Goal: Task Accomplishment & Management: Complete application form

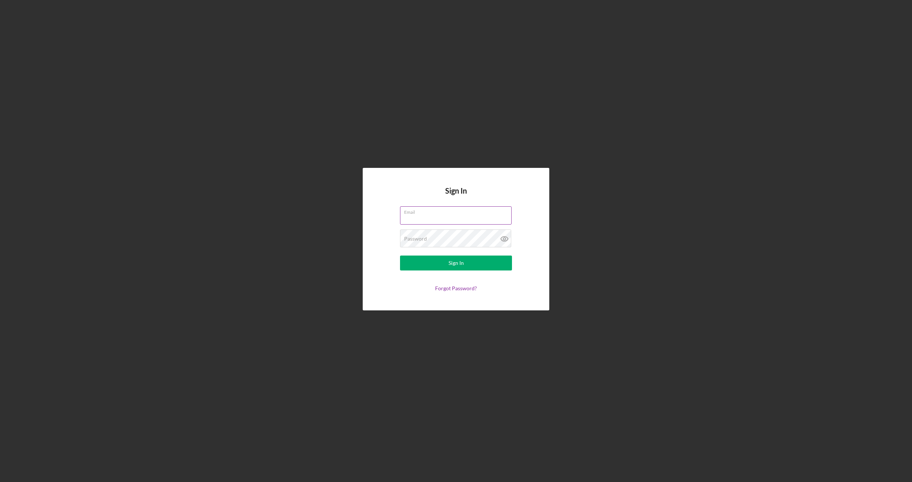
type input "[EMAIL_ADDRESS][DOMAIN_NAME]"
click at [440, 216] on input "[EMAIL_ADDRESS][DOMAIN_NAME]" at bounding box center [456, 215] width 112 height 18
click at [453, 261] on div "Sign In" at bounding box center [455, 263] width 15 height 15
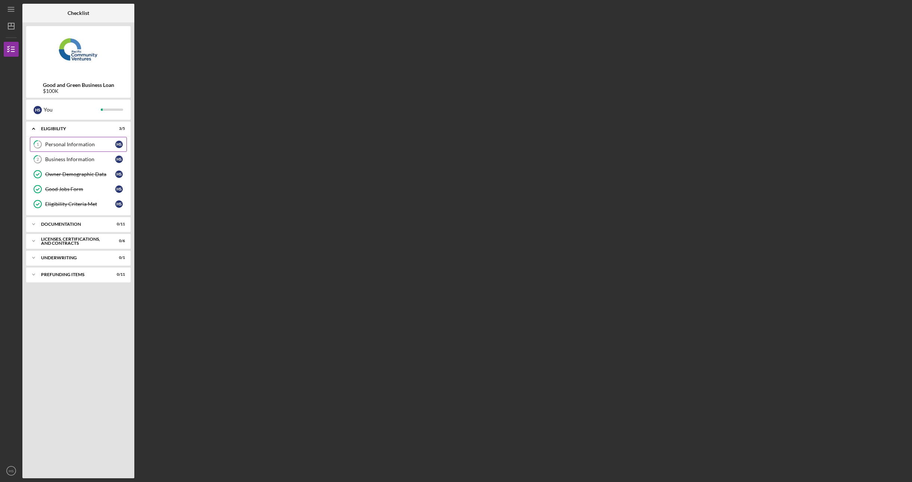
click at [64, 147] on div "Personal Information" at bounding box center [80, 144] width 70 height 6
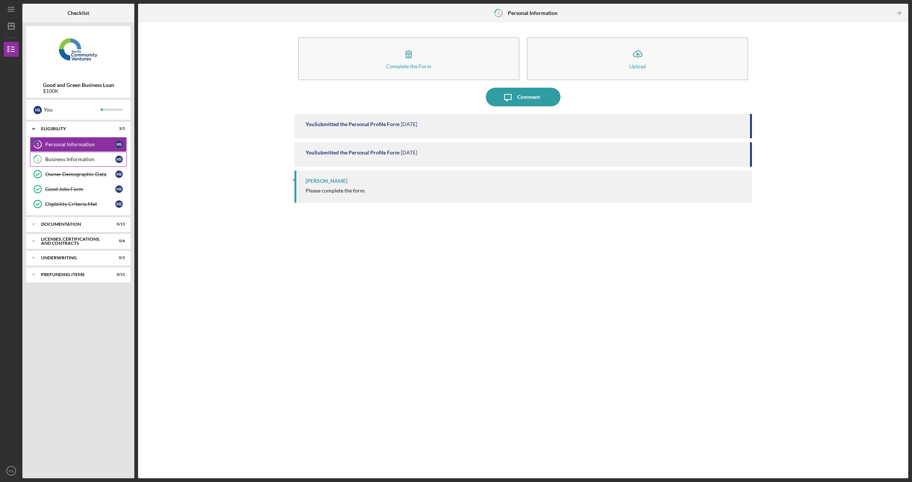
click at [59, 155] on link "2 Business Information H S" at bounding box center [78, 159] width 97 height 15
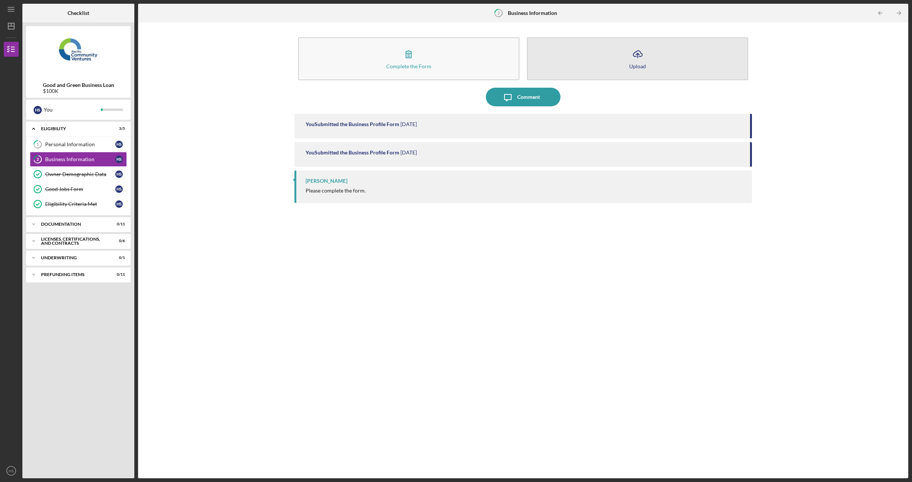
click at [639, 54] on icon "Icon/Upload" at bounding box center [637, 54] width 19 height 19
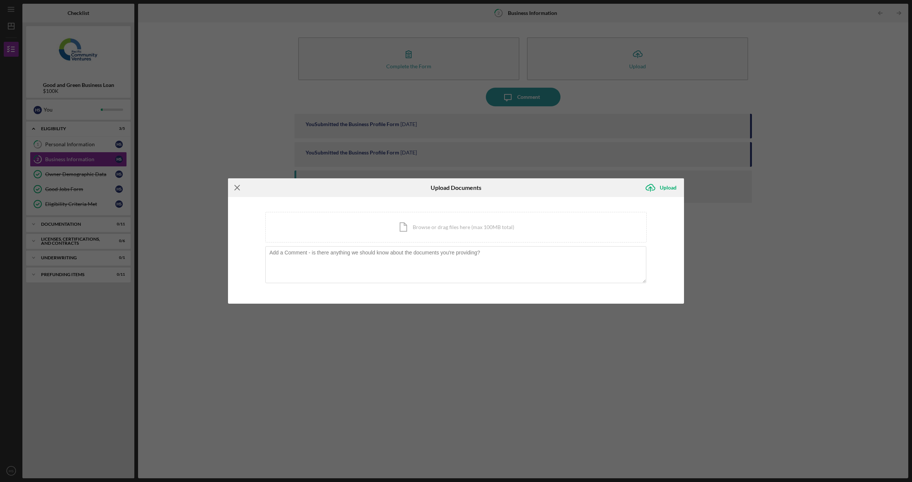
click at [237, 181] on icon "Icon/Menu Close" at bounding box center [237, 187] width 19 height 19
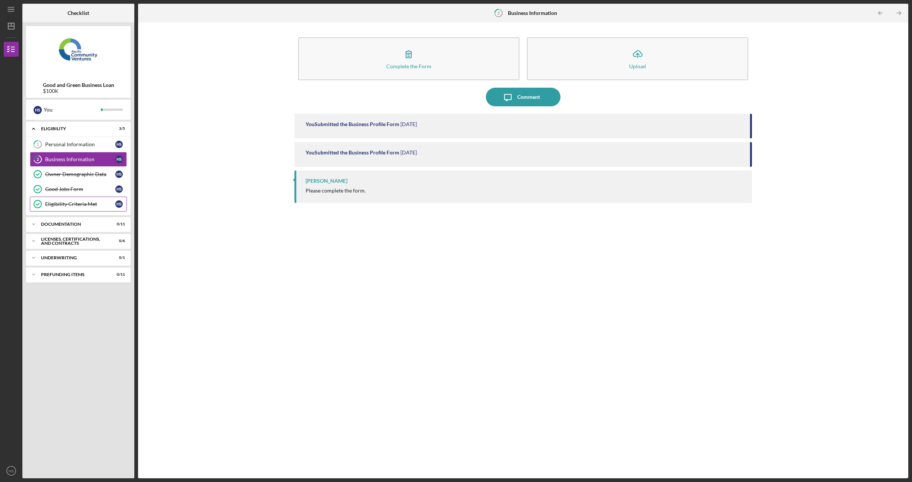
click at [102, 197] on link "Eligibility Criteria Met Eligibility Criteria Met H S" at bounding box center [78, 204] width 97 height 15
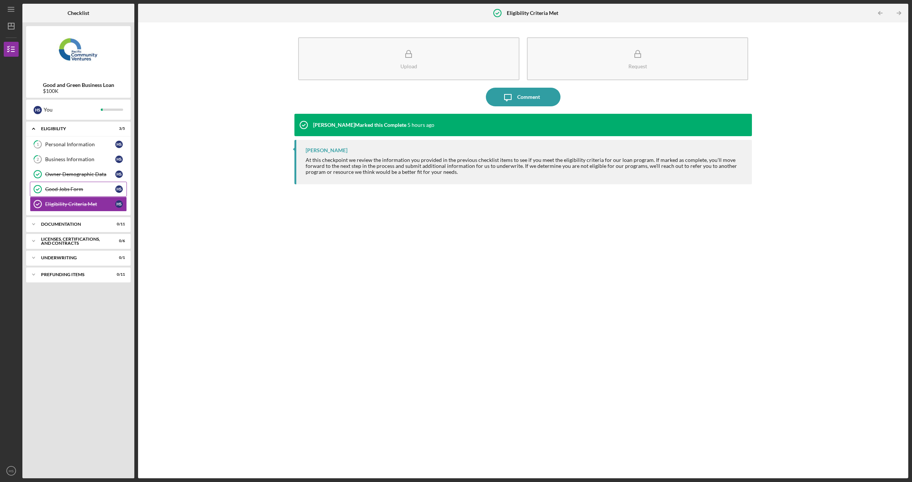
click at [101, 191] on link "Good Jobs Form Good Jobs Form H S" at bounding box center [78, 189] width 97 height 15
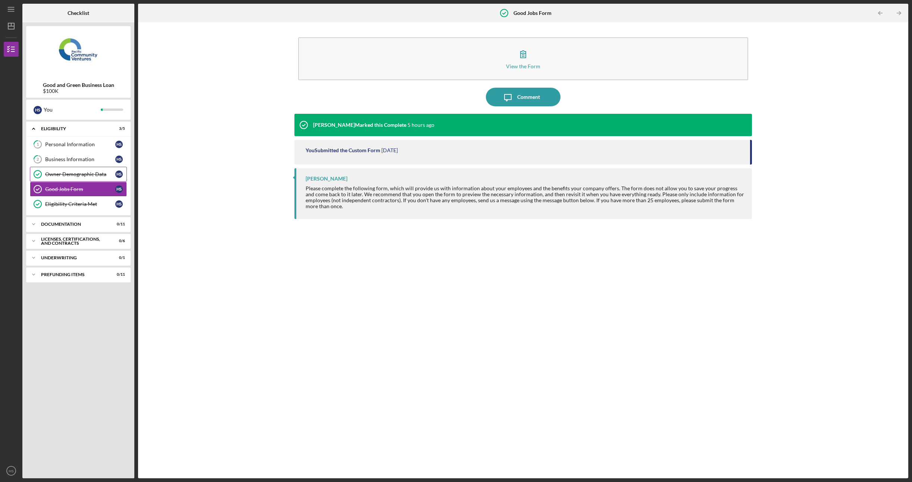
click at [100, 175] on div "Owner Demographic Data" at bounding box center [80, 174] width 70 height 6
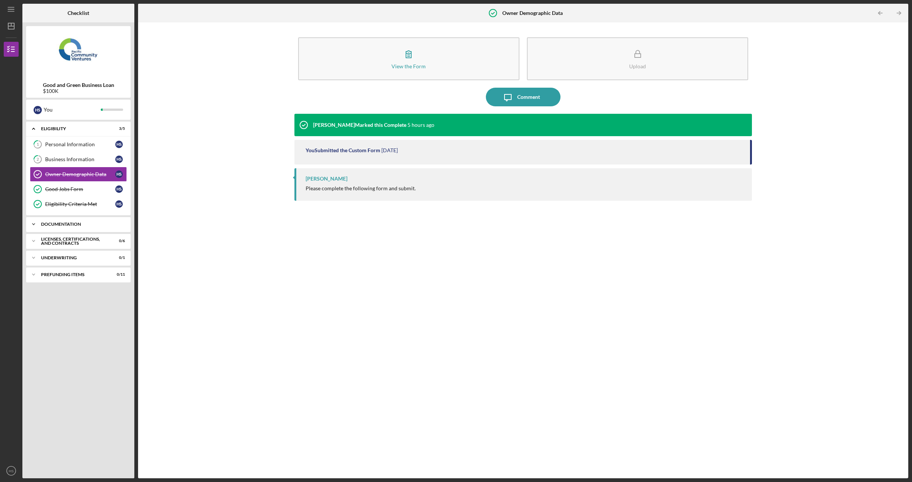
click at [94, 220] on div "Icon/Expander Documentation 0 / 11" at bounding box center [78, 224] width 104 height 15
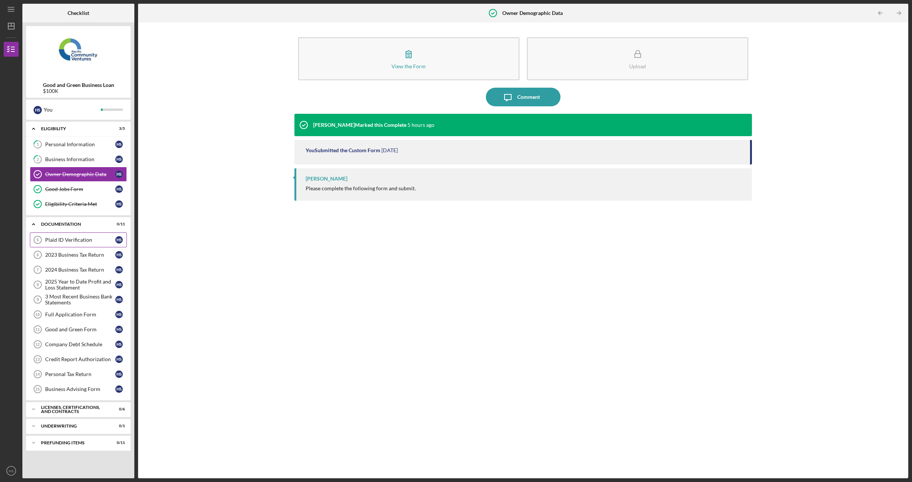
click at [92, 240] on div "Plaid ID Verification" at bounding box center [80, 240] width 70 height 6
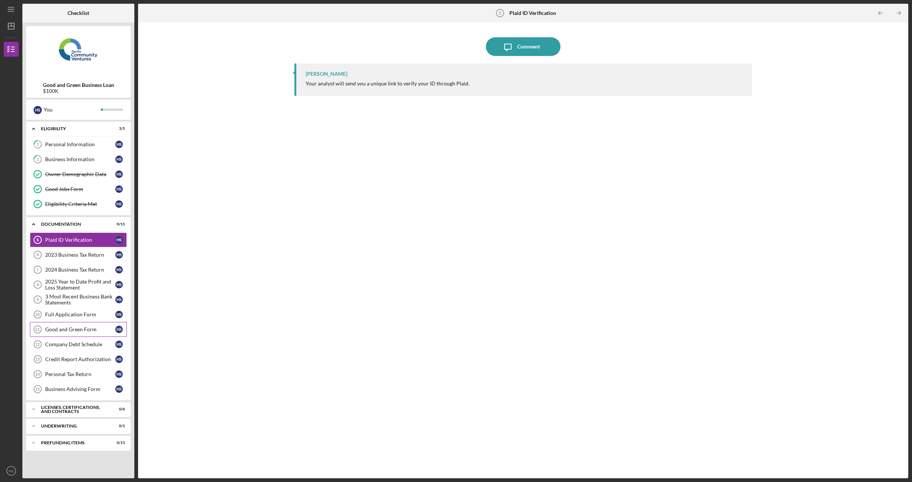
click at [86, 326] on div "Good and Green Form" at bounding box center [80, 329] width 70 height 6
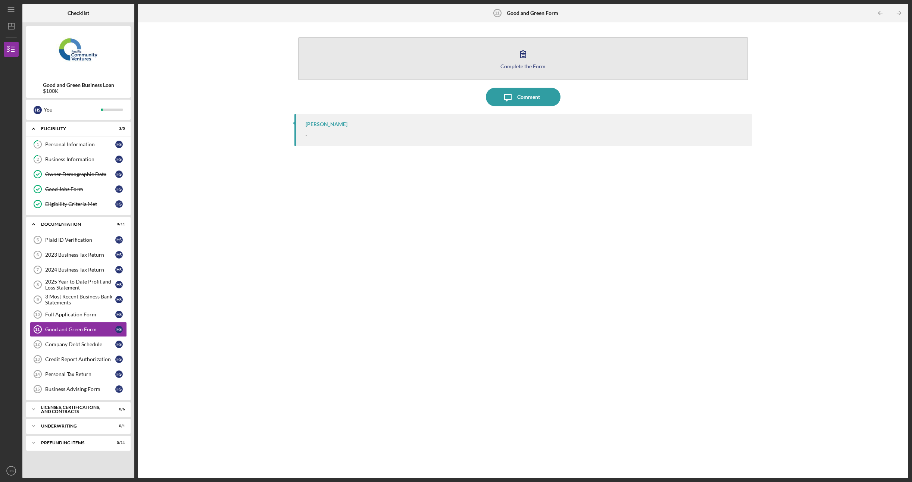
click at [509, 57] on button "Complete the Form Form" at bounding box center [523, 58] width 450 height 43
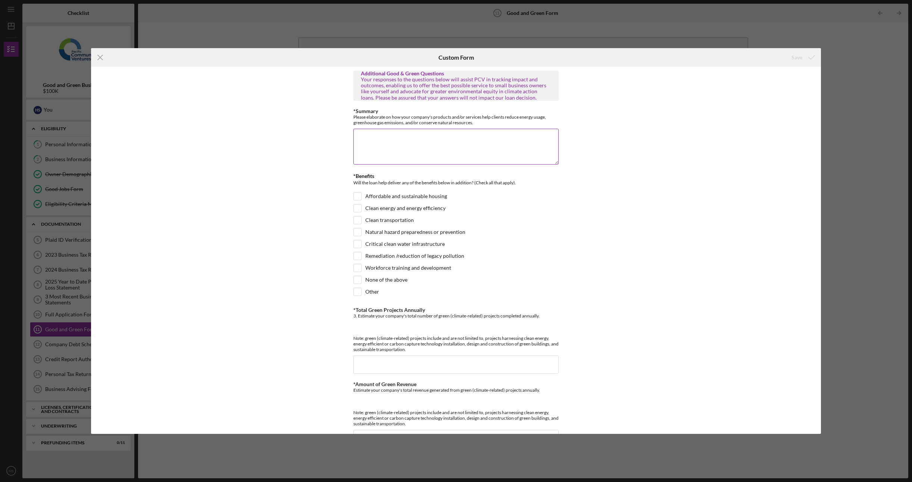
click at [429, 153] on textarea "*Summary" at bounding box center [455, 147] width 205 height 36
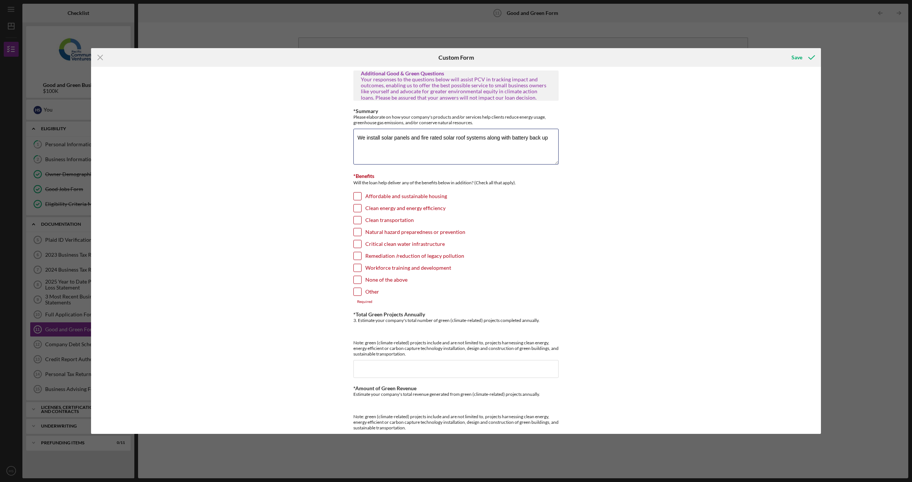
type textarea "We install solar panels and fire rated solar roof systems along with battery ba…"
click at [395, 207] on label "Clean energy and energy efficiency" at bounding box center [405, 207] width 80 height 7
drag, startPoint x: 395, startPoint y: 207, endPoint x: 357, endPoint y: 206, distance: 38.1
click at [357, 206] on input "Clean energy and energy efficiency" at bounding box center [357, 207] width 7 height 7
checkbox input "true"
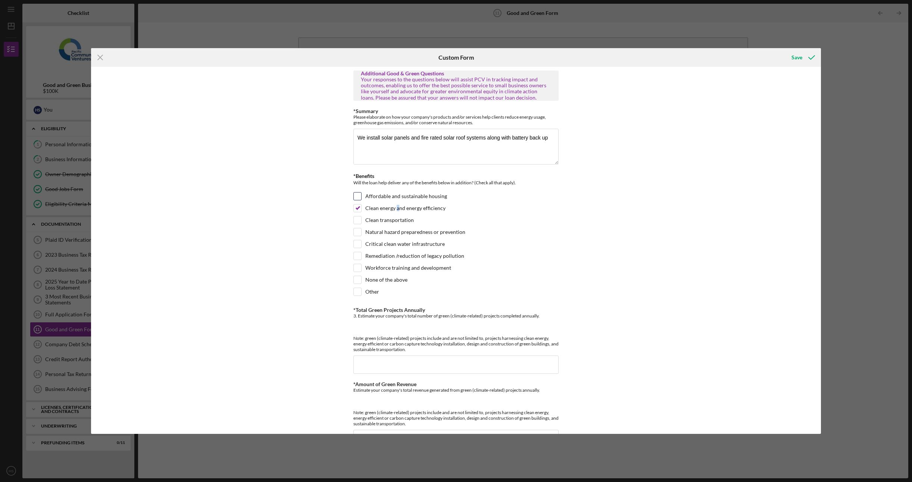
click at [355, 194] on input "Affordable and sustainable housing" at bounding box center [357, 195] width 7 height 7
checkbox input "true"
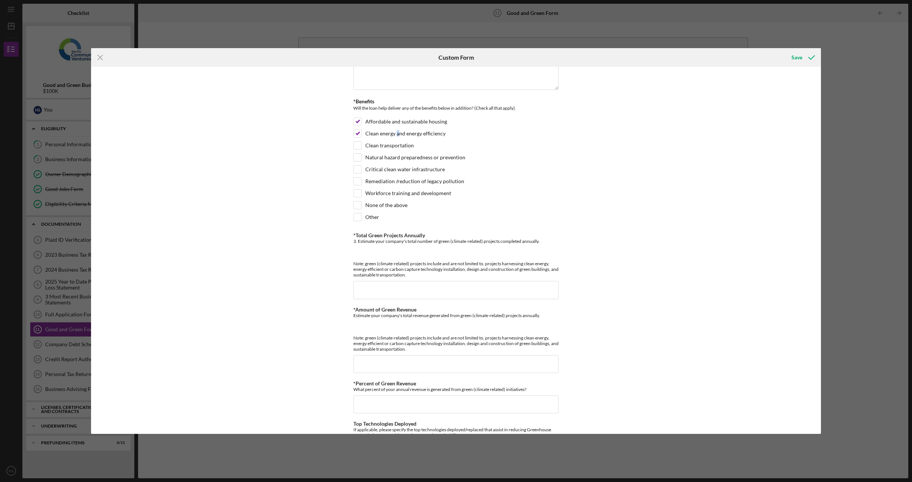
scroll to position [112, 0]
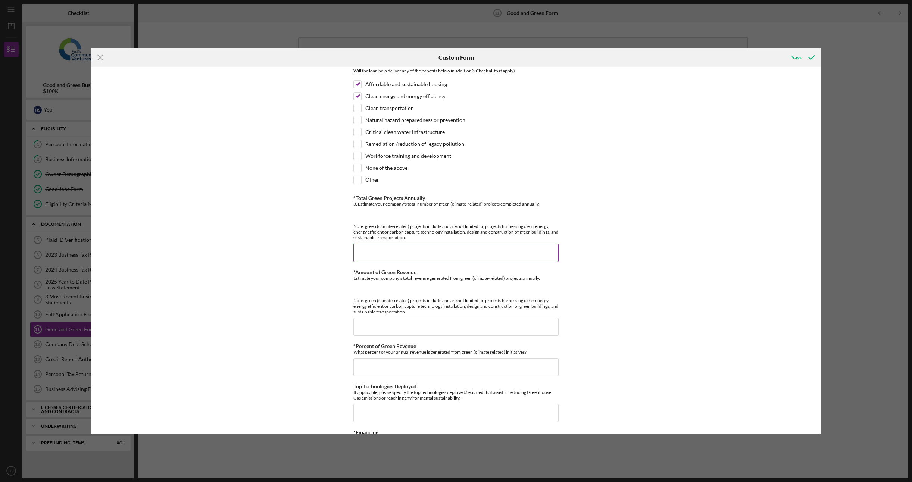
click at [432, 253] on input "*Total Green Projects Annually" at bounding box center [455, 253] width 205 height 18
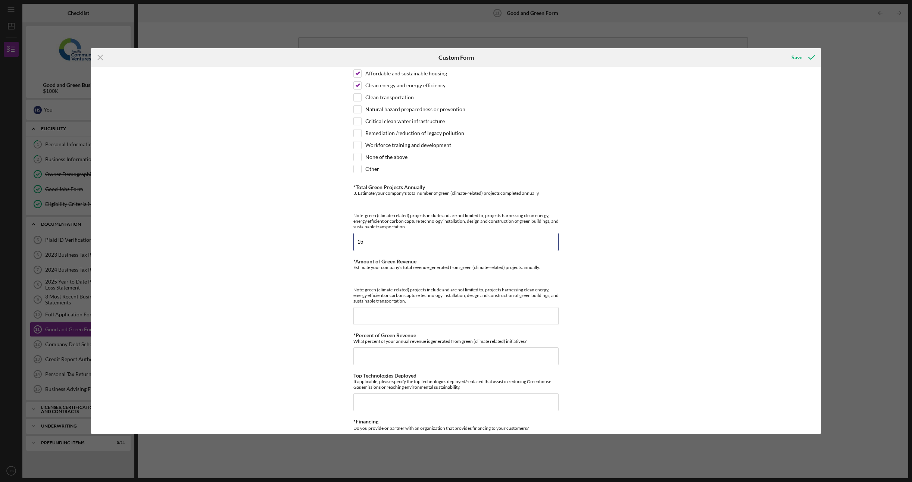
scroll to position [149, 0]
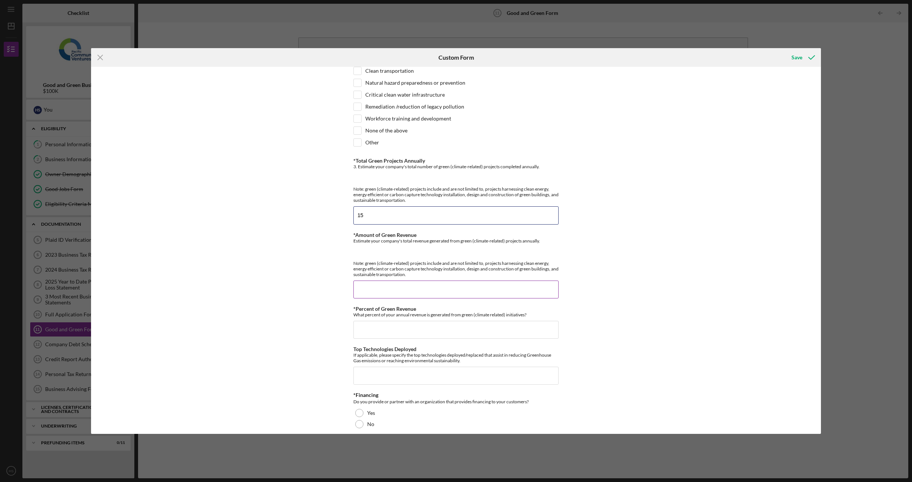
type input "15"
click at [407, 288] on input "*Amount of Green Revenue" at bounding box center [455, 290] width 205 height 18
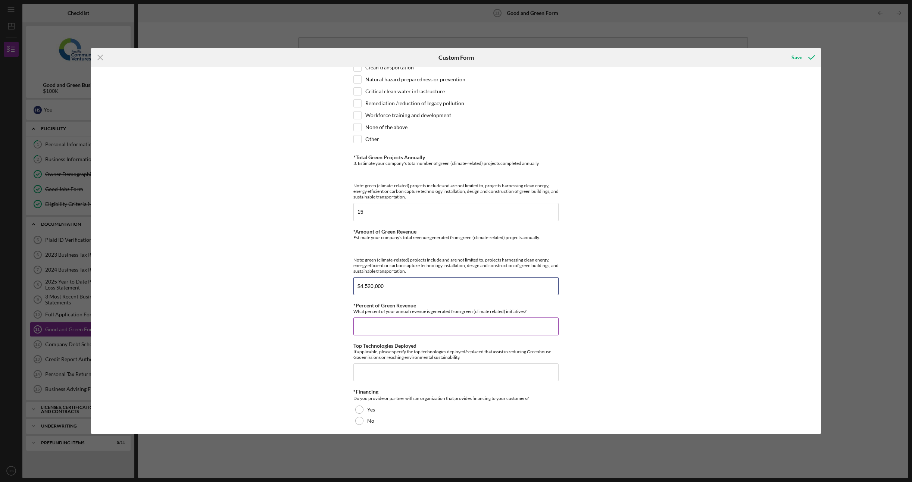
scroll to position [153, 0]
type input "$4,520,000"
click at [463, 318] on input "*Percent of Green Revenue" at bounding box center [455, 326] width 205 height 18
type input "100.00000%"
click at [437, 364] on input "Top Technologies Deployed" at bounding box center [455, 372] width 205 height 18
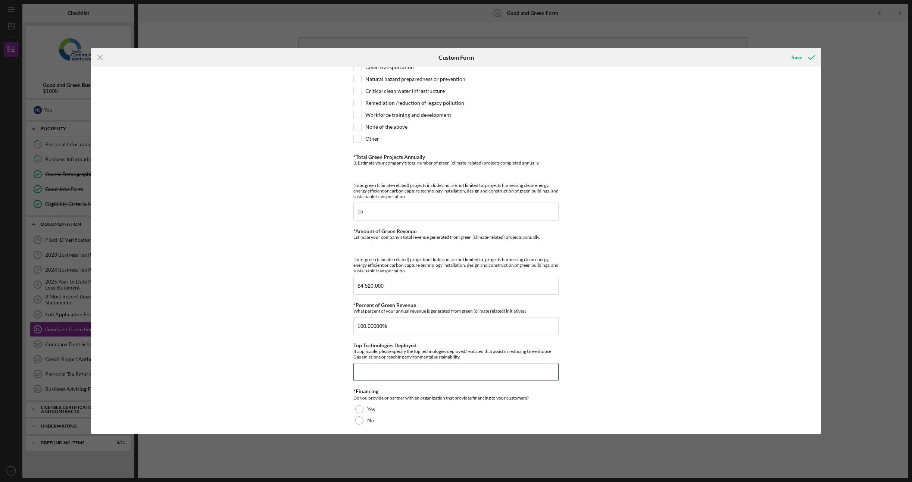
type input "y"
click at [420, 371] on input "tesla, Enphase, volts" at bounding box center [455, 372] width 205 height 18
type input "tesla, Enphase, voltaic"
click at [358, 405] on div at bounding box center [359, 409] width 8 height 8
click at [842, 358] on div "Icon/Menu Close Custom Form Save Additional Good & Green Questions Your respons…" at bounding box center [456, 241] width 912 height 482
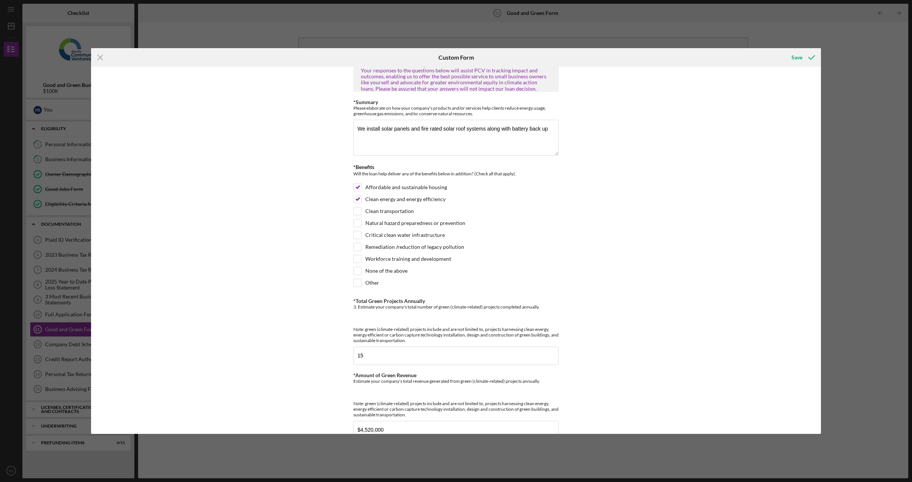
scroll to position [0, 0]
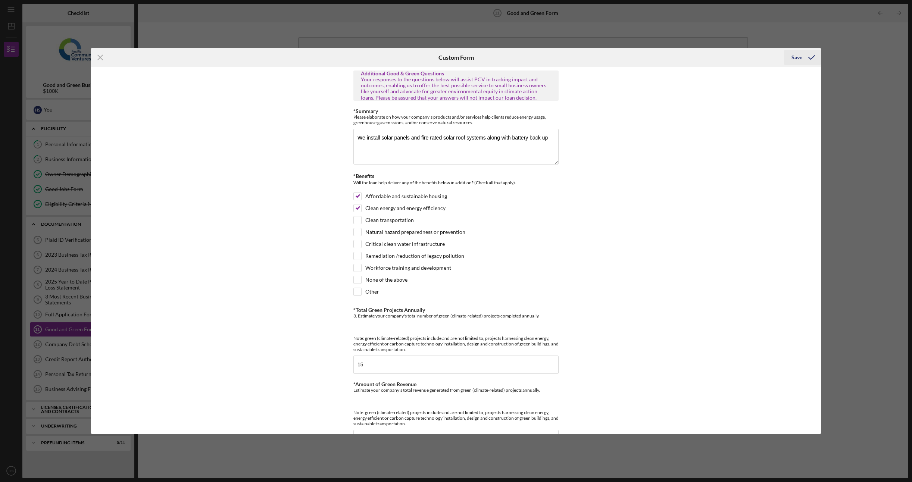
click at [793, 59] on div "Save" at bounding box center [796, 57] width 11 height 15
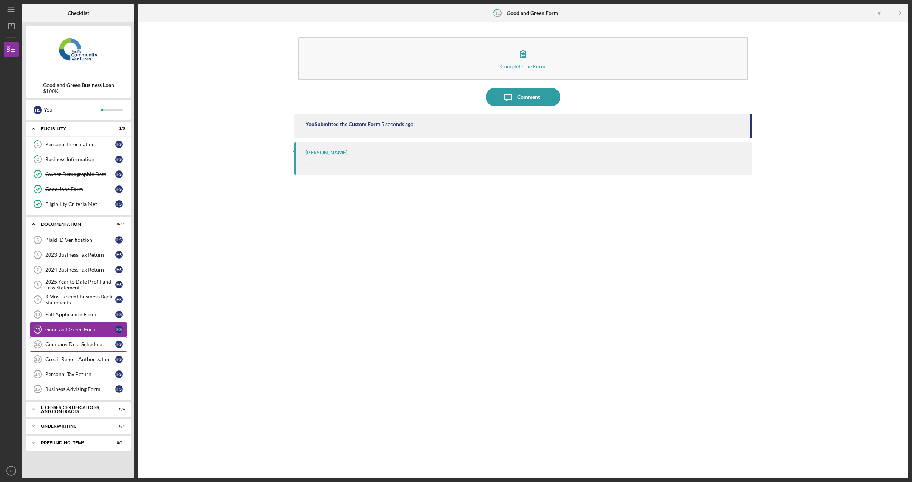
click at [89, 347] on link "Company Debt Schedule 12 Company Debt Schedule H S" at bounding box center [78, 344] width 97 height 15
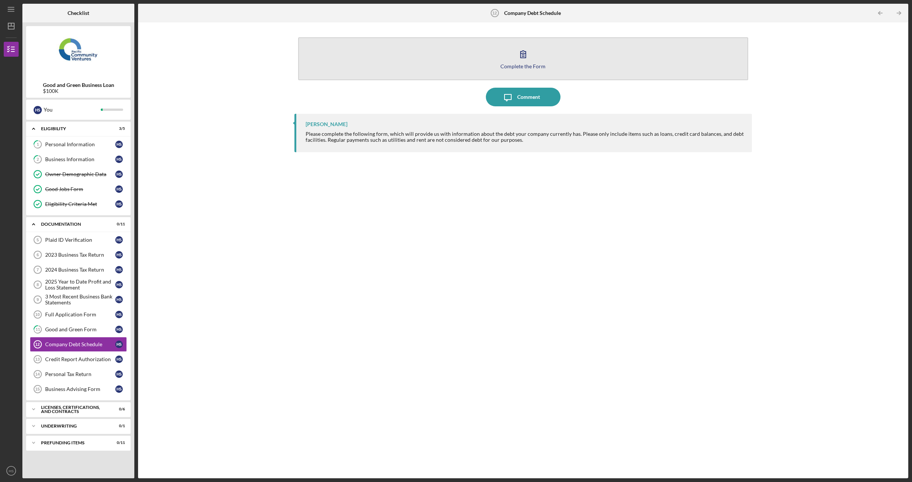
click at [555, 62] on button "Complete the Form Form" at bounding box center [523, 58] width 450 height 43
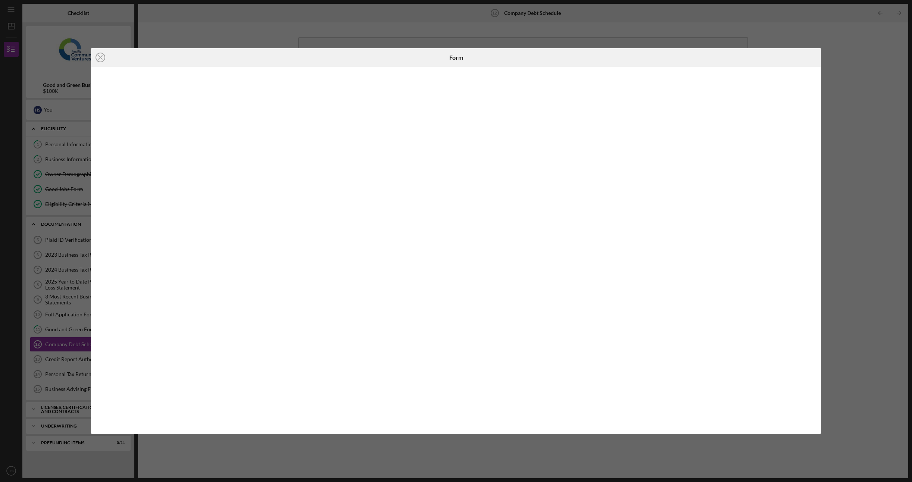
click at [815, 68] on div at bounding box center [455, 250] width 729 height 367
click at [847, 69] on div "Icon/Close Form" at bounding box center [456, 241] width 912 height 482
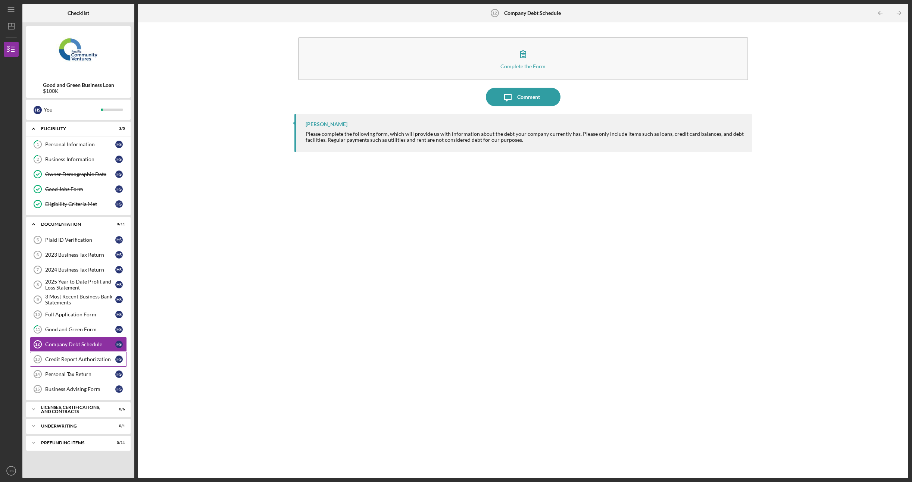
click at [100, 360] on link "Credit Report Authorization 13 Credit Report Authorization H S" at bounding box center [78, 359] width 97 height 15
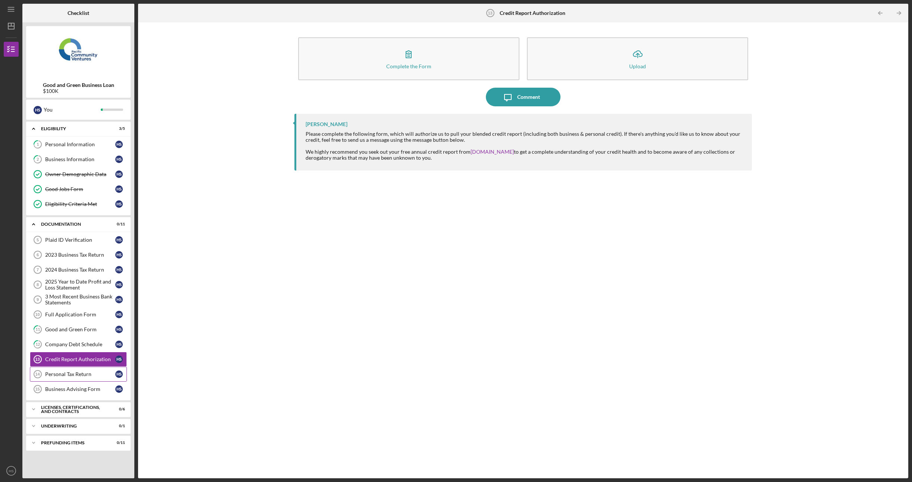
click at [83, 371] on div "Personal Tax Return" at bounding box center [80, 374] width 70 height 6
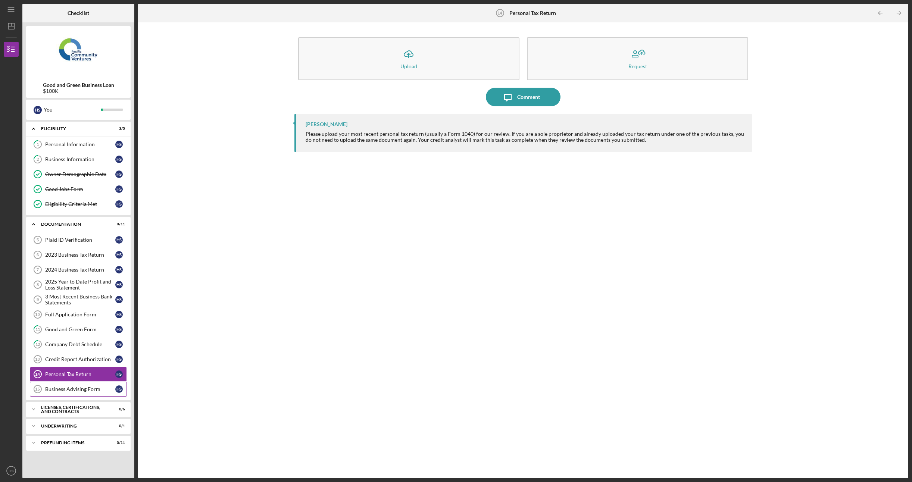
drag, startPoint x: 98, startPoint y: 383, endPoint x: 116, endPoint y: 386, distance: 18.1
click at [98, 386] on div "Business Advising Form" at bounding box center [80, 389] width 70 height 6
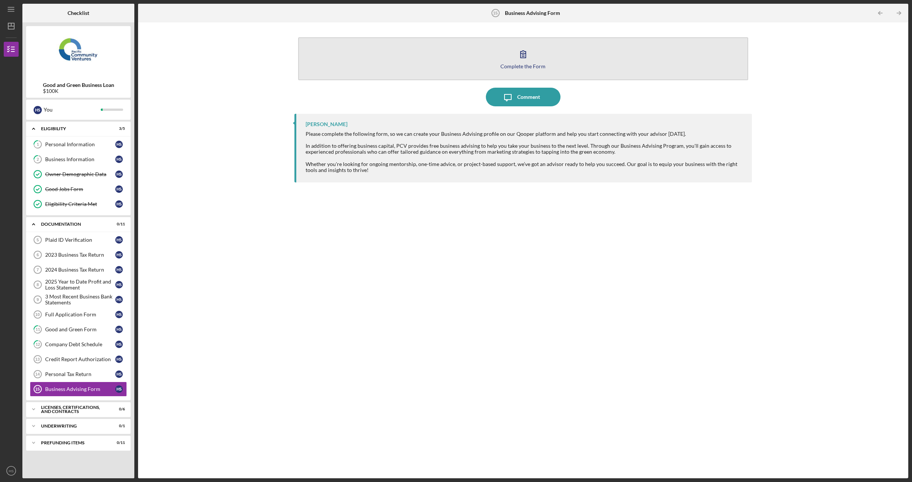
click at [527, 54] on icon "button" at bounding box center [523, 54] width 19 height 19
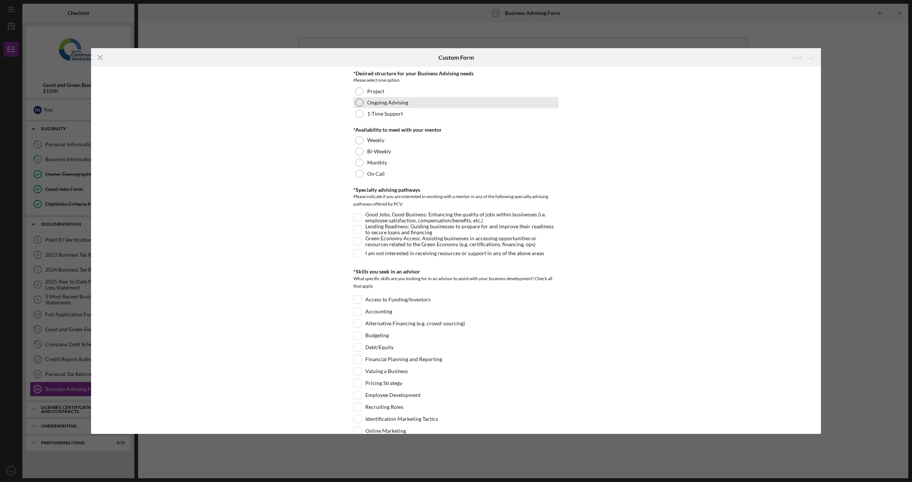
click at [424, 102] on div "Ongoing Advising" at bounding box center [455, 102] width 205 height 11
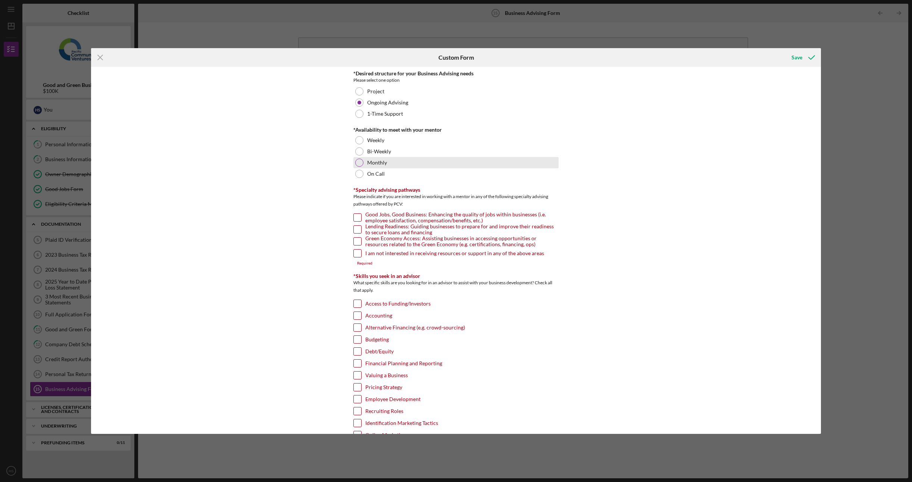
click at [422, 160] on div "Monthly" at bounding box center [455, 162] width 205 height 11
click at [421, 150] on div "Bi-Weekly" at bounding box center [455, 151] width 205 height 11
click at [374, 226] on label "Lending Readiness: Guiding businesses to prepare for and improve their readines…" at bounding box center [461, 229] width 193 height 7
click at [361, 226] on input "Lending Readiness: Guiding businesses to prepare for and improve their readines…" at bounding box center [357, 229] width 7 height 7
checkbox input "true"
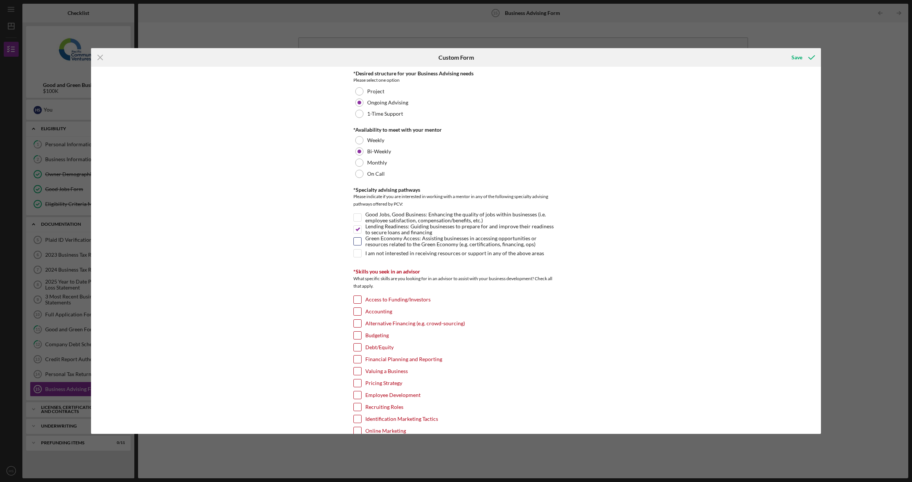
click at [376, 239] on label "Green Economy Access: Assisting businesses in accessing opportunities or resour…" at bounding box center [461, 241] width 193 height 7
click at [361, 239] on input "Green Economy Access: Assisting businesses in accessing opportunities or resour…" at bounding box center [357, 241] width 7 height 7
checkbox input "true"
click at [381, 219] on label "Good Jobs, Good Business: Enhancing the quality of jobs within businesses (i.e.…" at bounding box center [461, 217] width 193 height 7
click at [361, 219] on input "Good Jobs, Good Business: Enhancing the quality of jobs within businesses (i.e.…" at bounding box center [357, 217] width 7 height 7
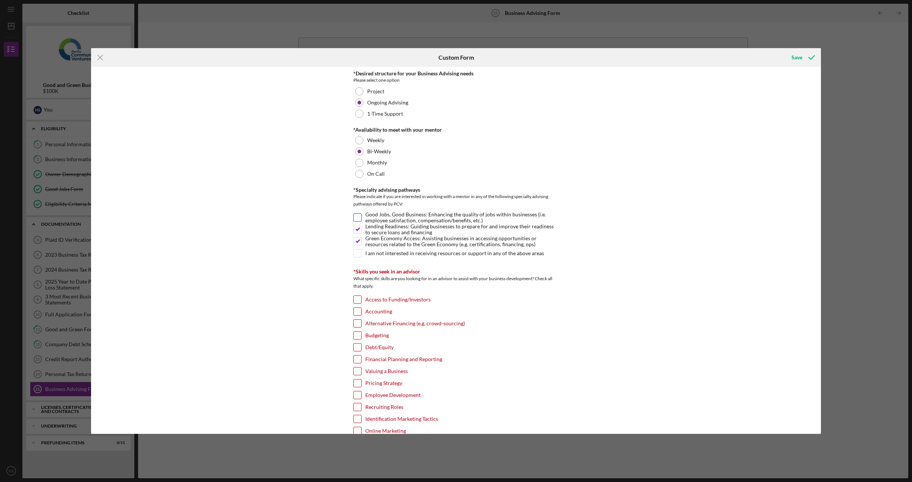
checkbox input "true"
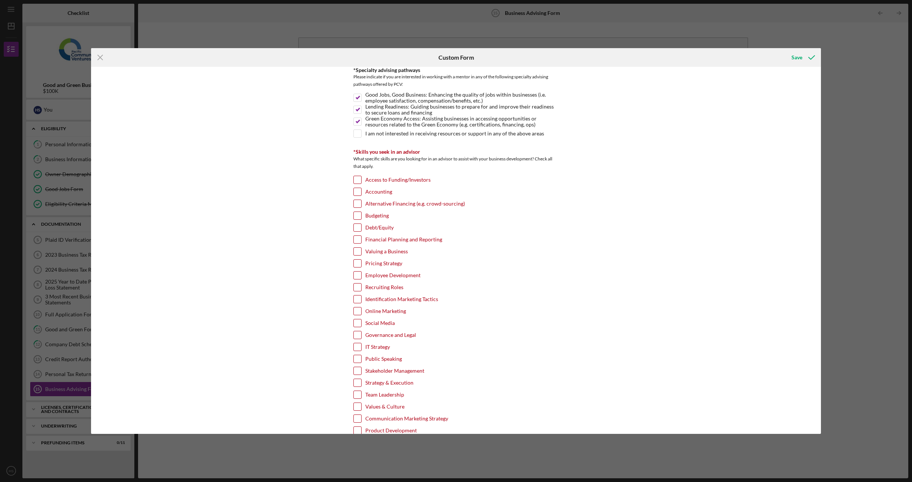
scroll to position [149, 0]
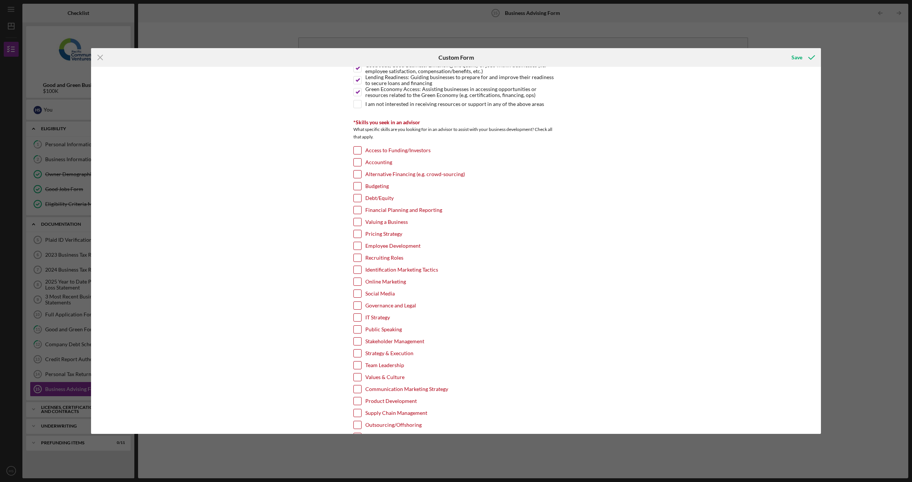
click at [404, 152] on label "Access to Funding/Investors" at bounding box center [397, 150] width 65 height 7
click at [361, 152] on input "Access to Funding/Investors" at bounding box center [357, 150] width 7 height 7
checkbox input "true"
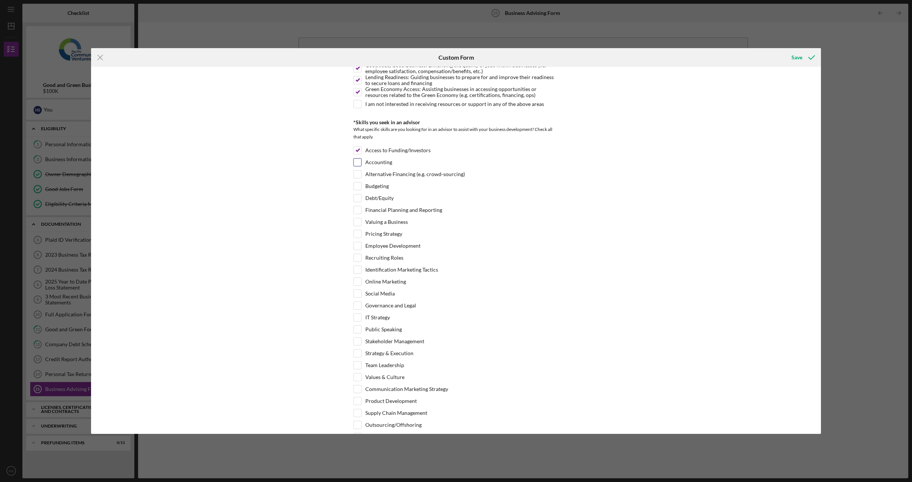
click at [394, 161] on div "Accounting" at bounding box center [455, 164] width 205 height 12
click at [392, 158] on div "Accounting" at bounding box center [455, 164] width 205 height 12
click at [372, 160] on label "Accounting" at bounding box center [378, 162] width 27 height 7
click at [361, 160] on input "Accounting" at bounding box center [357, 162] width 7 height 7
checkbox input "true"
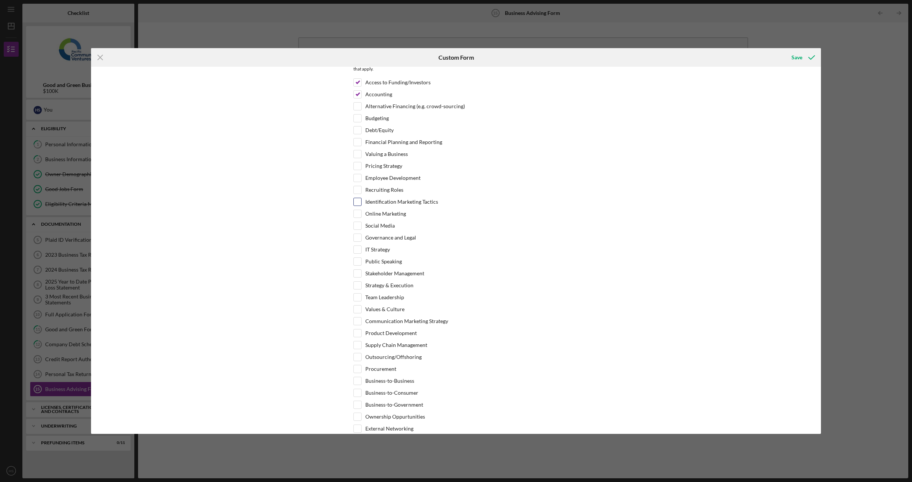
scroll to position [224, 0]
click at [383, 159] on label "Pricing Strategy" at bounding box center [383, 159] width 37 height 7
click at [361, 159] on input "Pricing Strategy" at bounding box center [357, 159] width 7 height 7
checkbox input "true"
click at [385, 203] on label "Online Marketing" at bounding box center [385, 206] width 41 height 7
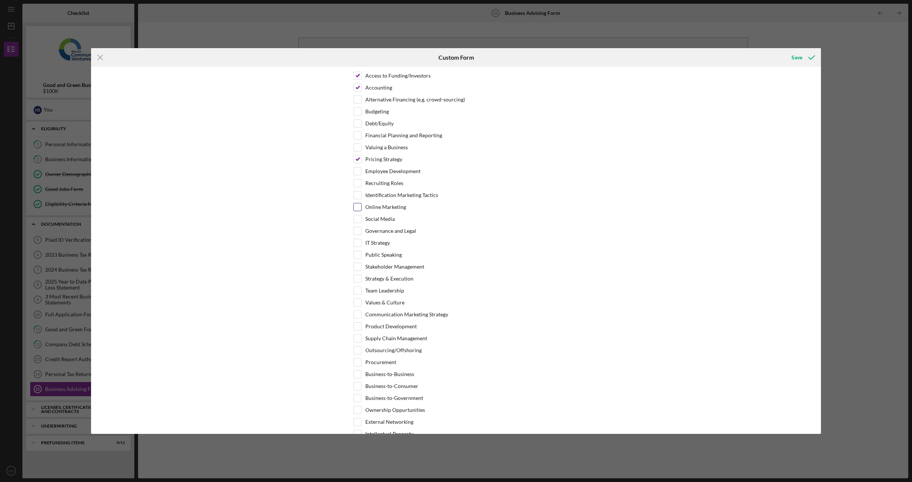
click at [361, 203] on input "Online Marketing" at bounding box center [357, 206] width 7 height 7
checkbox input "true"
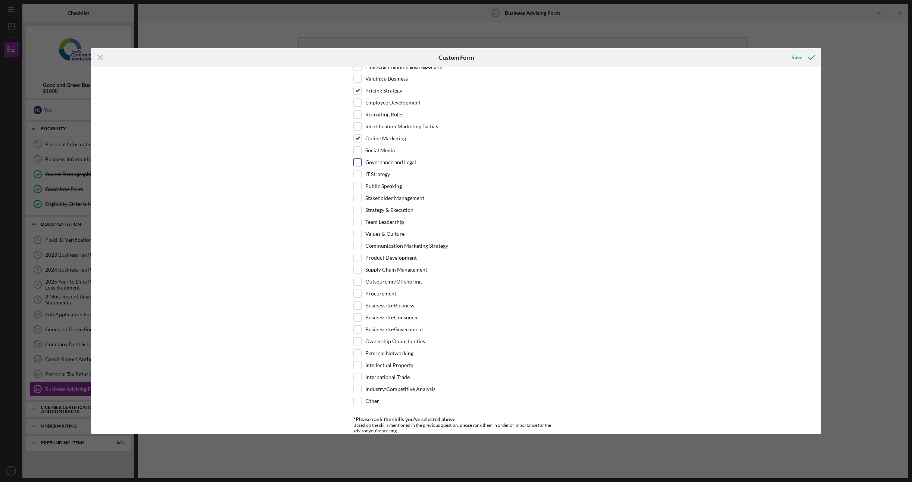
scroll to position [298, 0]
click at [387, 260] on label "Supply Chain Management" at bounding box center [396, 263] width 62 height 7
click at [361, 260] on input "Supply Chain Management" at bounding box center [357, 263] width 7 height 7
checkbox input "true"
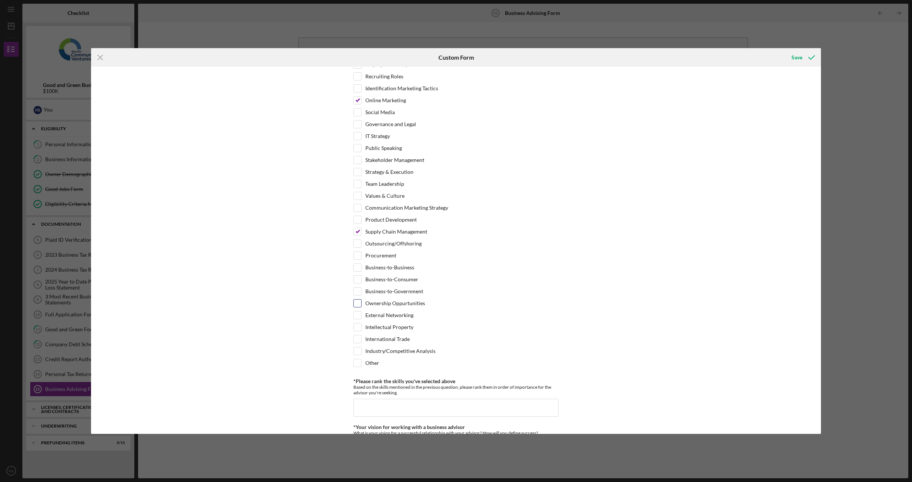
scroll to position [336, 0]
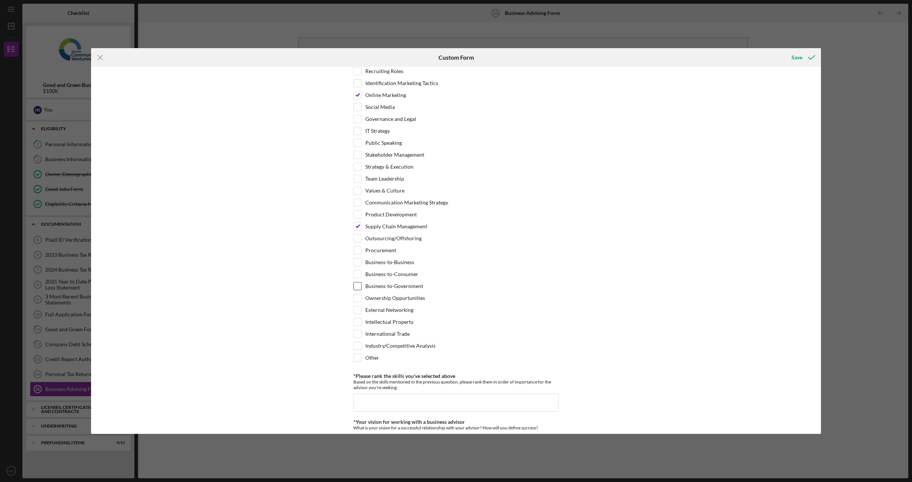
click at [397, 282] on label "Business-to-Government" at bounding box center [394, 285] width 58 height 7
click at [361, 282] on input "Business-to-Government" at bounding box center [357, 285] width 7 height 7
checkbox input "true"
click at [399, 259] on label "Business-to-Business" at bounding box center [389, 262] width 49 height 7
click at [361, 259] on input "Business-to-Business" at bounding box center [357, 262] width 7 height 7
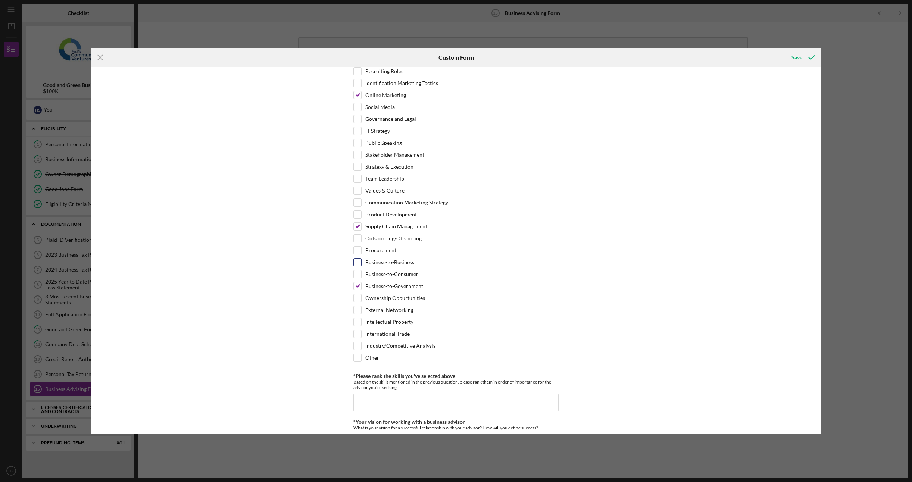
checkbox input "true"
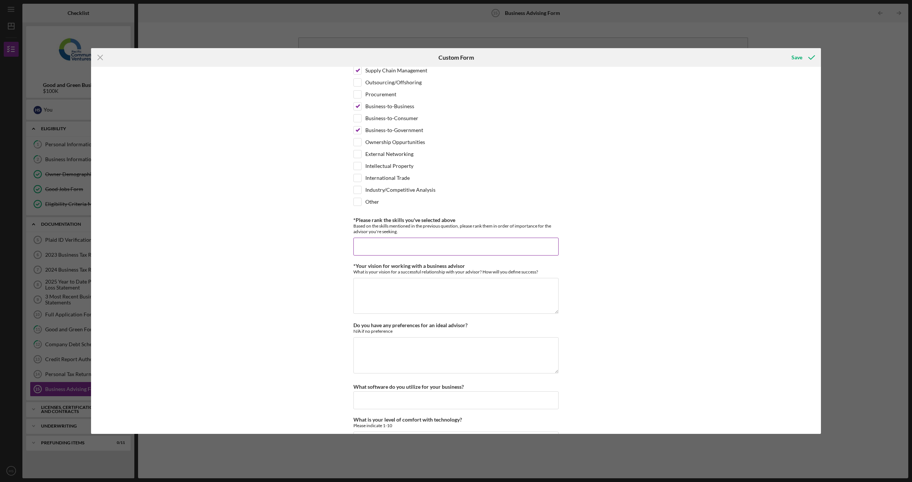
scroll to position [508, 0]
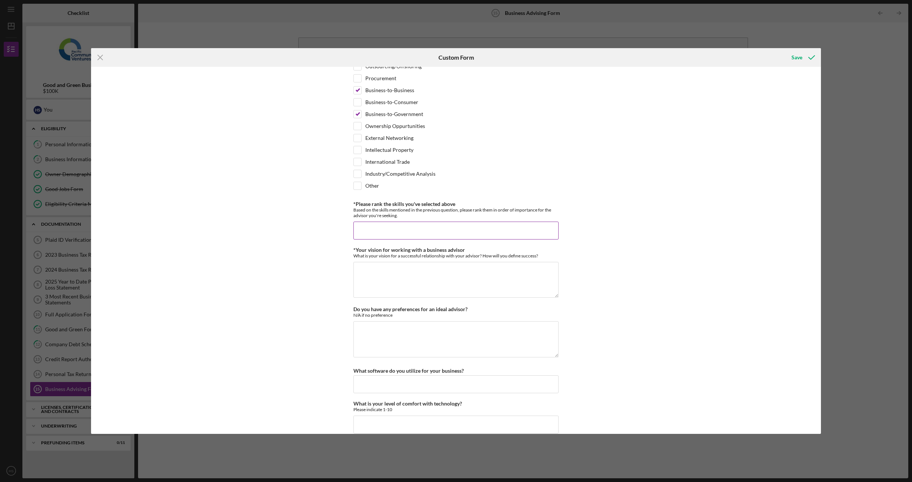
click at [453, 222] on input "*Please rank the skills you've selected above" at bounding box center [455, 231] width 205 height 18
type input "all are equally important"
drag, startPoint x: 425, startPoint y: 251, endPoint x: 429, endPoint y: 250, distance: 4.3
click at [429, 250] on div "*Your vision for working with a business advisor What is your vision for a succ…" at bounding box center [455, 273] width 205 height 52
drag, startPoint x: 429, startPoint y: 251, endPoint x: 434, endPoint y: 251, distance: 4.5
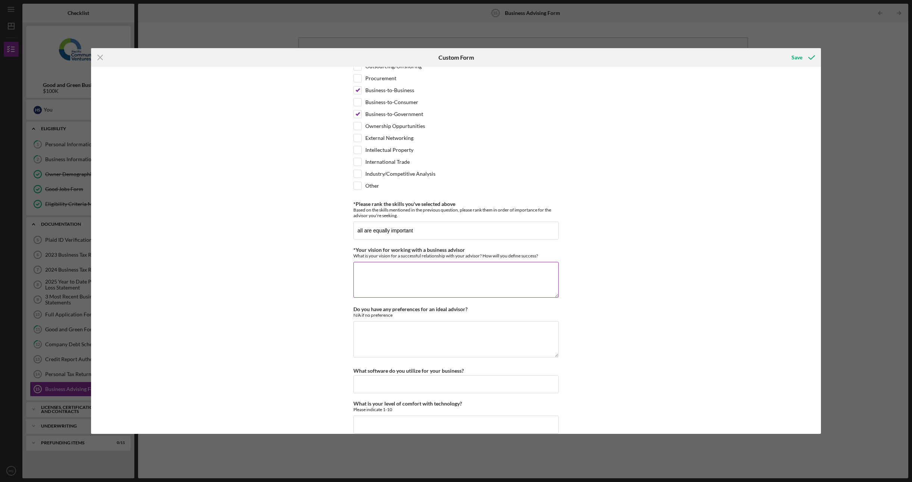
click at [432, 251] on div "*Your vision for working with a business advisor What is your vision for a succ…" at bounding box center [455, 273] width 205 height 52
click at [465, 262] on textarea "*Your vision for working with a business advisor" at bounding box center [455, 280] width 205 height 36
type textarea "I want them to help what supports are available and how I can leverage it. Star…"
click at [257, 305] on div "*Desired structure for your Business Advising needs Please select one option Pr…" at bounding box center [455, 250] width 729 height 367
click at [483, 321] on textarea "Do you have any preferences for an ideal advisor?" at bounding box center [455, 339] width 205 height 36
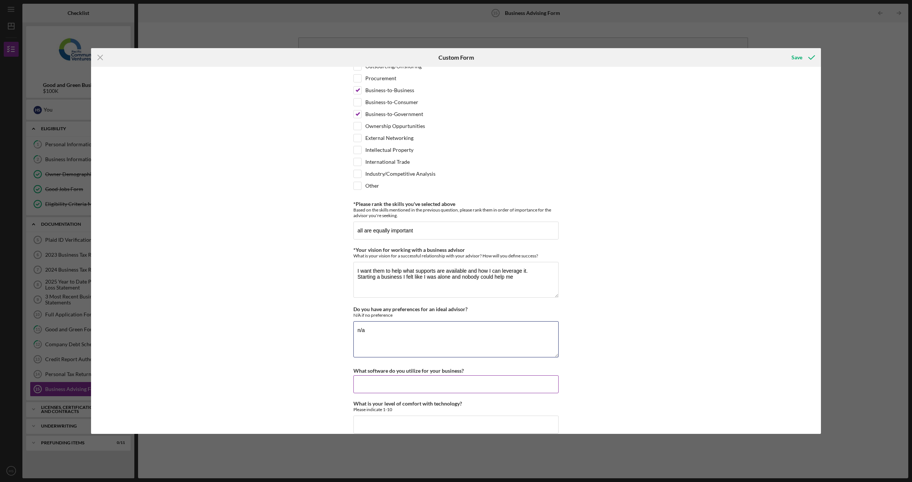
type textarea "n/a"
click at [409, 375] on input "What software do you utilize for your business?" at bounding box center [455, 384] width 205 height 18
type input "a"
type input "Aurora, Tesla"
click at [495, 404] on div "What is your level of comfort with technology? Please indicate 1-10" at bounding box center [455, 417] width 205 height 33
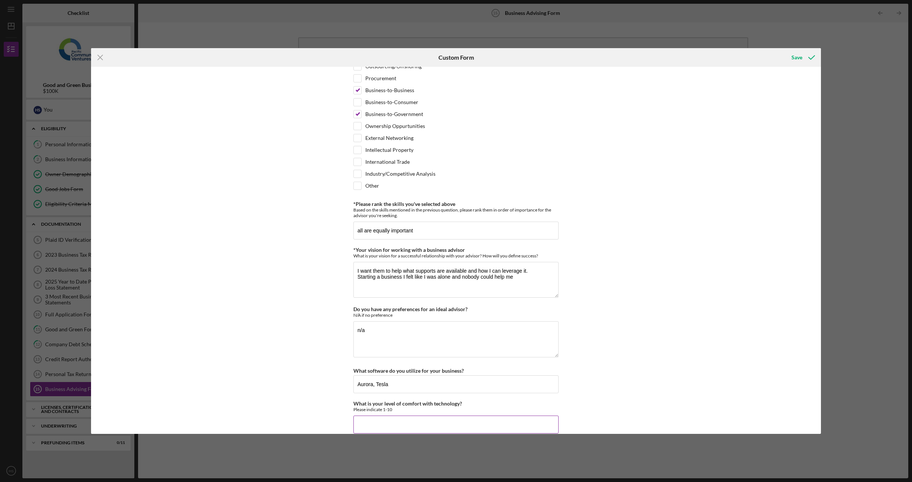
drag, startPoint x: 490, startPoint y: 408, endPoint x: 507, endPoint y: 399, distance: 18.9
click at [491, 416] on input "What is your level of comfort with technology?" at bounding box center [455, 425] width 205 height 18
type input "10"
click at [799, 53] on div "Save" at bounding box center [796, 57] width 11 height 15
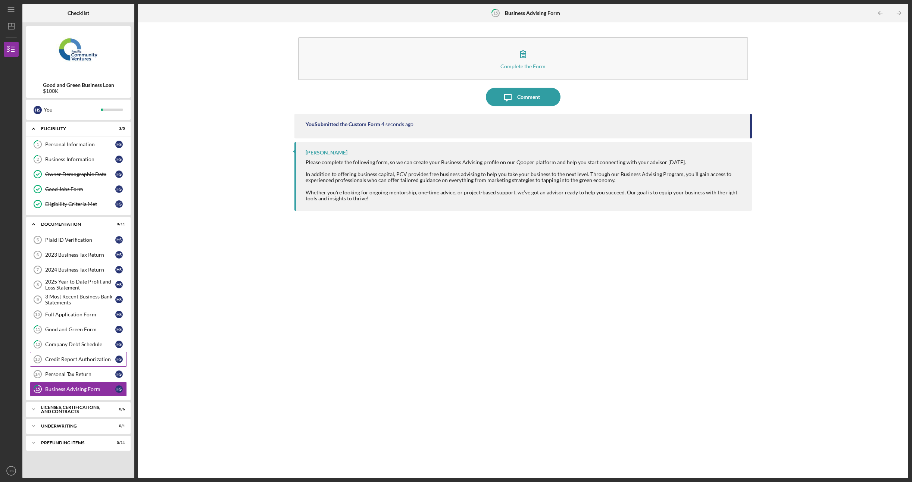
click at [75, 357] on div "Credit Report Authorization" at bounding box center [80, 359] width 70 height 6
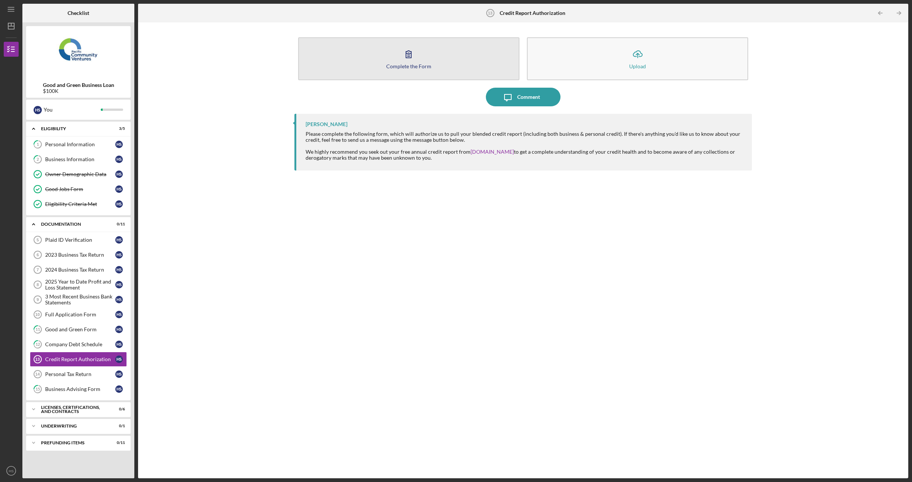
click at [391, 68] on div "Complete the Form" at bounding box center [408, 66] width 45 height 6
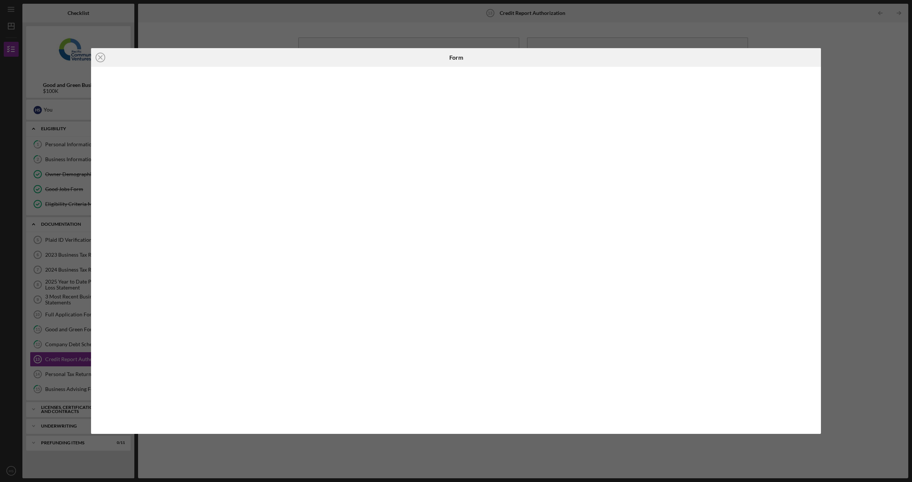
click at [184, 457] on div "Icon/Close Form" at bounding box center [456, 241] width 912 height 482
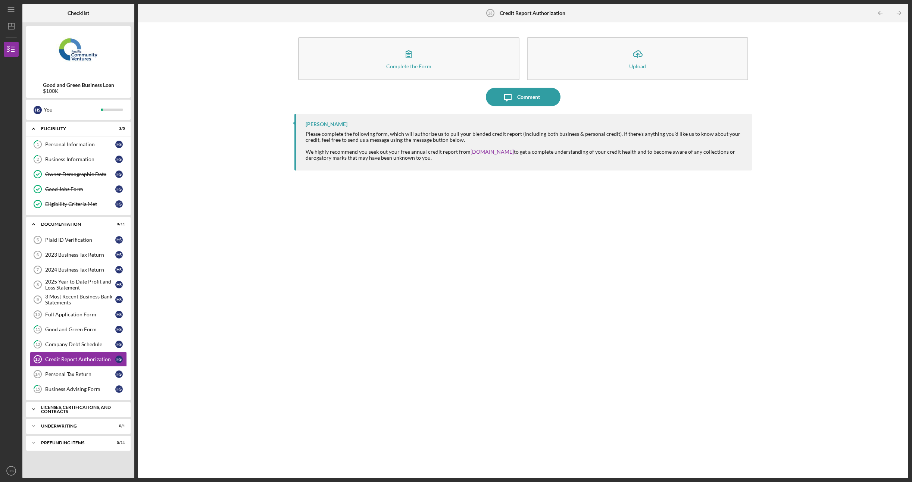
click at [88, 410] on div "Icon/Expander Licenses, Certifications, and Contracts 0 / 6" at bounding box center [78, 409] width 104 height 15
click at [74, 315] on link "Full Application Form 10 Full Application Form H S" at bounding box center [78, 314] width 97 height 15
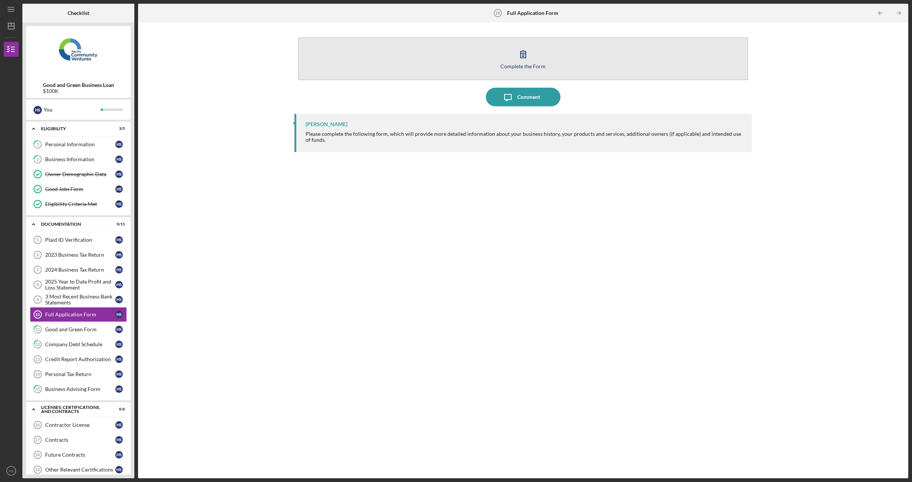
click at [546, 55] on button "Complete the Form Form" at bounding box center [523, 58] width 450 height 43
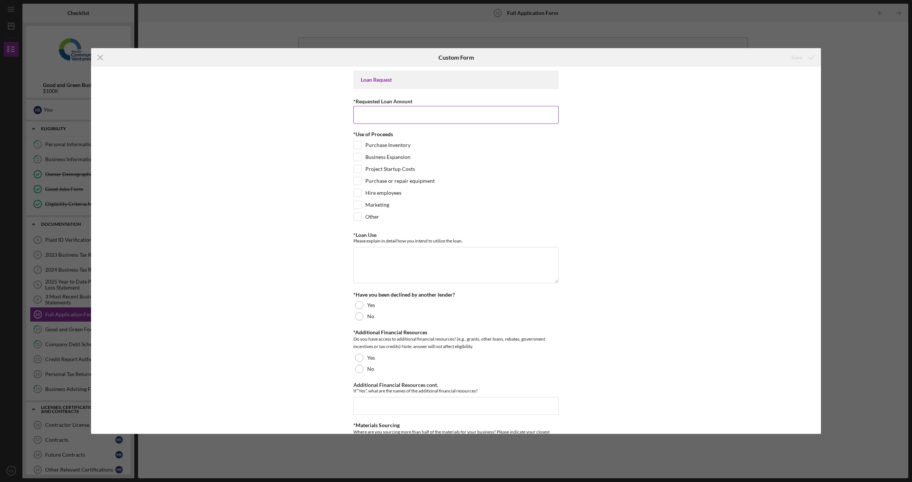
click at [407, 118] on input "*Requested Loan Amount" at bounding box center [455, 115] width 205 height 18
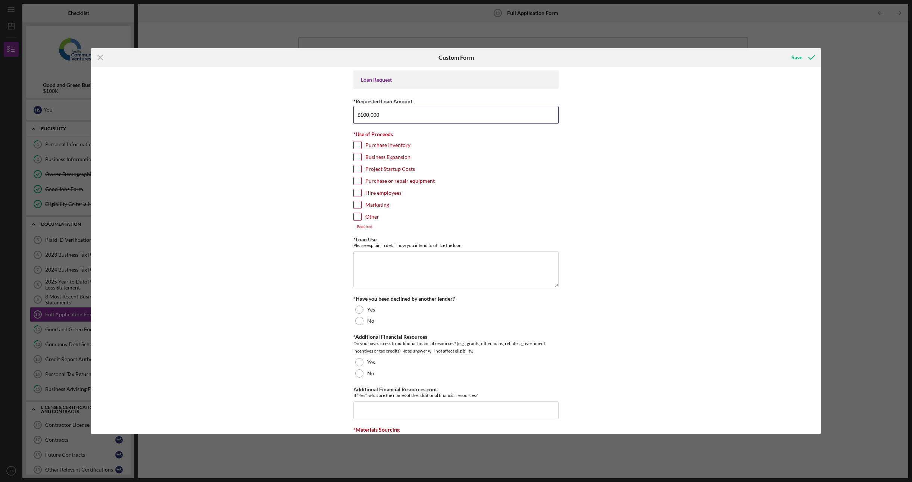
type input "$100,000"
click at [370, 145] on label "Purchase Inventory" at bounding box center [387, 144] width 45 height 7
click at [361, 145] on input "Purchase Inventory" at bounding box center [357, 144] width 7 height 7
checkbox input "true"
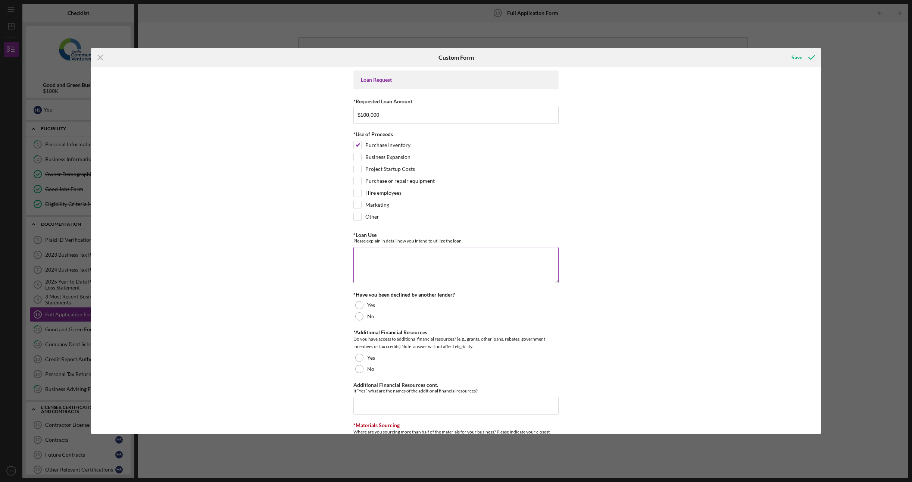
click at [398, 257] on textarea "*Loan Use" at bounding box center [455, 265] width 205 height 36
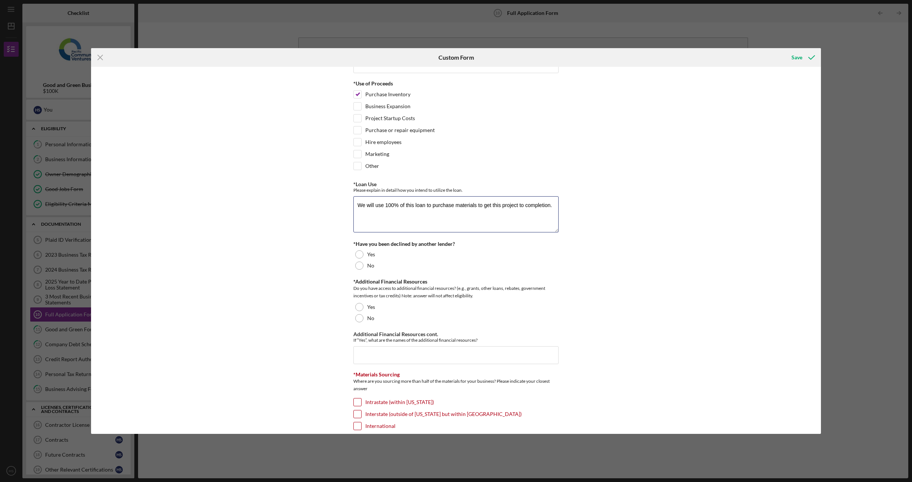
scroll to position [75, 0]
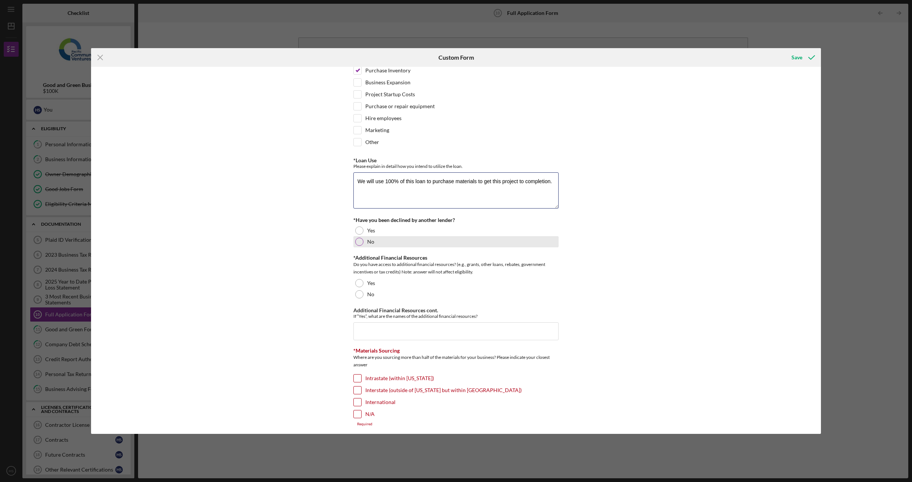
type textarea "We will use 100% of this loan to purchase materials to get this project to comp…"
click at [405, 242] on div "No" at bounding box center [455, 241] width 205 height 11
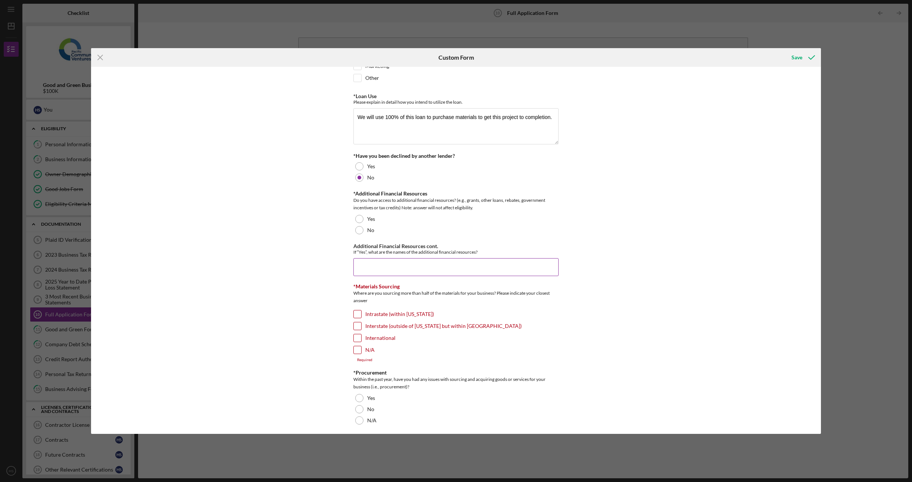
scroll to position [149, 0]
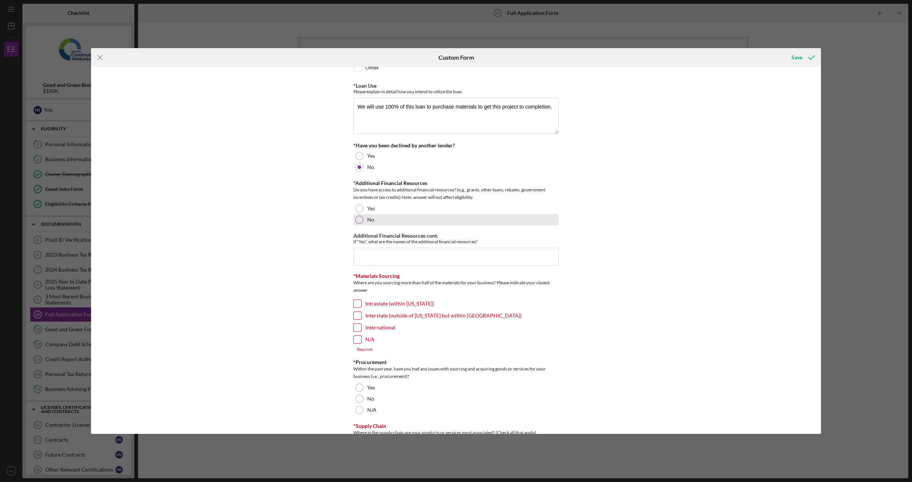
click at [383, 214] on div "No" at bounding box center [455, 219] width 205 height 11
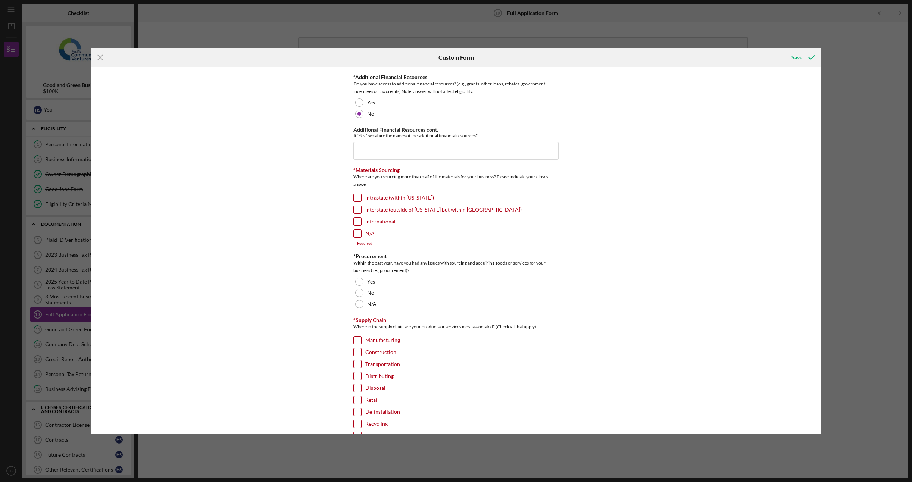
scroll to position [261, 0]
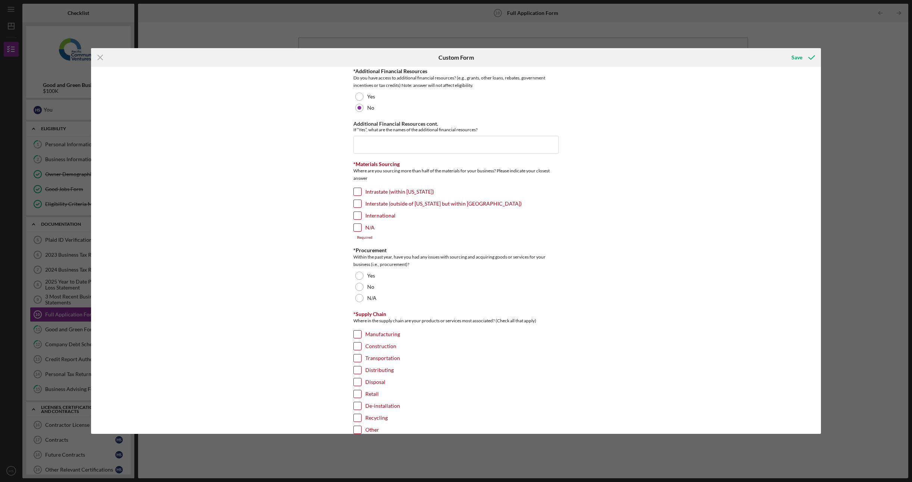
click at [388, 188] on label "Intrastate (within [US_STATE])" at bounding box center [399, 191] width 69 height 7
click at [361, 188] on input "Intrastate (within [US_STATE])" at bounding box center [357, 191] width 7 height 7
checkbox input "true"
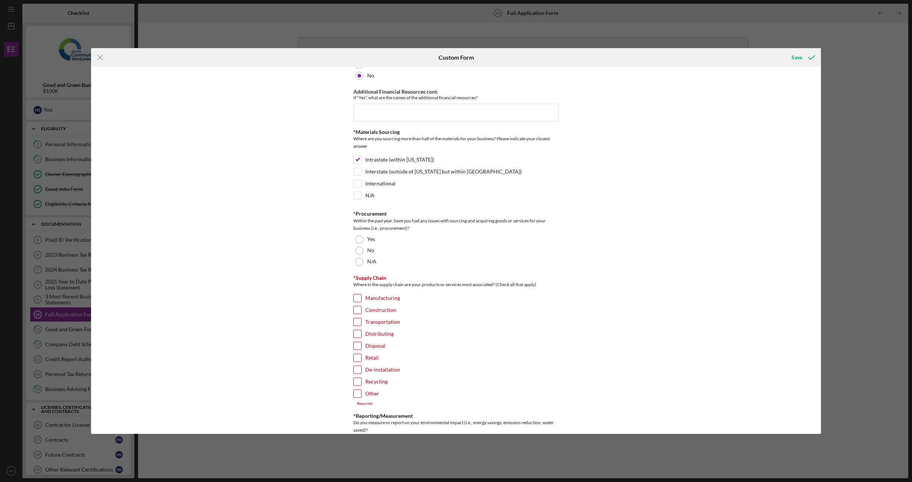
scroll to position [298, 0]
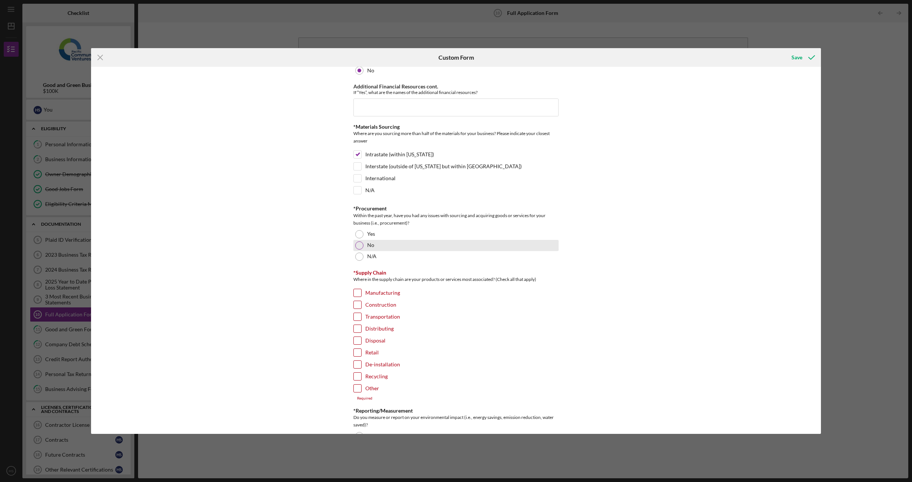
click at [406, 240] on div "No" at bounding box center [455, 245] width 205 height 11
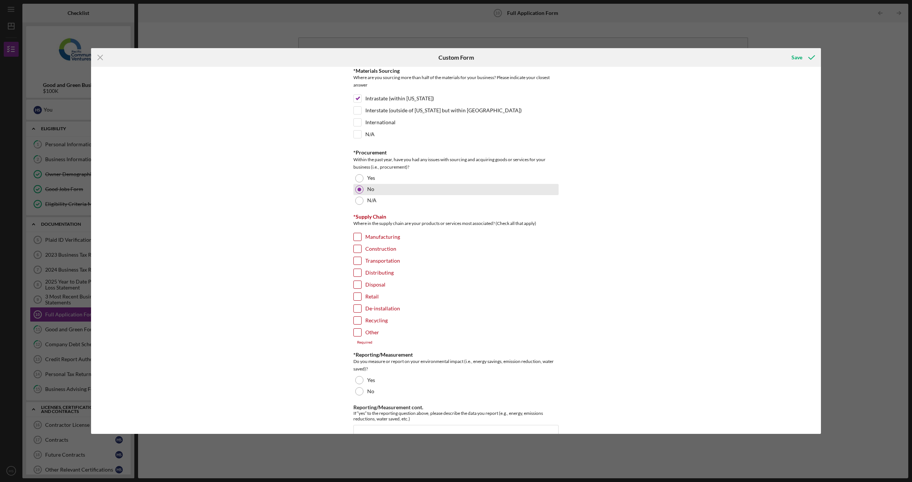
scroll to position [410, 0]
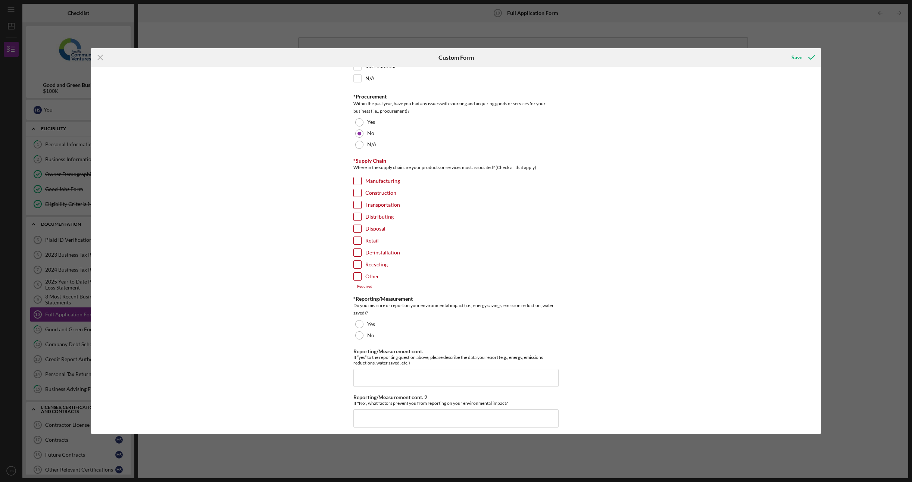
click at [386, 177] on label "Manufacturing" at bounding box center [382, 180] width 35 height 7
click at [361, 177] on input "Manufacturing" at bounding box center [357, 180] width 7 height 7
checkbox input "true"
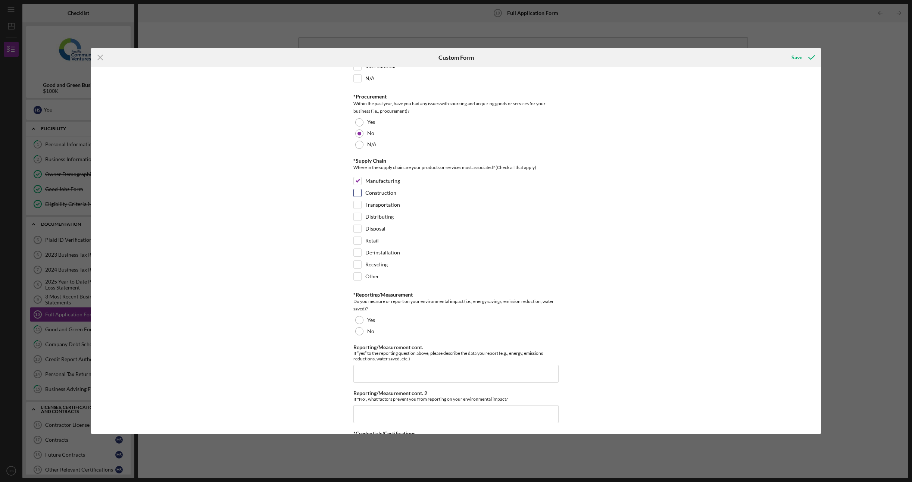
click at [383, 191] on label "Construction" at bounding box center [380, 192] width 31 height 7
click at [361, 191] on input "Construction" at bounding box center [357, 192] width 7 height 7
checkbox input "true"
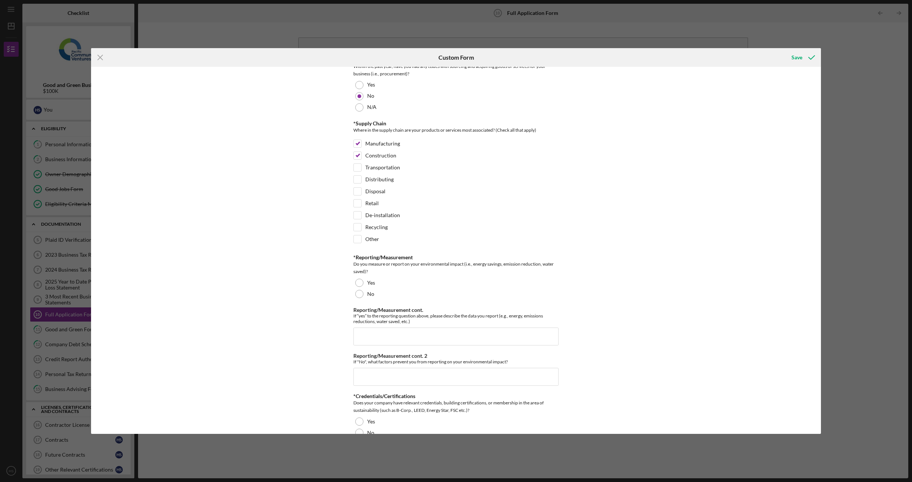
scroll to position [485, 0]
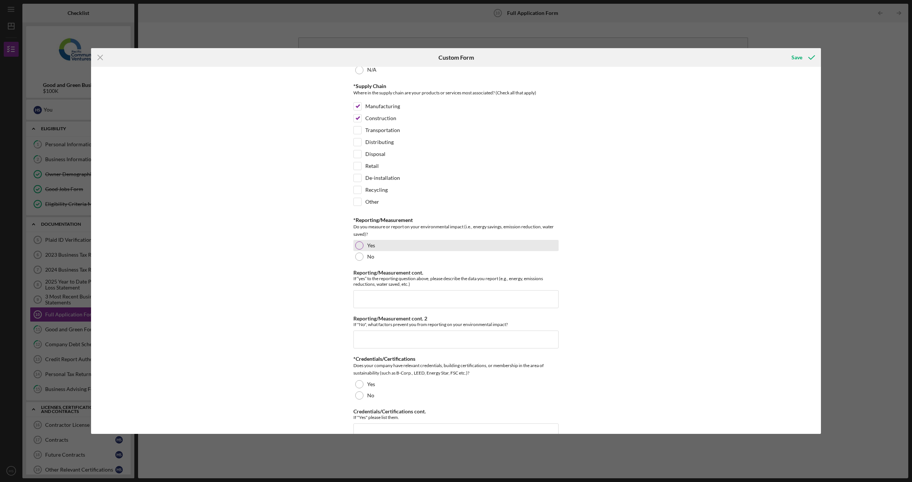
drag, startPoint x: 397, startPoint y: 244, endPoint x: 402, endPoint y: 242, distance: 5.1
click at [397, 244] on div "Yes" at bounding box center [455, 245] width 205 height 11
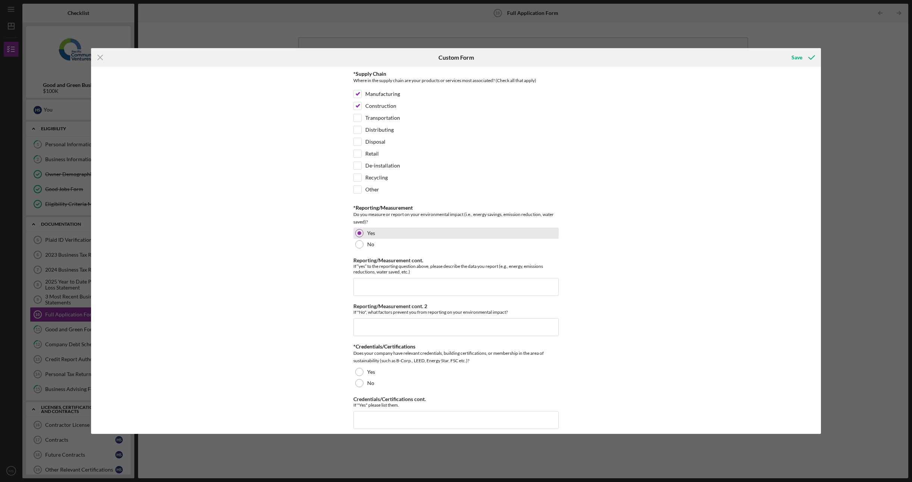
scroll to position [560, 0]
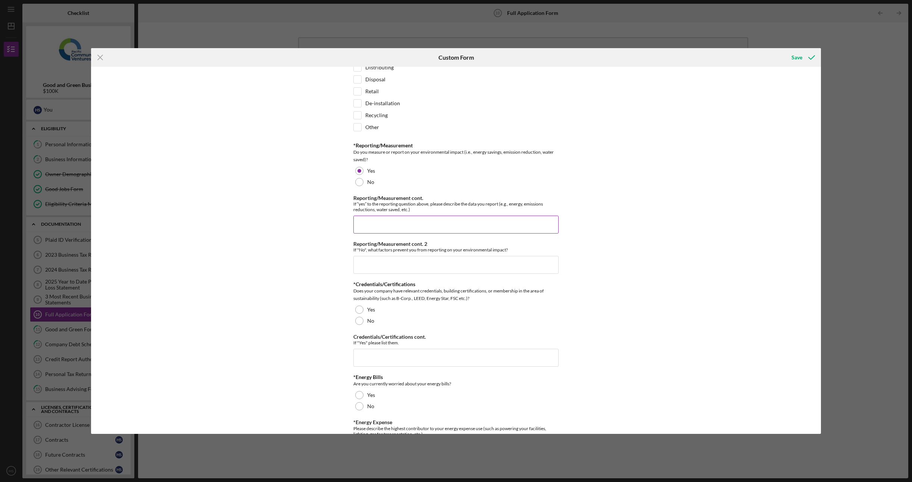
click at [403, 225] on input "Reporting/Measurement cont." at bounding box center [455, 225] width 205 height 18
click at [459, 219] on input "We calculate our data by saving electricity a" at bounding box center [455, 225] width 205 height 18
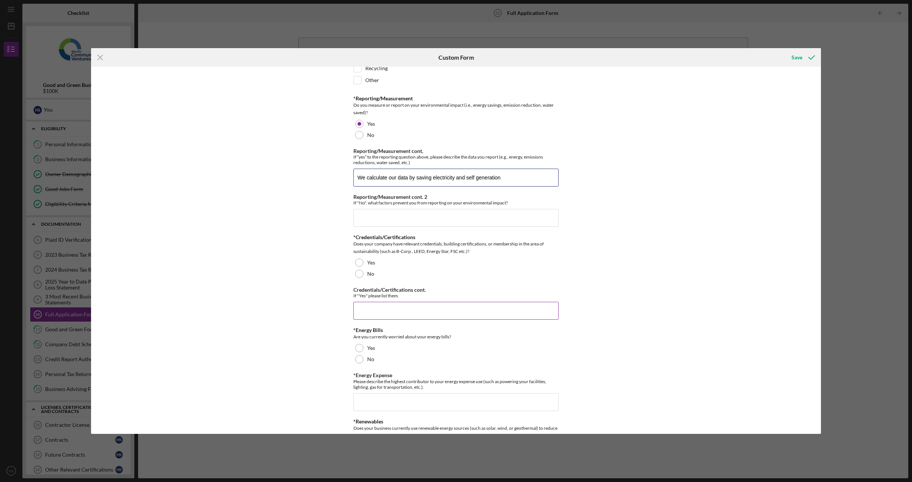
scroll to position [634, 0]
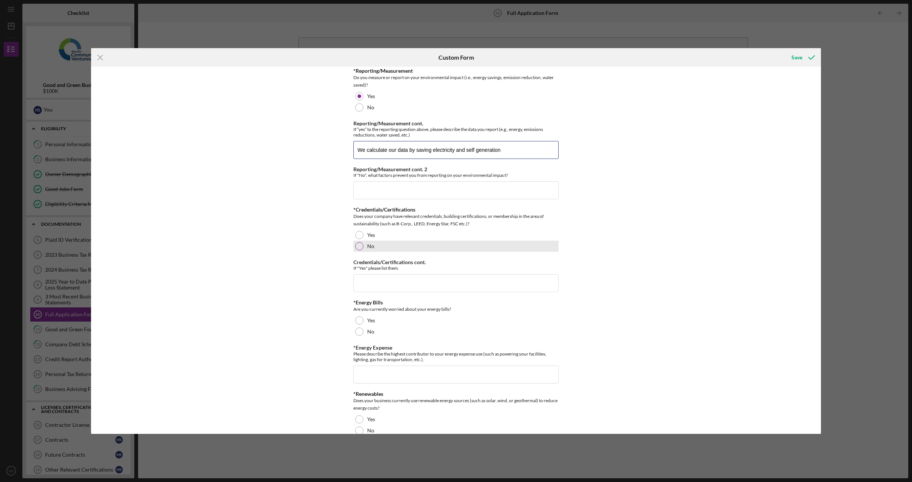
type input "We calculate our data by saving electricity and self generation"
click at [397, 241] on div "No" at bounding box center [455, 246] width 205 height 11
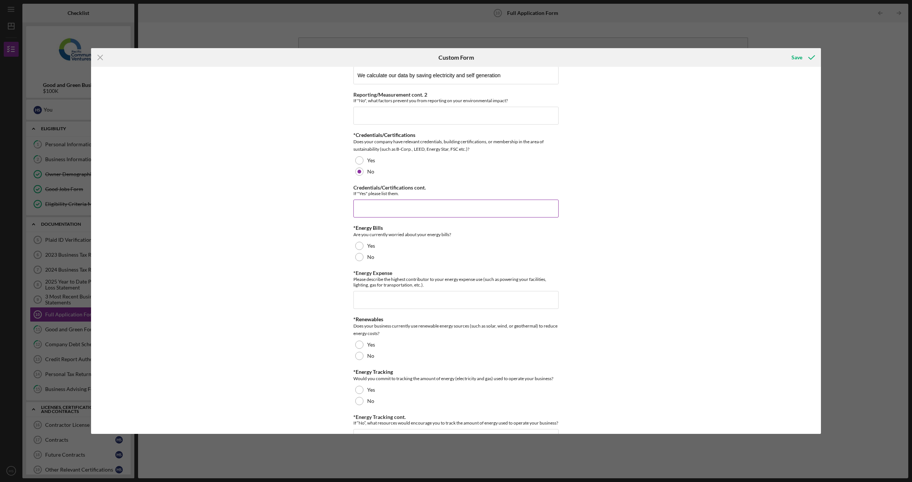
scroll to position [746, 0]
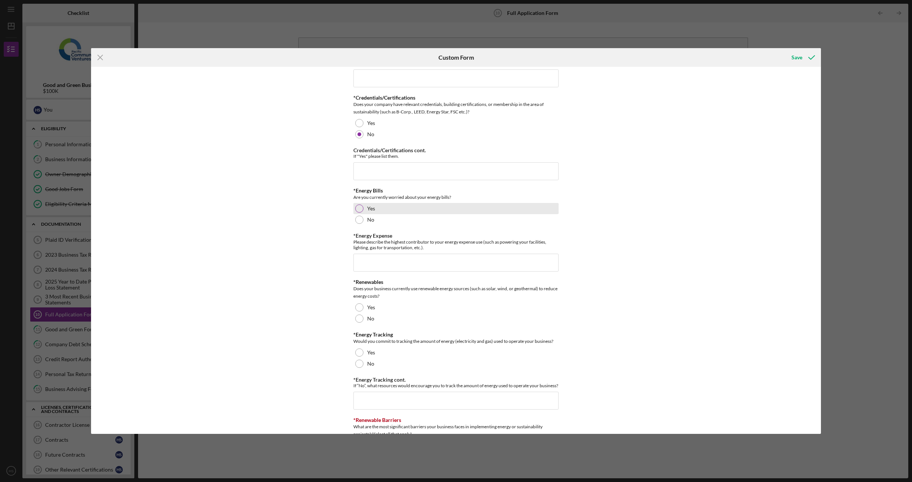
click at [445, 205] on div "Yes" at bounding box center [455, 208] width 205 height 11
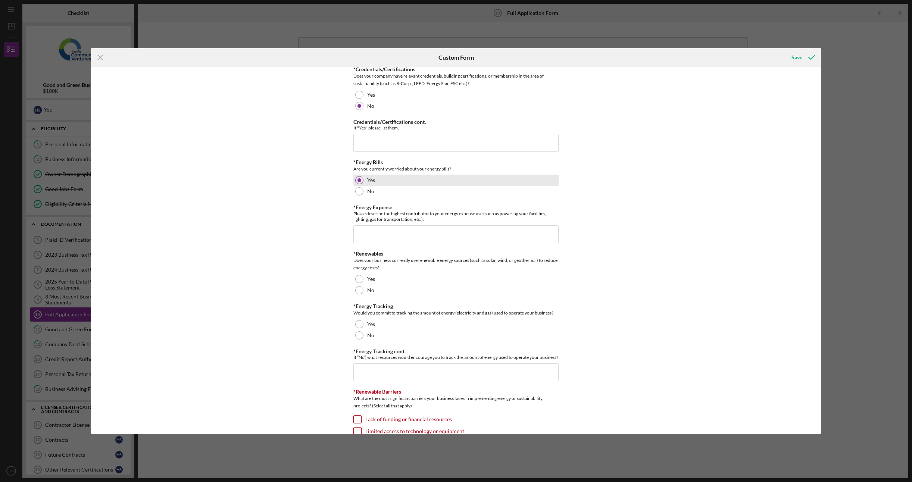
scroll to position [858, 0]
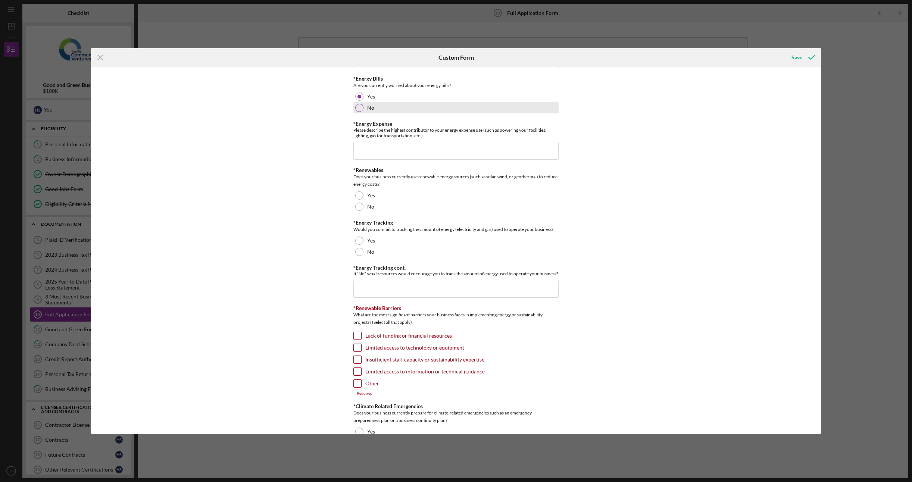
click at [400, 102] on div "No" at bounding box center [455, 107] width 205 height 11
click at [410, 190] on div "Yes" at bounding box center [455, 195] width 205 height 11
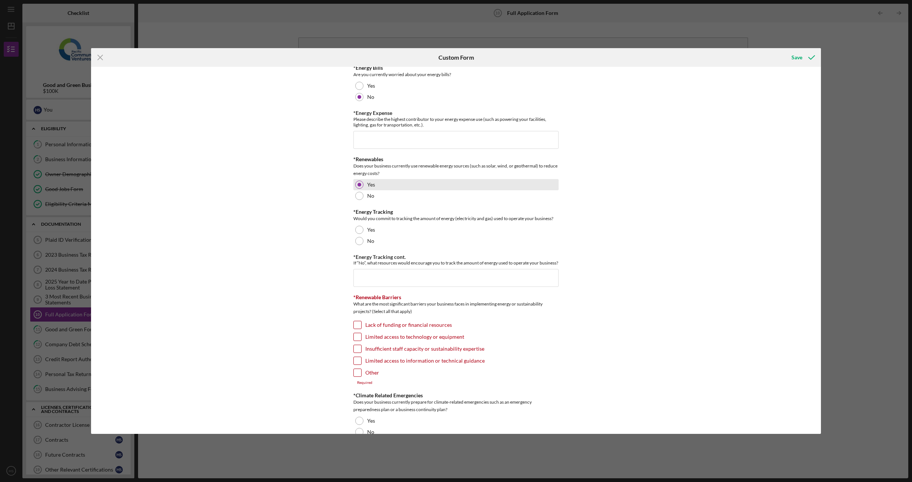
scroll to position [895, 0]
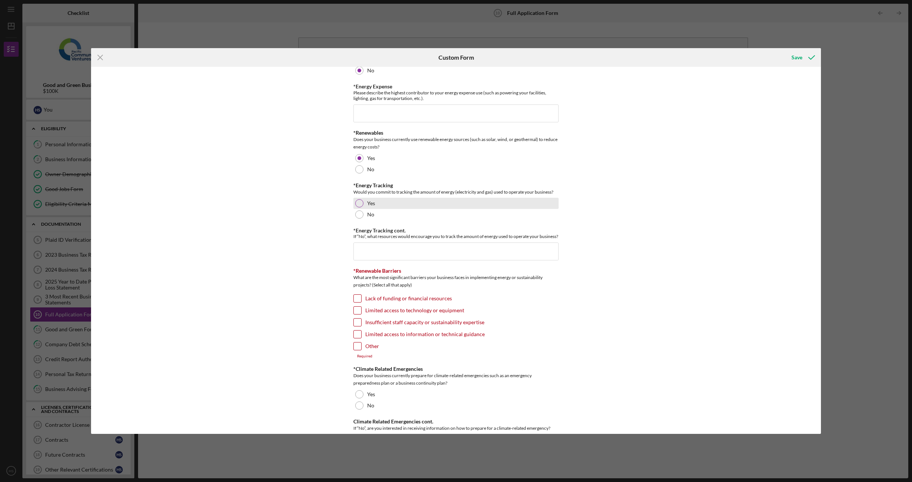
click at [404, 198] on div "Yes" at bounding box center [455, 203] width 205 height 11
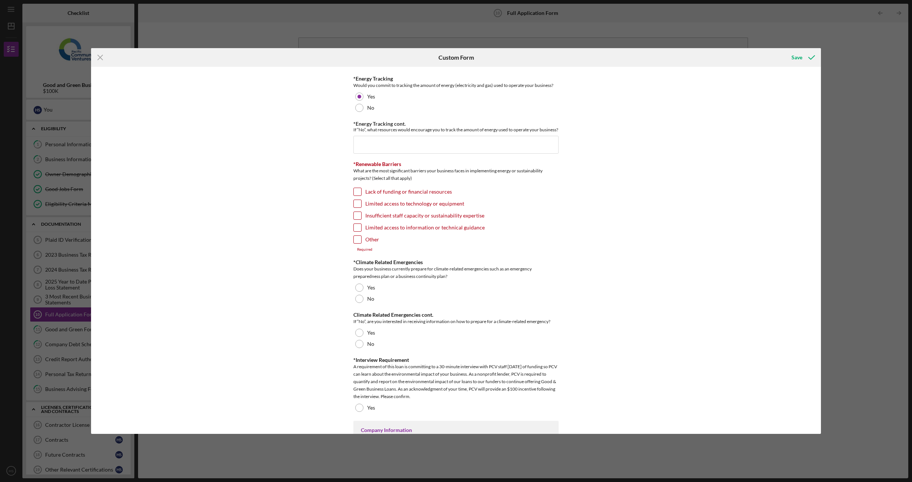
scroll to position [1007, 0]
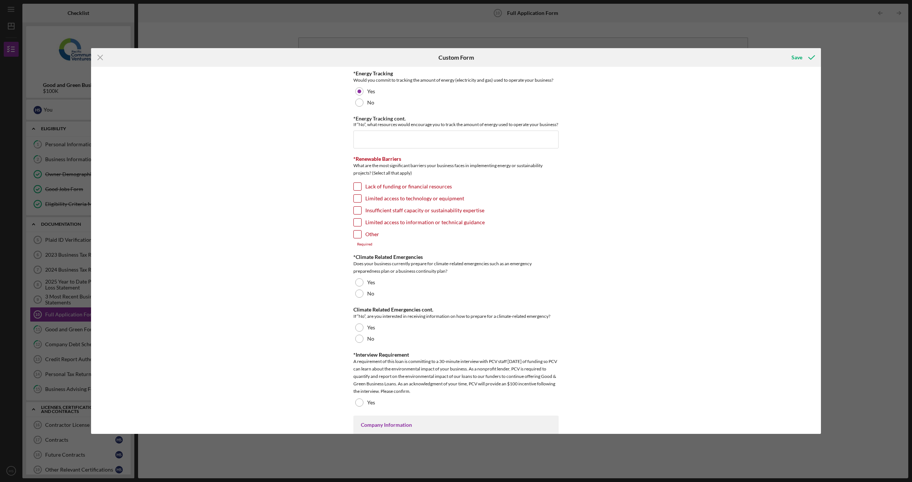
click at [401, 184] on label "Lack of funding or financial resources" at bounding box center [408, 186] width 87 height 7
click at [361, 184] on input "Lack of funding or financial resources" at bounding box center [357, 186] width 7 height 7
checkbox input "true"
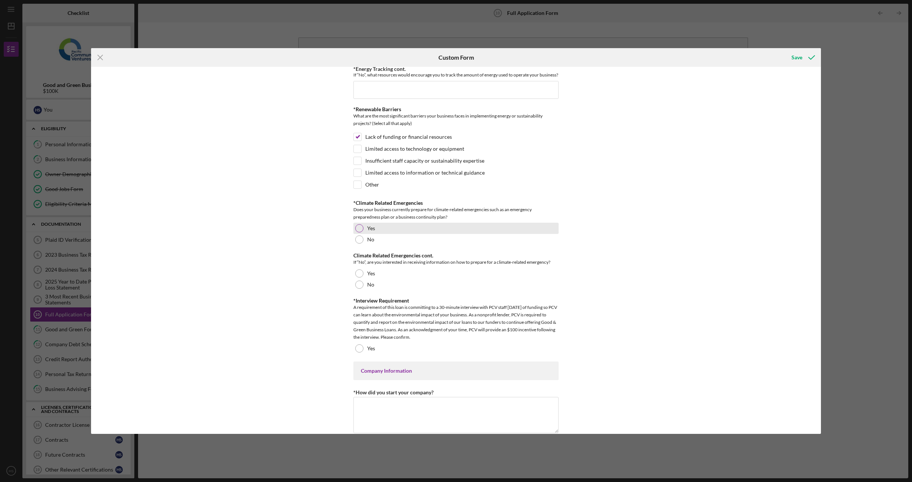
scroll to position [1082, 0]
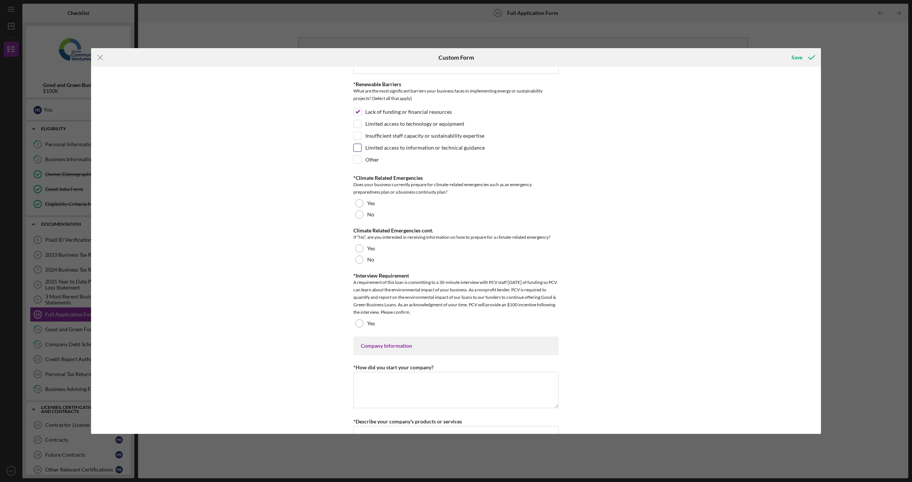
click at [469, 149] on div "Limited access to information or technical guidance" at bounding box center [455, 150] width 205 height 12
click at [411, 204] on div "Yes" at bounding box center [455, 203] width 205 height 11
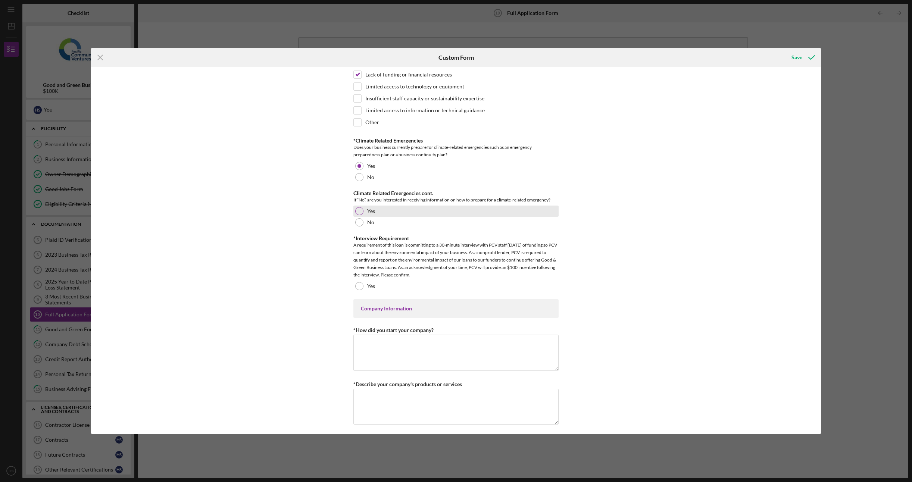
scroll to position [1156, 0]
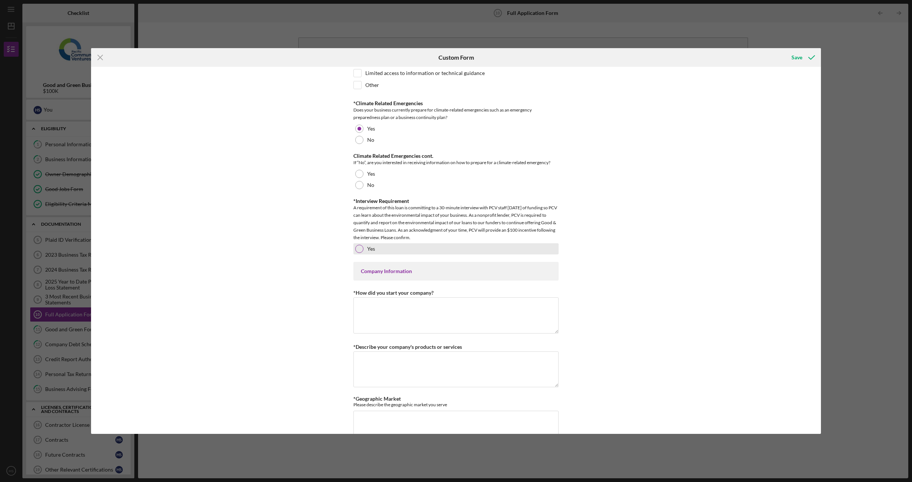
click at [466, 243] on div "Yes" at bounding box center [455, 248] width 205 height 11
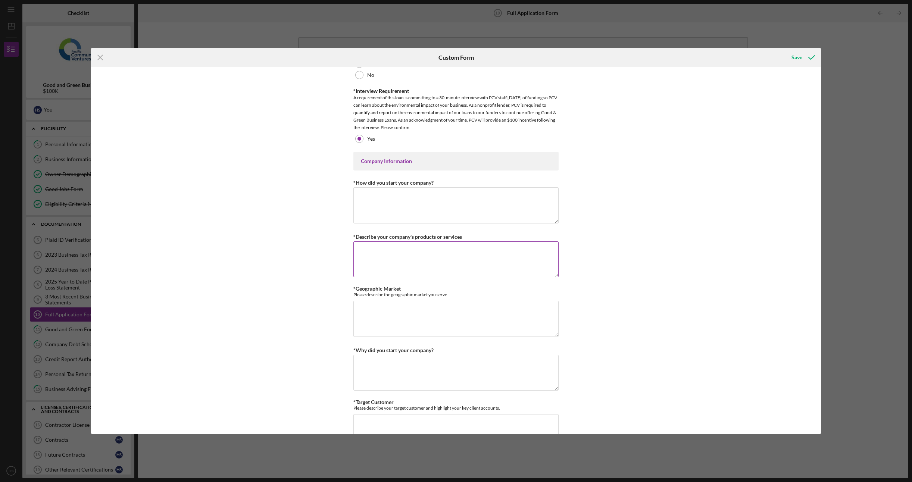
scroll to position [1268, 0]
click at [506, 216] on textarea "*How did you start your company?" at bounding box center [455, 203] width 205 height 36
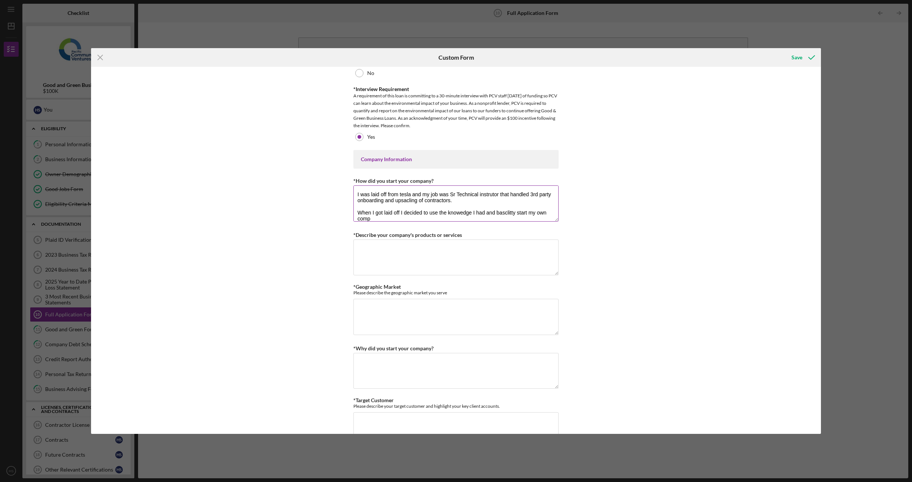
scroll to position [0, 0]
drag, startPoint x: 483, startPoint y: 188, endPoint x: 480, endPoint y: 190, distance: 4.0
type textarea "I was laid off from tesla and my job was Sr Technical instructor that handled 3…"
click at [524, 273] on div "Loan Request *Requested Loan Amount $100,000 *Use of Proceeds Purchase Inventor…" at bounding box center [455, 170] width 205 height 2737
click at [511, 258] on textarea "*Describe your company's products or services" at bounding box center [455, 257] width 205 height 36
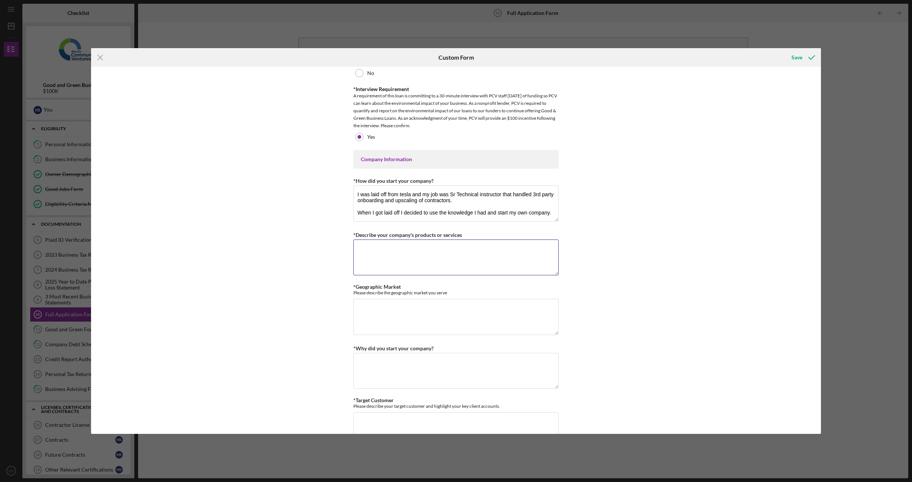
type textarea "E"
type textarea "We install Solar Panels of all kinds, We also install solar roofs with integrat…"
click at [458, 313] on textarea "*Geographic Market" at bounding box center [455, 317] width 205 height 36
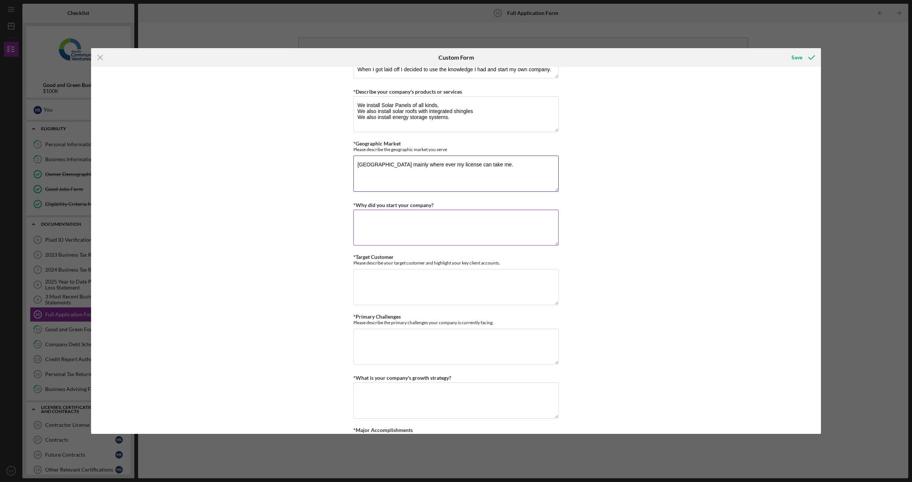
scroll to position [1418, 0]
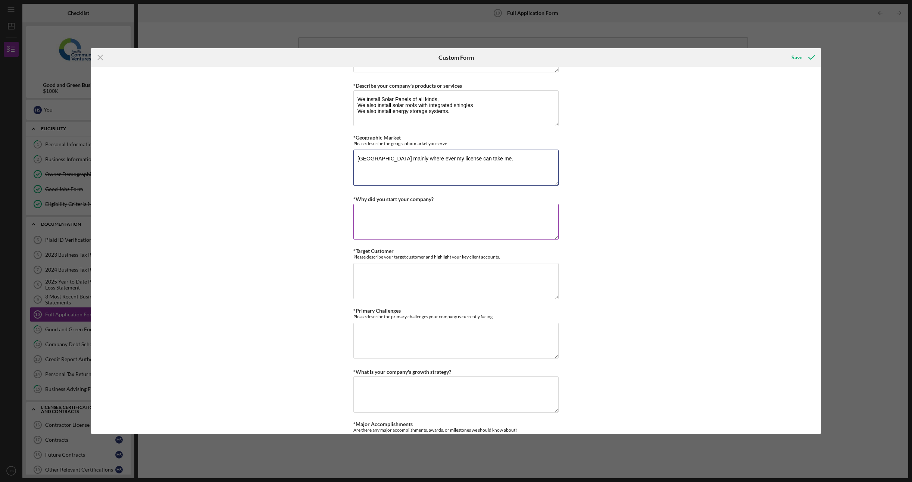
type textarea "[GEOGRAPHIC_DATA] mainly where ever my license can take me."
click at [410, 214] on textarea "*Why did you start your company?" at bounding box center [455, 222] width 205 height 36
type textarea "I"
type textarea "I saw most of the companies struggle doing this and I thought to myself I canno…"
click at [408, 263] on textarea "*Target Customer" at bounding box center [455, 281] width 205 height 36
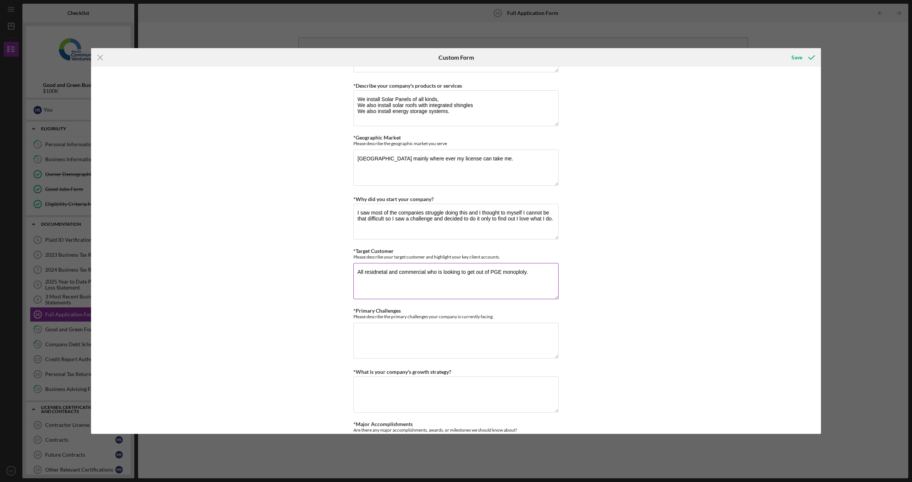
scroll to position [1492, 0]
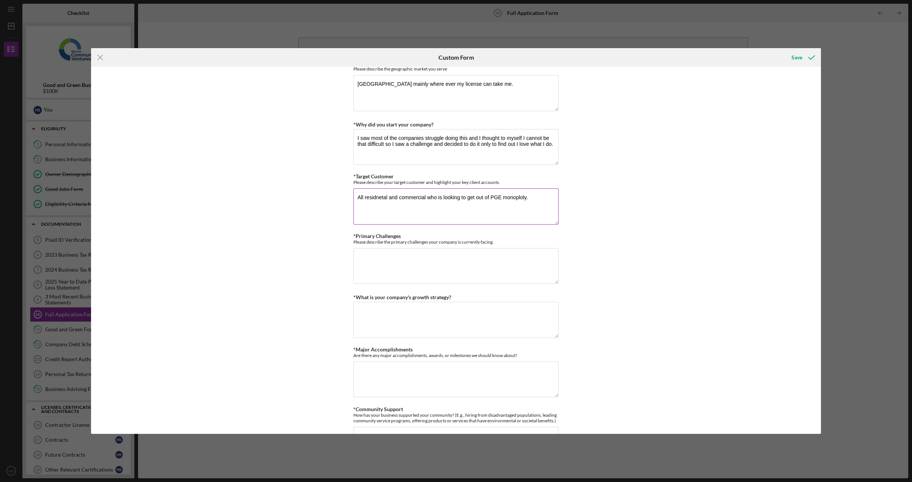
drag, startPoint x: 514, startPoint y: 197, endPoint x: 508, endPoint y: 187, distance: 11.4
type textarea "All residential and commercial who is looking to get out of PGE monopoly."
click at [394, 250] on textarea "*Primary Challenges" at bounding box center [455, 266] width 205 height 36
type textarea "S"
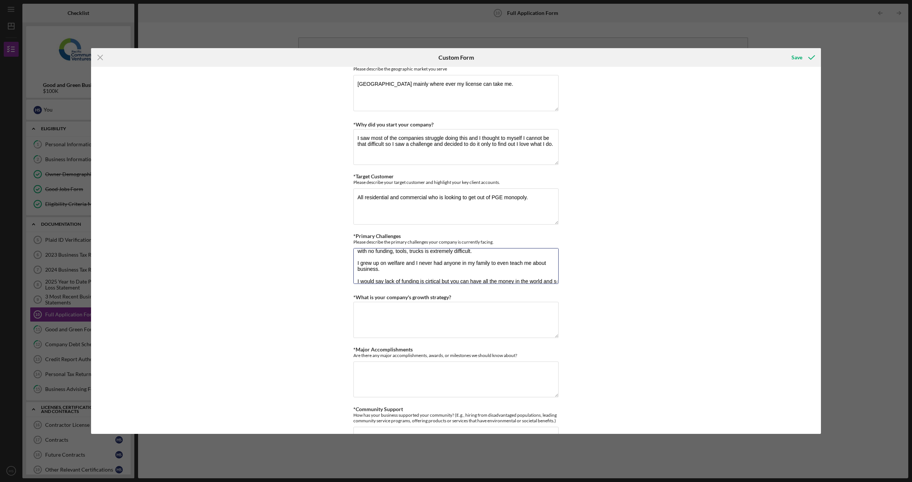
scroll to position [18, 0]
type textarea "I started this company with 7 dollars to my name with EDD and starting up a com…"
click at [410, 316] on textarea "*What is your company's growth strategy?" at bounding box center [455, 320] width 205 height 36
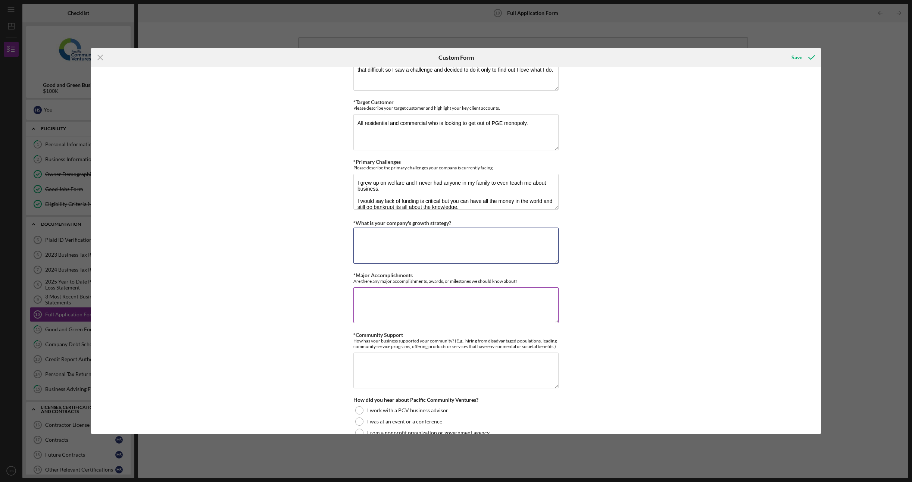
scroll to position [1567, 0]
click at [419, 238] on textarea "We want to get into developing 100% off grid and clean renewable homes. Afforda…" at bounding box center [455, 245] width 205 height 36
drag, startPoint x: 385, startPoint y: 249, endPoint x: 408, endPoint y: 241, distance: 23.6
click at [392, 242] on textarea "We want to get into developing 100% off grid and clean renewable homes. Afforda…" at bounding box center [455, 245] width 205 height 36
drag, startPoint x: 416, startPoint y: 244, endPoint x: 410, endPoint y: 242, distance: 6.2
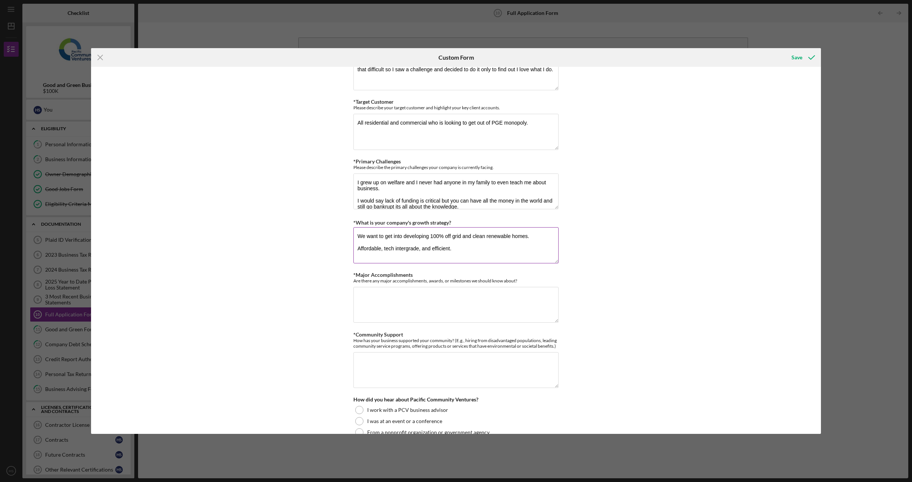
click at [395, 243] on textarea "We want to get into developing 100% off grid and clean renewable homes. Afforda…" at bounding box center [455, 245] width 205 height 36
drag, startPoint x: 393, startPoint y: 243, endPoint x: 416, endPoint y: 242, distance: 23.5
click at [416, 242] on textarea "We want to get into developing 100% off grid and clean renewable homes. Afforda…" at bounding box center [455, 245] width 205 height 36
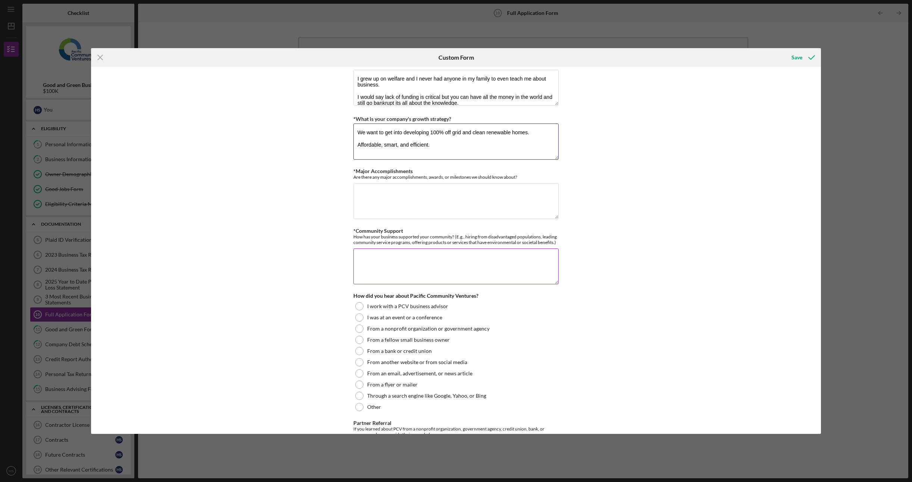
scroll to position [1679, 0]
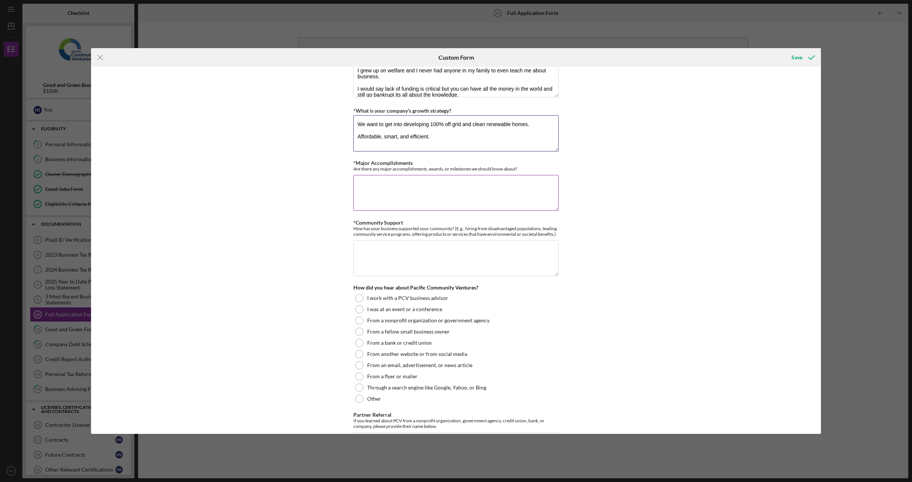
type textarea "We want to get into developing 100% off grid and clean renewable homes. Afforda…"
click at [429, 197] on textarea "*Major Accomplishments" at bounding box center [455, 193] width 205 height 36
type textarea "We hit over 1 million dollars in sales our first 3 months."
click at [428, 260] on textarea "*Community Support" at bounding box center [455, 258] width 205 height 36
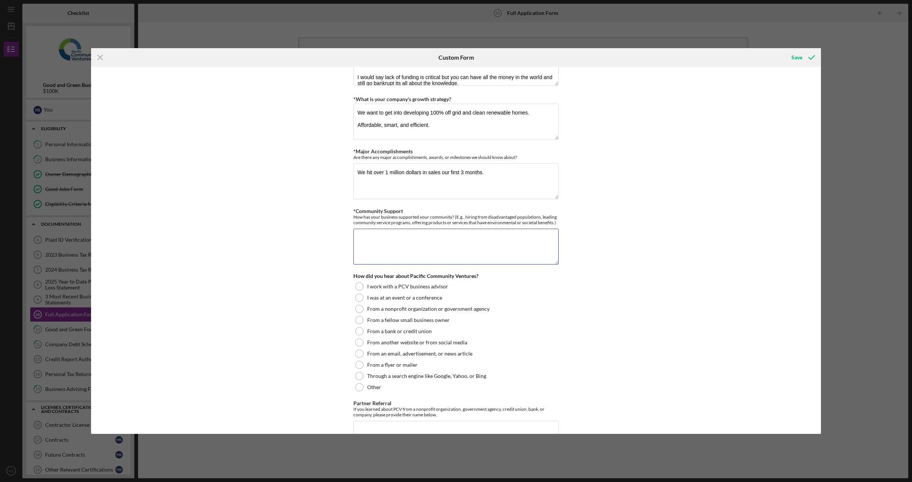
scroll to position [1716, 0]
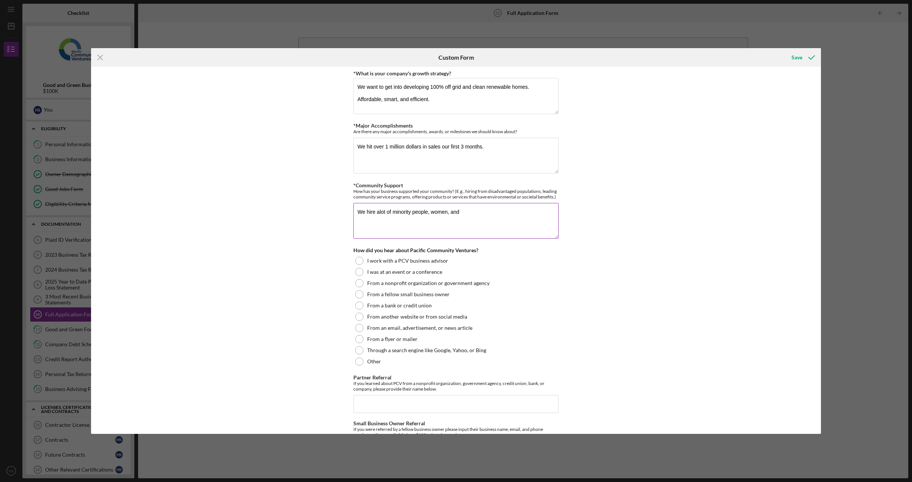
drag, startPoint x: 380, startPoint y: 207, endPoint x: 376, endPoint y: 204, distance: 5.1
click at [473, 208] on textarea "We hire a lot of minority people, women, and" at bounding box center [455, 221] width 205 height 36
drag, startPoint x: 519, startPoint y: 213, endPoint x: 523, endPoint y: 204, distance: 9.8
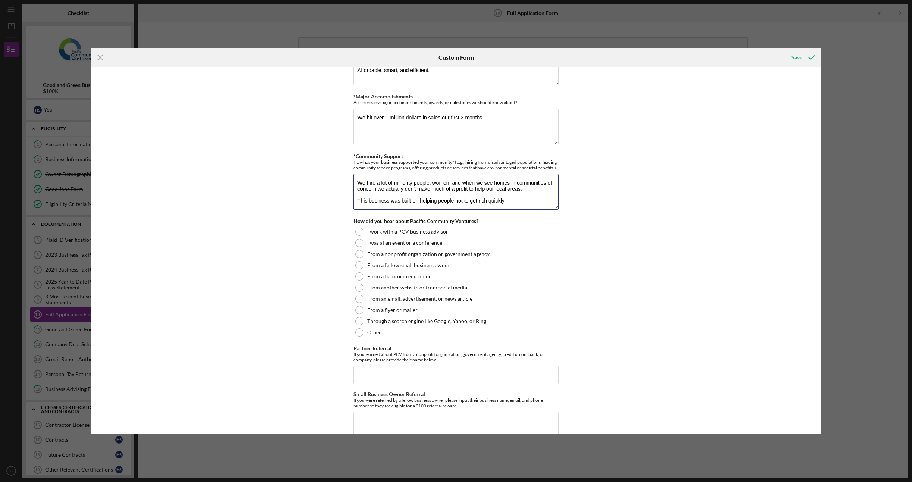
scroll to position [1753, 0]
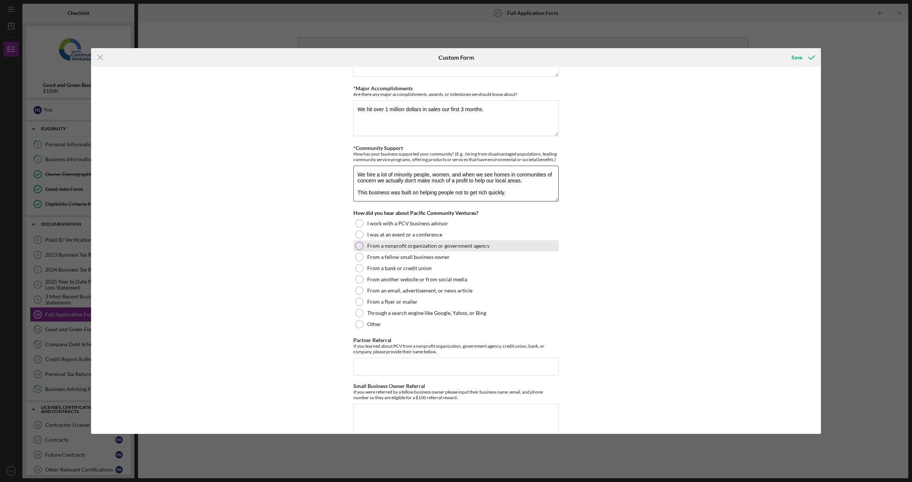
type textarea "We hire a lot of minority people, women, and when we see homes in communities o…"
click at [482, 243] on label "From a nonprofit organization or government agency" at bounding box center [428, 246] width 122 height 6
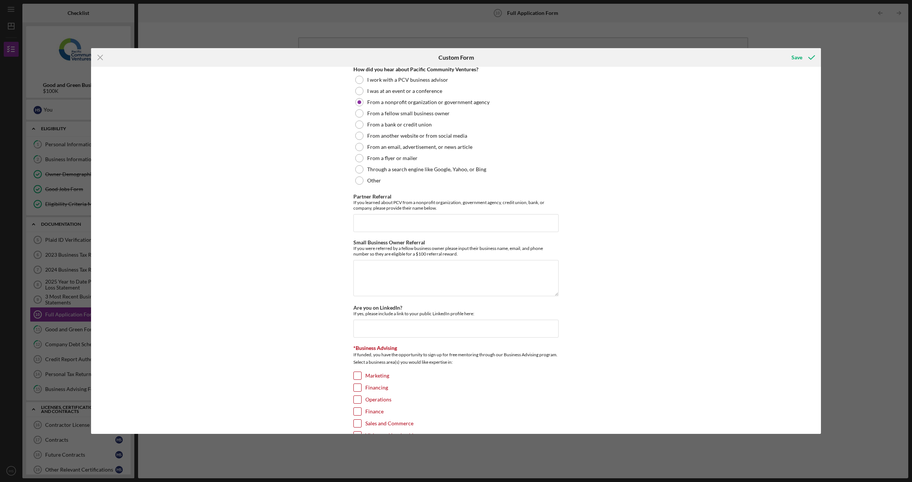
scroll to position [1903, 0]
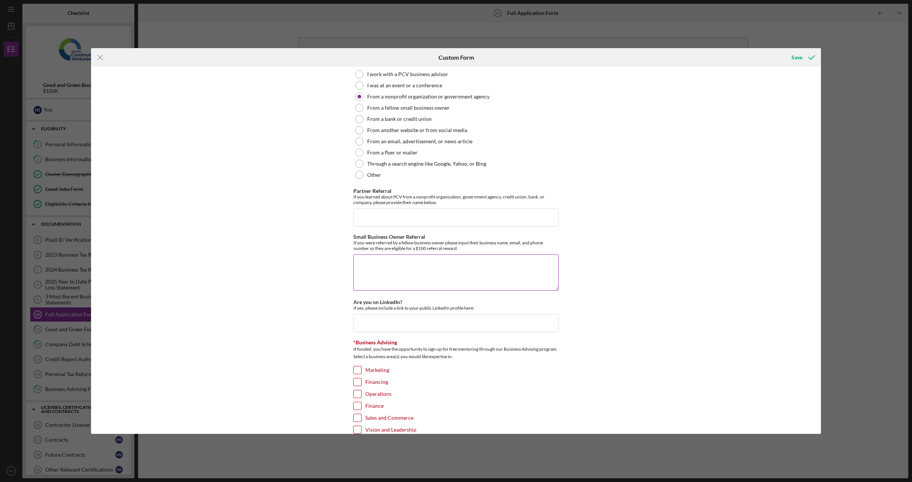
click at [451, 254] on textarea "Small Business Owner Referral" at bounding box center [455, 272] width 205 height 36
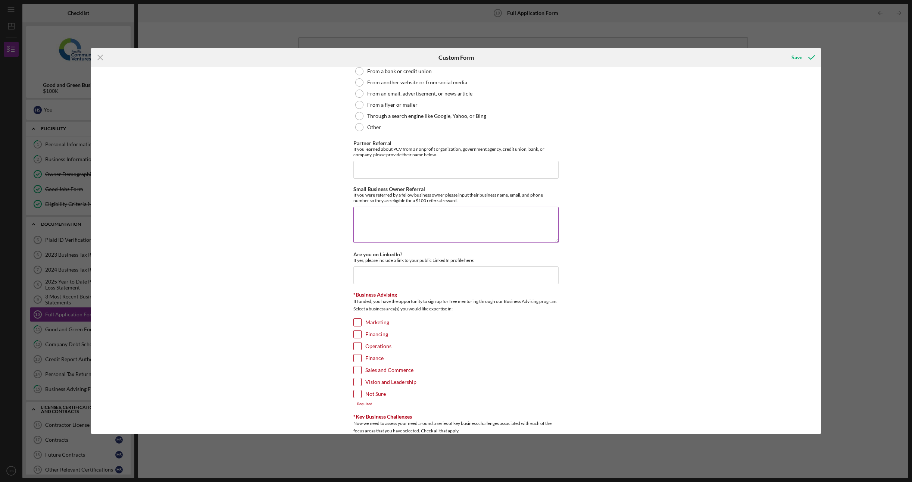
scroll to position [1977, 0]
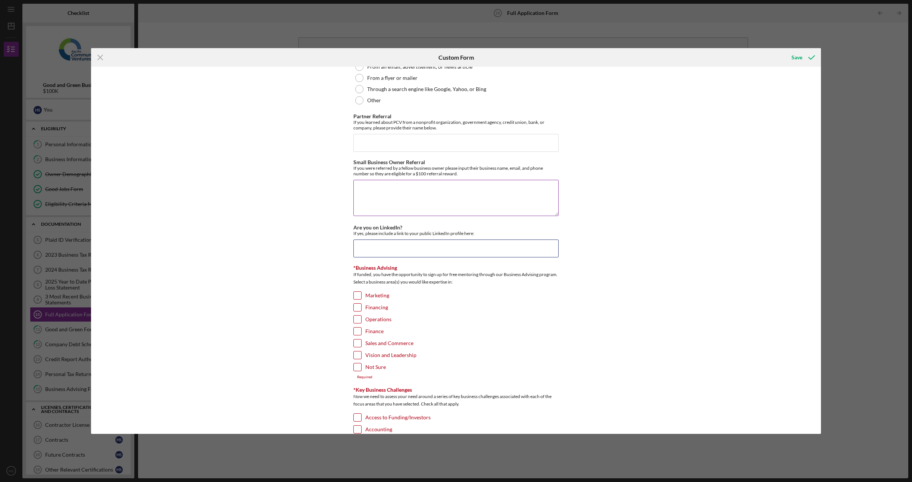
click at [459, 246] on input "Are you on LinkedIn?" at bounding box center [455, 248] width 205 height 18
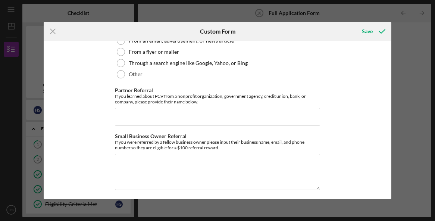
click at [408, 33] on div "Icon/Menu Close Custom Form Save Loan Request *Requested Loan Amount $100,000 *…" at bounding box center [217, 110] width 435 height 221
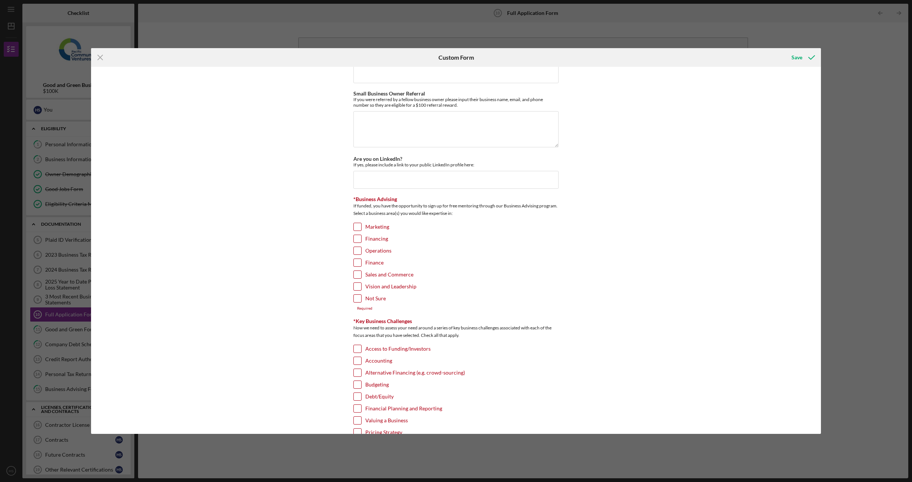
scroll to position [2052, 0]
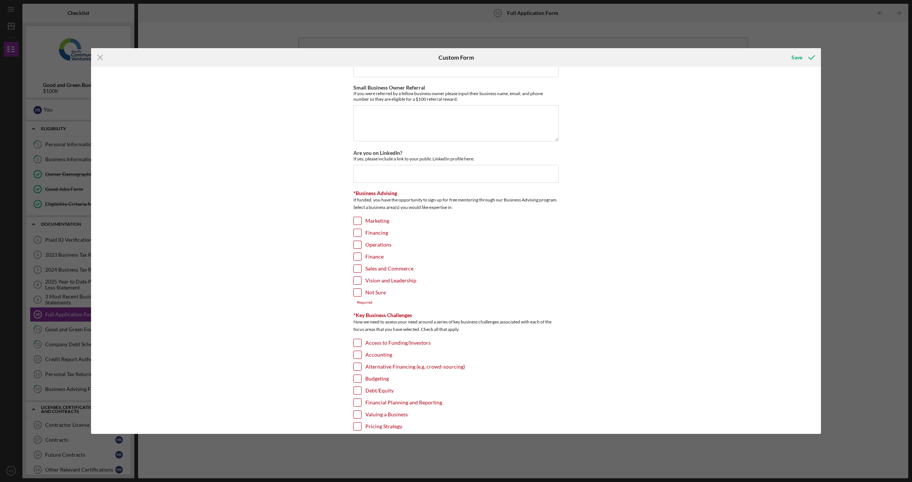
click at [357, 217] on input "Marketing" at bounding box center [357, 220] width 7 height 7
checkbox input "true"
click at [354, 229] on input "Financing" at bounding box center [357, 232] width 7 height 7
checkbox input "false"
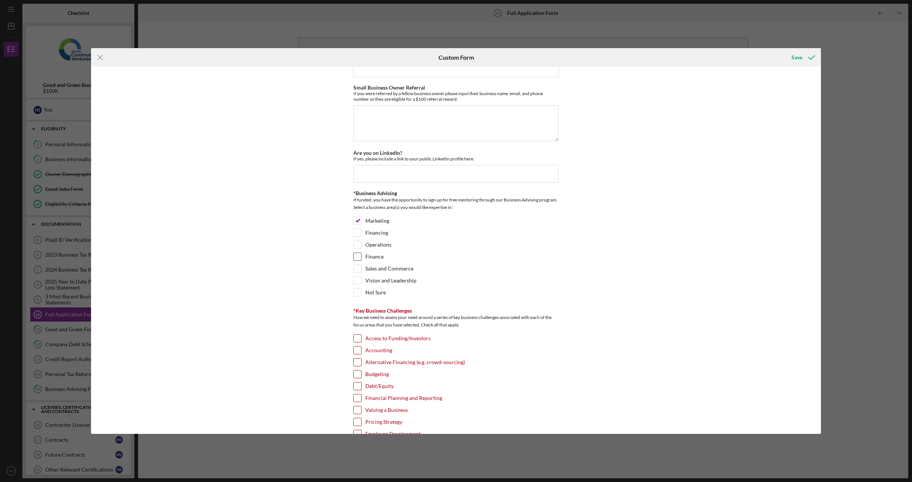
click at [355, 253] on input "Finance" at bounding box center [357, 256] width 7 height 7
checkbox input "true"
click at [360, 264] on div "Sales and Commerce" at bounding box center [455, 270] width 205 height 12
click at [356, 265] on input "Sales and Commerce" at bounding box center [357, 268] width 7 height 7
checkbox input "true"
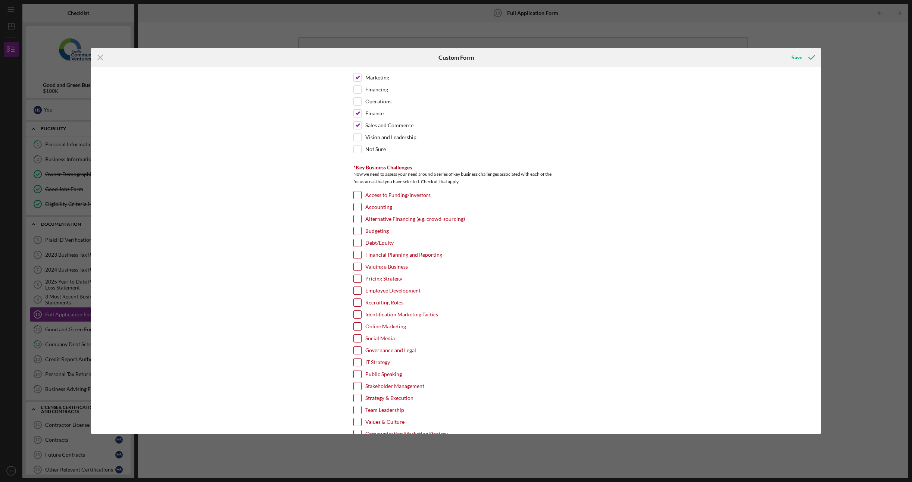
scroll to position [2201, 0]
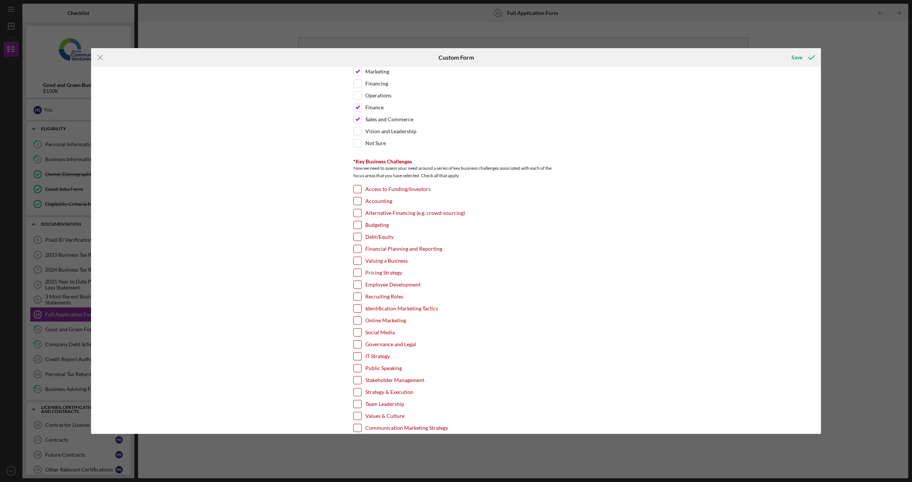
click at [400, 185] on label "Access to Funding/Investors" at bounding box center [397, 188] width 65 height 7
click at [361, 185] on input "Access to Funding/Investors" at bounding box center [357, 188] width 7 height 7
checkbox input "true"
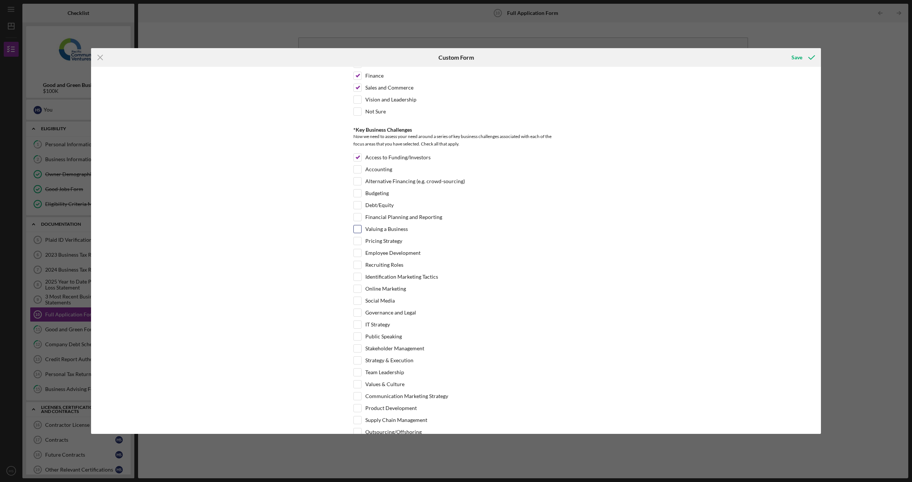
scroll to position [2238, 0]
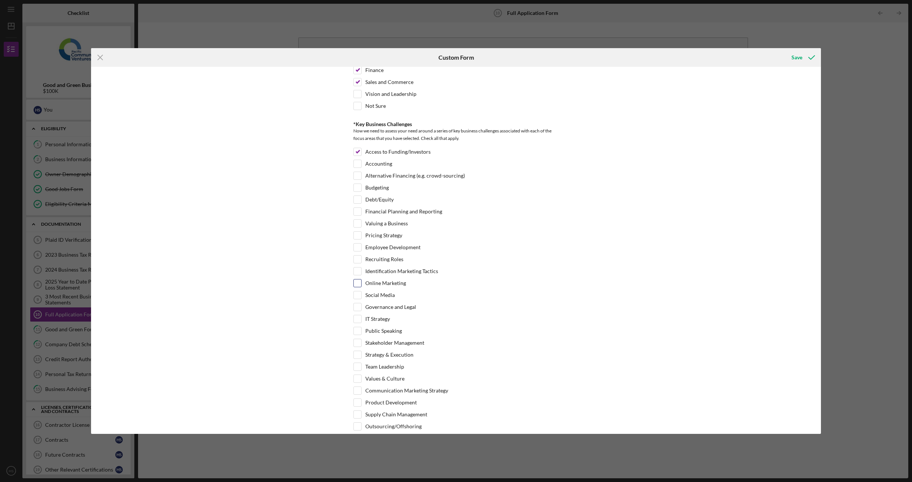
click at [404, 279] on div "Online Marketing" at bounding box center [455, 285] width 205 height 12
click at [398, 279] on label "Online Marketing" at bounding box center [385, 282] width 41 height 7
click at [361, 279] on input "Online Marketing" at bounding box center [357, 282] width 7 height 7
checkbox input "true"
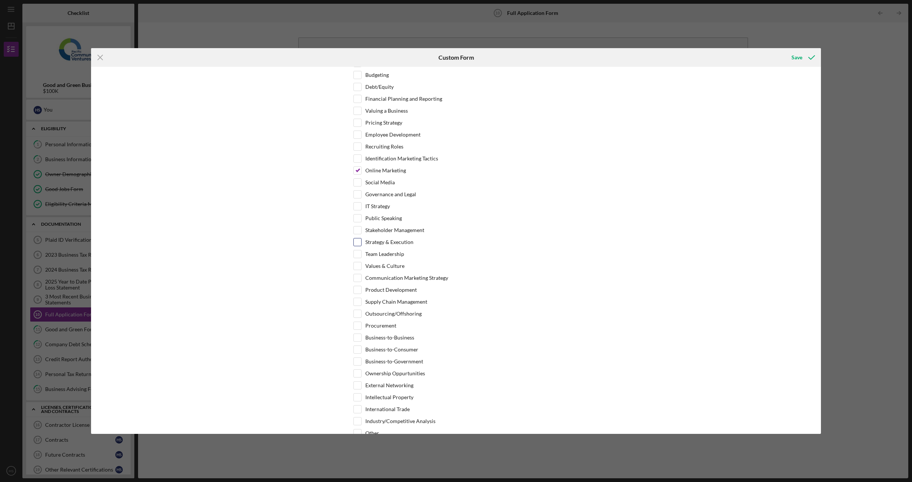
scroll to position [2352, 0]
click at [796, 58] on div "Save" at bounding box center [796, 57] width 11 height 15
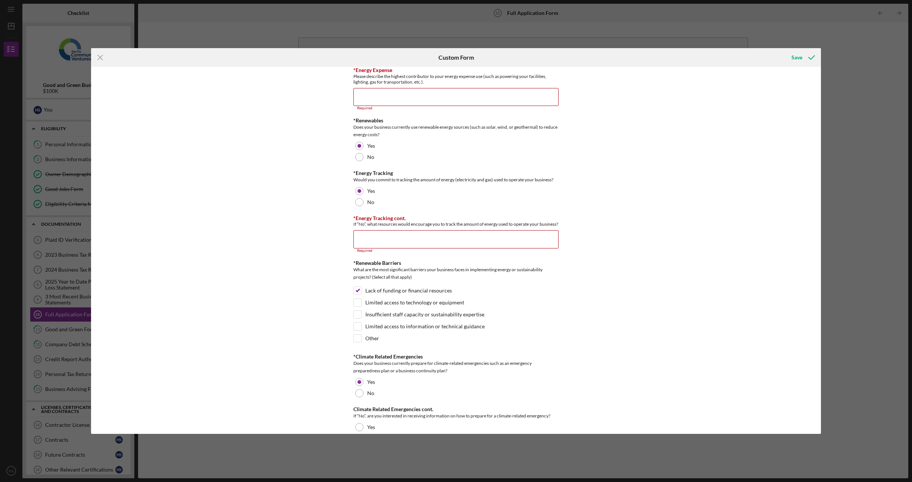
scroll to position [905, 0]
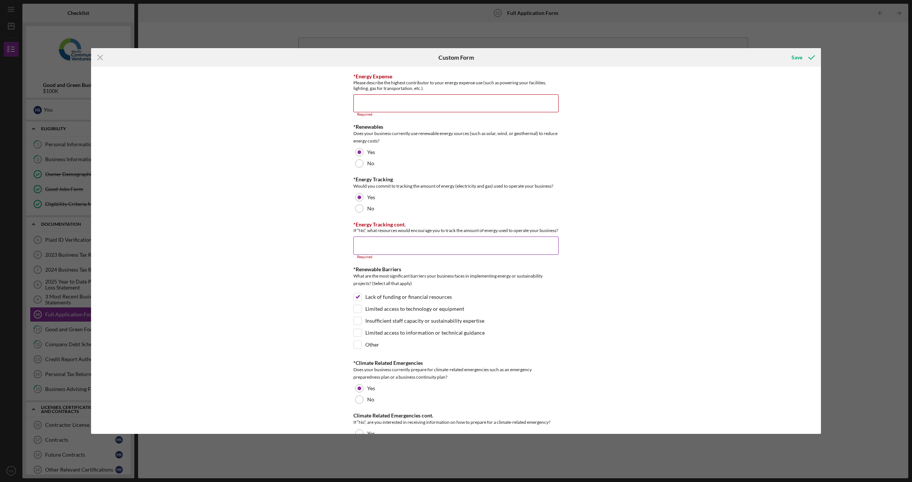
click at [388, 243] on input "*Energy Tracking cont." at bounding box center [455, 246] width 205 height 18
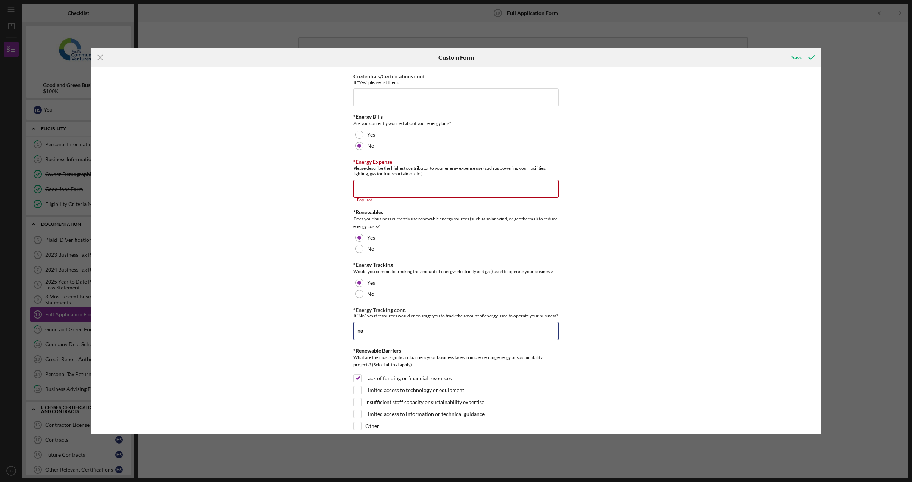
scroll to position [793, 0]
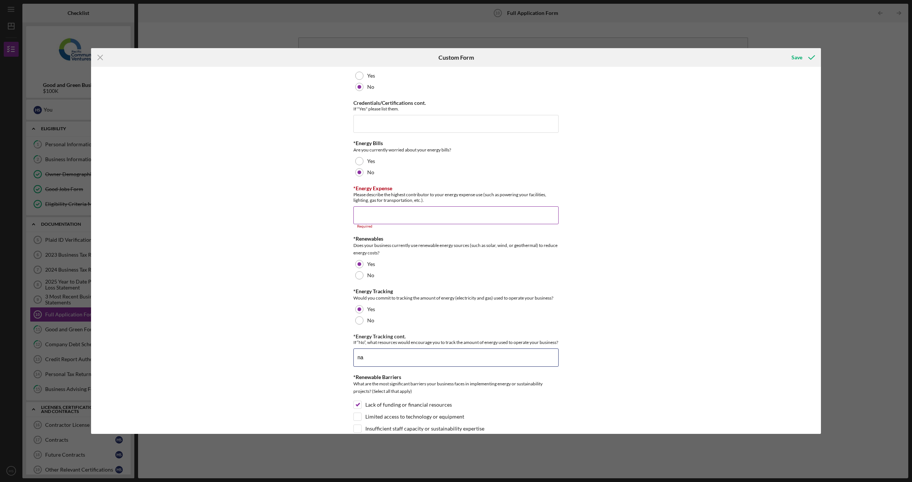
type input "na"
click at [429, 214] on input "*Energy Expense" at bounding box center [455, 215] width 205 height 18
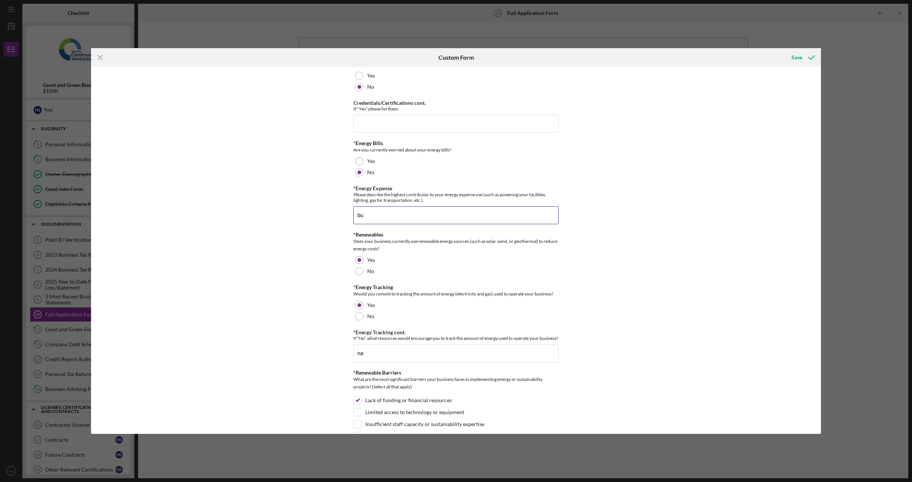
type input "b"
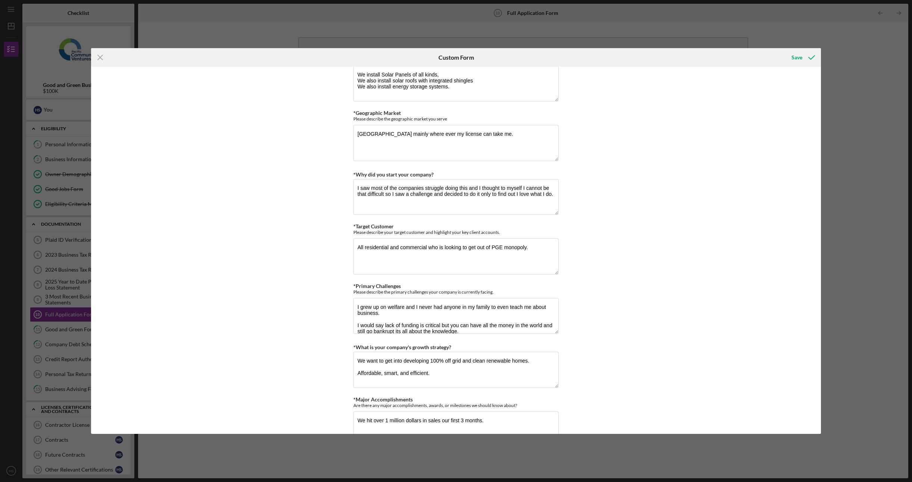
scroll to position [1651, 0]
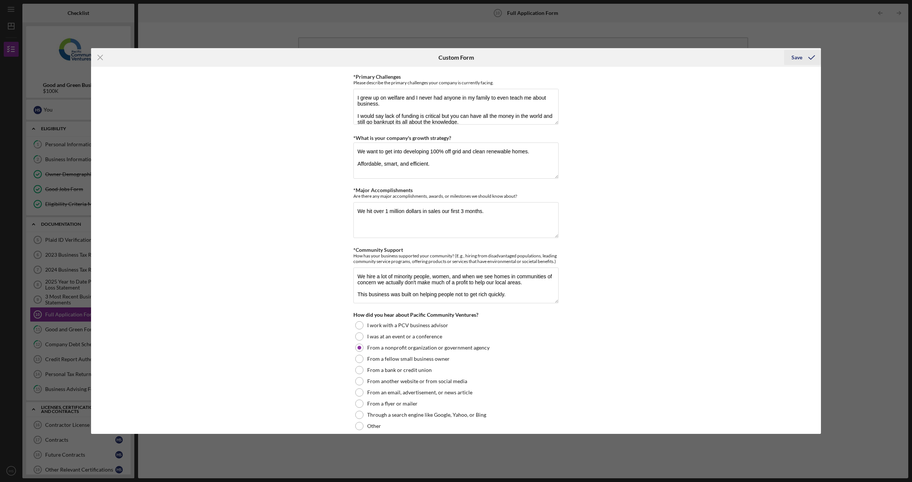
type input "AC"
click at [811, 60] on icon "submit" at bounding box center [811, 57] width 19 height 19
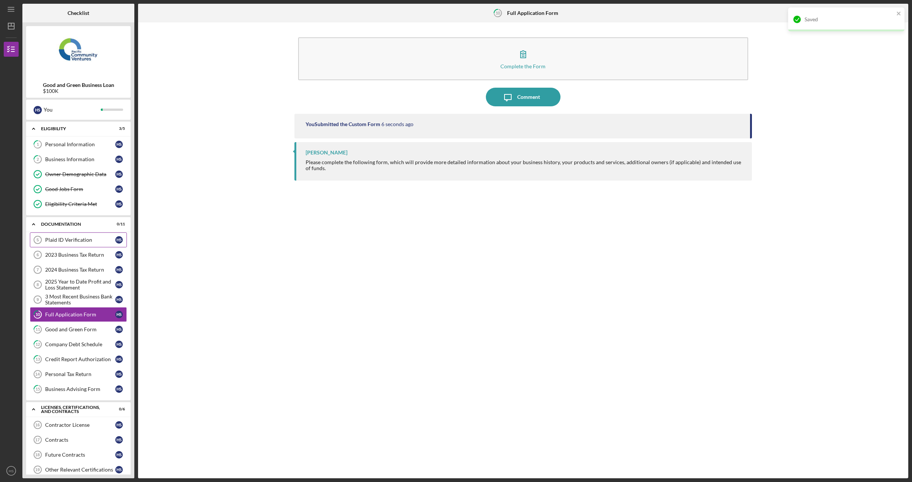
click at [60, 241] on link "Plaid ID Verification 5 Plaid ID Verification H S" at bounding box center [78, 239] width 97 height 15
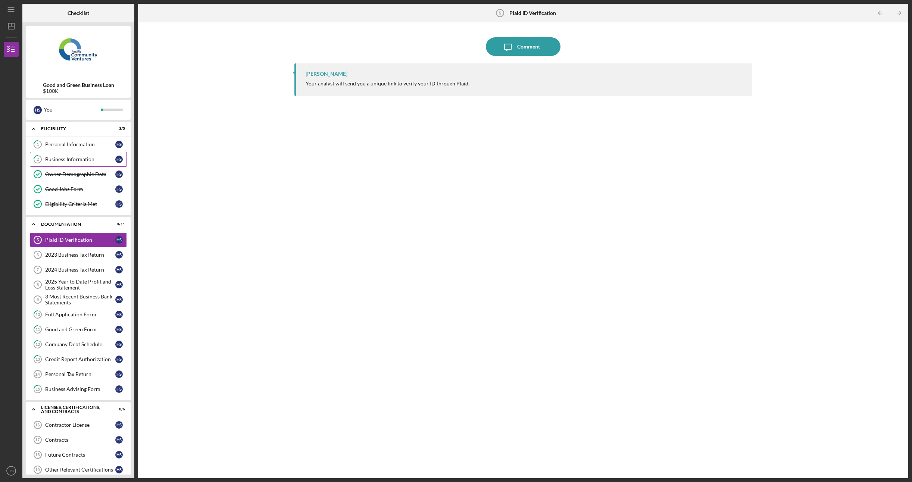
click at [89, 160] on div "Business Information" at bounding box center [80, 159] width 70 height 6
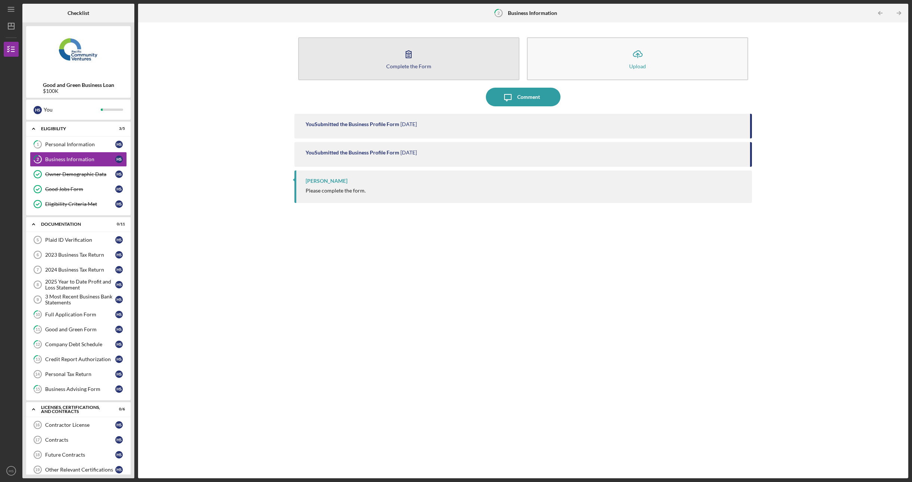
click at [391, 72] on button "Complete the Form Form" at bounding box center [408, 58] width 221 height 43
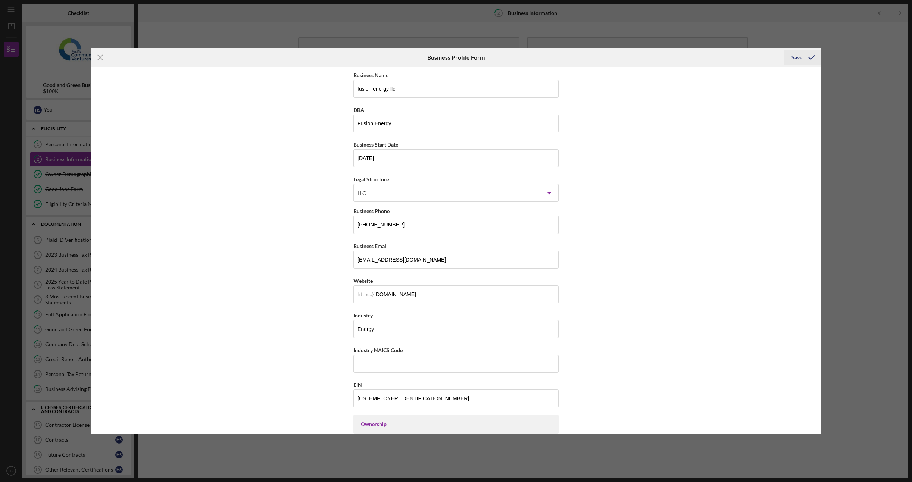
click at [796, 62] on div "Save" at bounding box center [796, 57] width 11 height 15
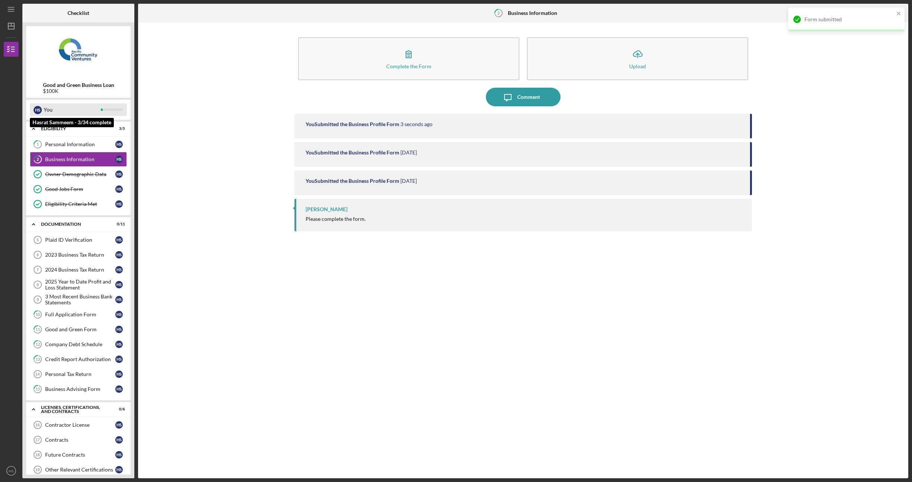
click at [104, 109] on div at bounding box center [112, 110] width 22 height 2
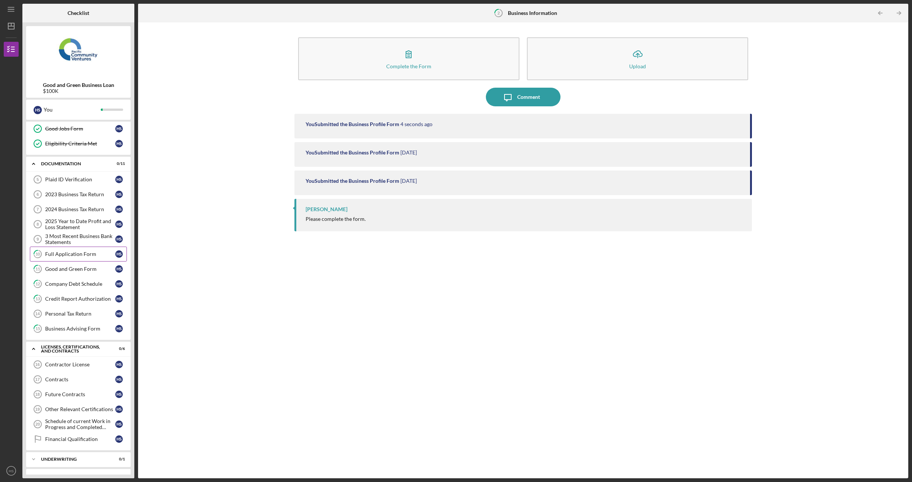
scroll to position [68, 0]
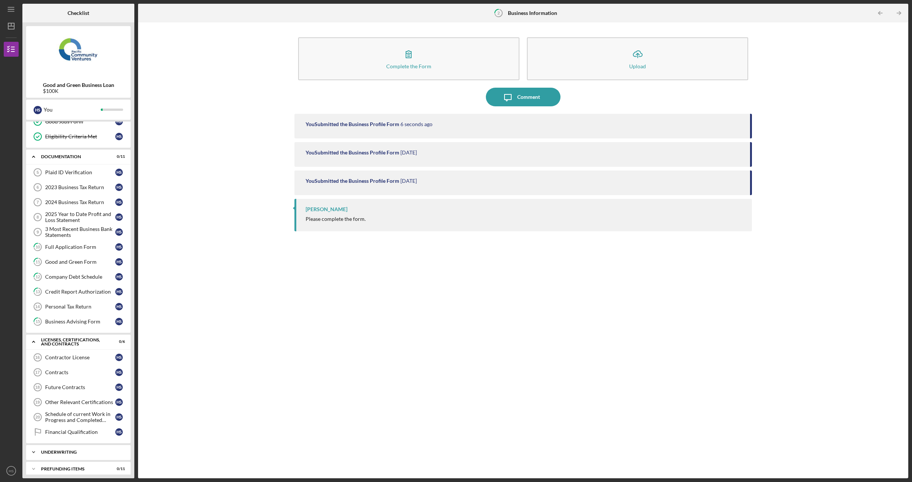
click at [73, 448] on div "Icon/Expander Underwriting 0 / 1" at bounding box center [78, 452] width 104 height 15
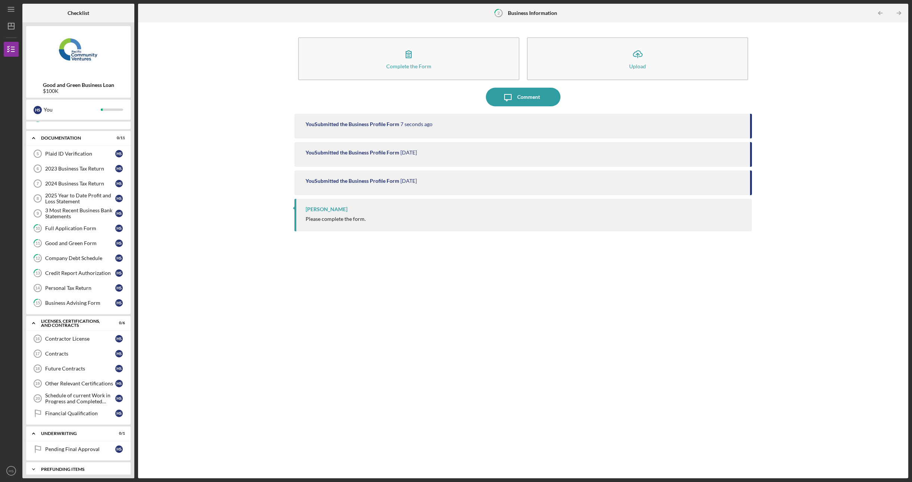
click at [81, 462] on div "Icon/Expander Prefunding Items 0 / 11" at bounding box center [78, 469] width 104 height 15
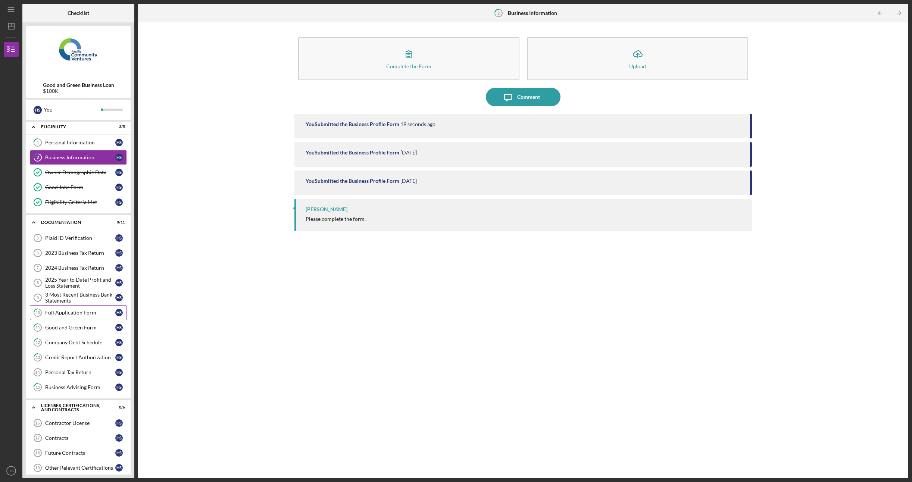
scroll to position [0, 0]
click at [62, 239] on div "Plaid ID Verification" at bounding box center [80, 240] width 70 height 6
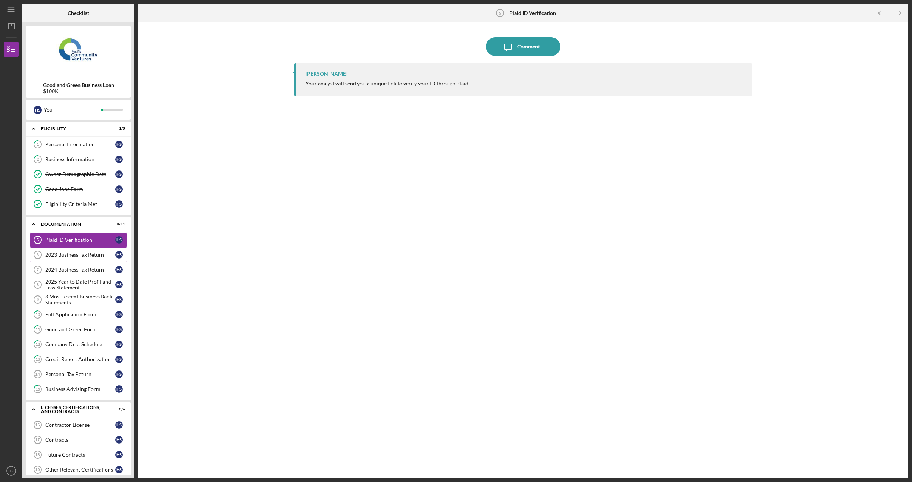
click at [94, 258] on link "2023 Business Tax Return 6 2023 Business Tax Return H S" at bounding box center [78, 254] width 97 height 15
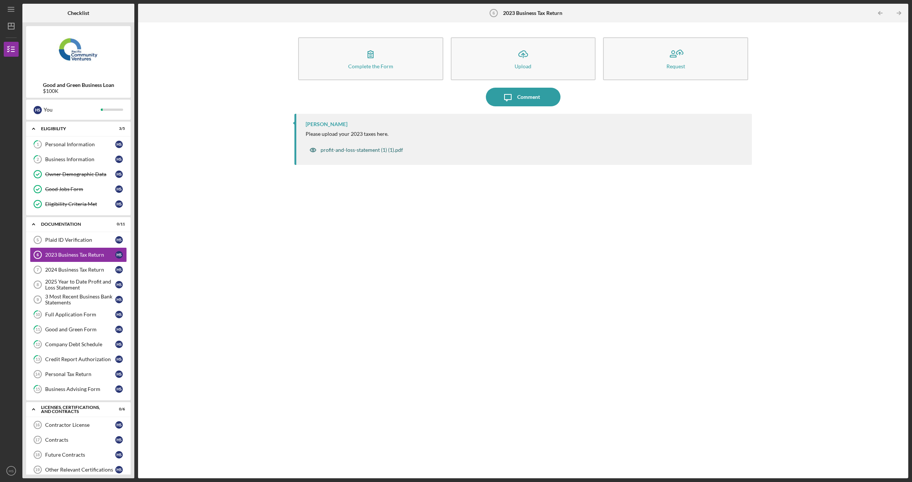
click at [333, 149] on div "profit-and-loss-statement (1) (1).pdf" at bounding box center [361, 150] width 82 height 6
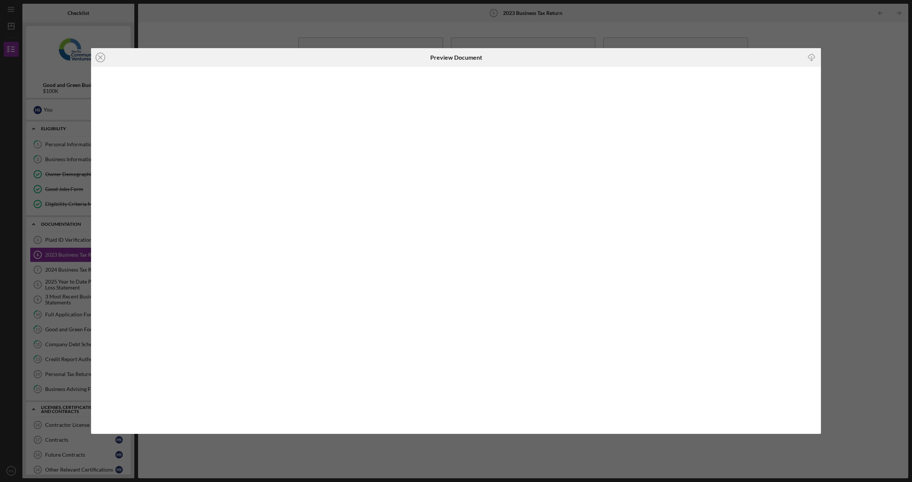
click at [313, 15] on div "Icon/Close Preview Document Icon/Download" at bounding box center [456, 241] width 912 height 482
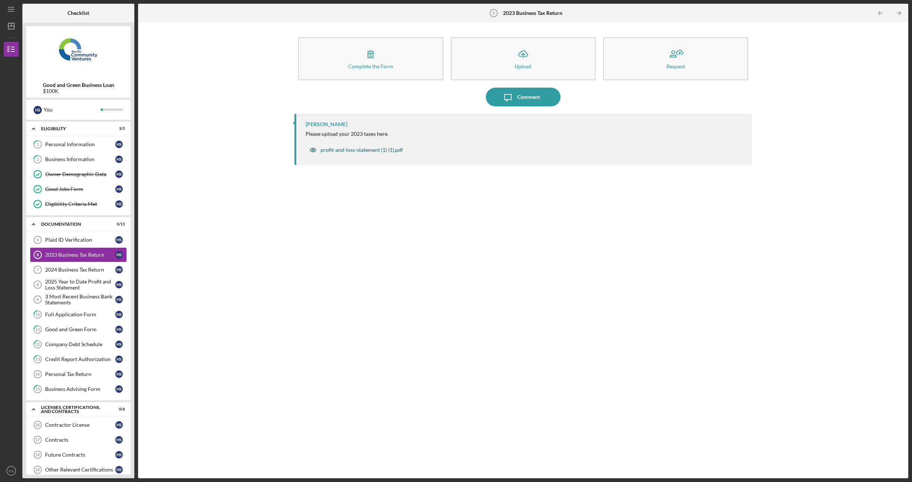
click at [341, 154] on div "profit-and-loss-statement (1) (1).pdf" at bounding box center [356, 150] width 101 height 15
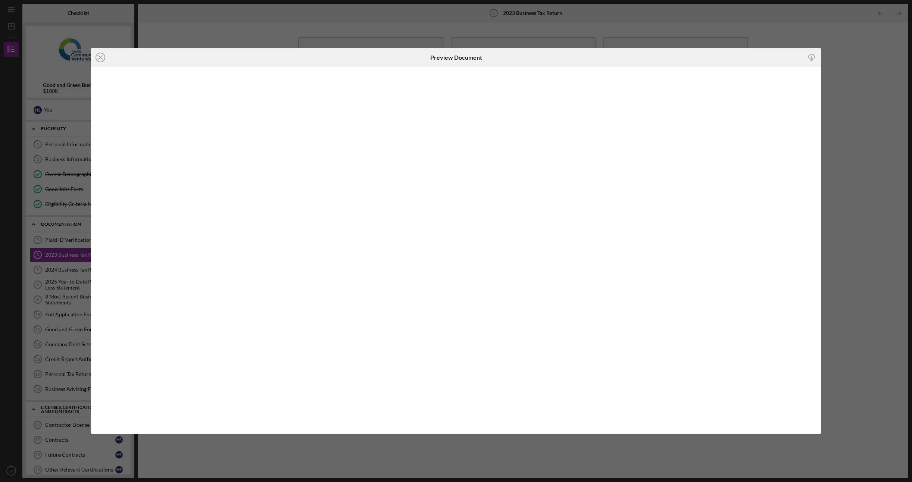
click at [242, 43] on div "Icon/Close Preview Document Icon/Download" at bounding box center [456, 241] width 912 height 482
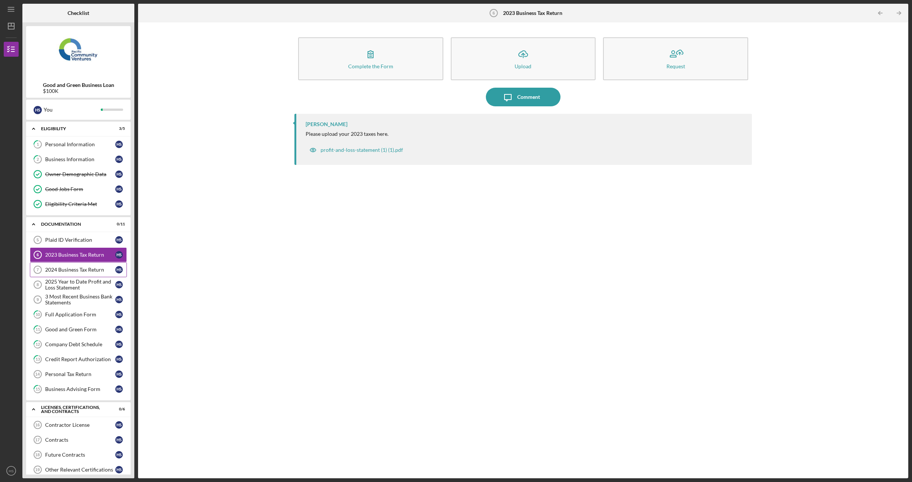
click at [75, 264] on link "2024 Business Tax Return 7 2024 Business Tax Return H S" at bounding box center [78, 269] width 97 height 15
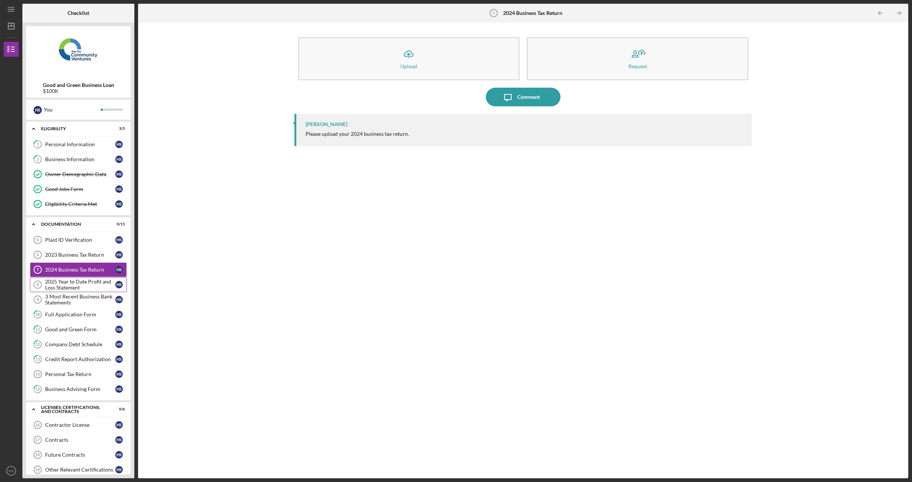
click at [74, 282] on div "2025 Year to Date Profit and Loss Statement" at bounding box center [80, 285] width 70 height 12
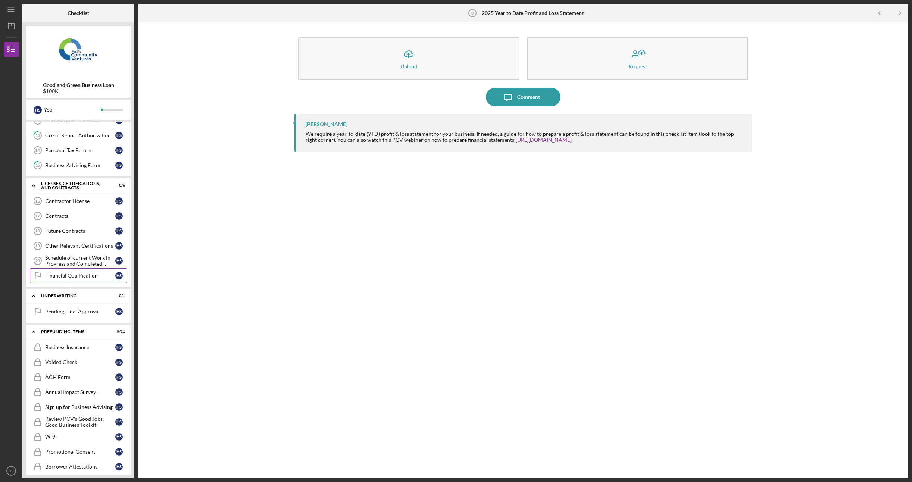
scroll to position [251, 0]
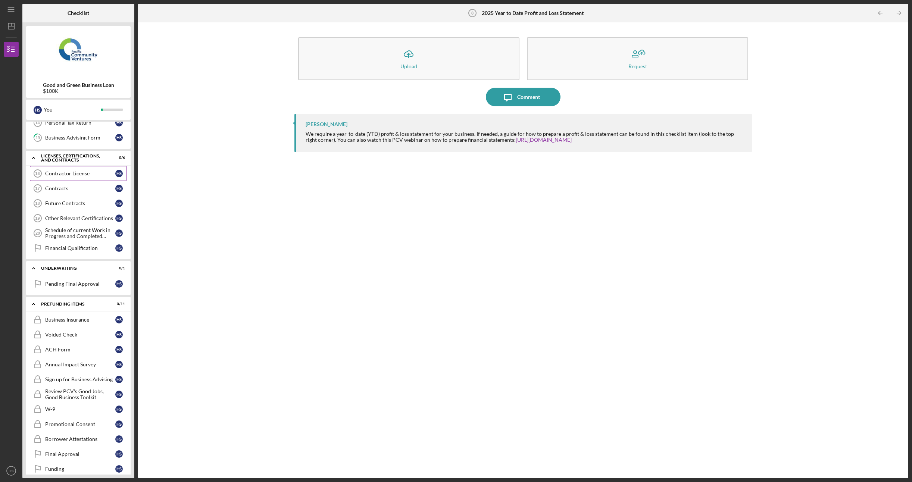
click at [80, 174] on link "Contractor License 16 Contractor License H S" at bounding box center [78, 173] width 97 height 15
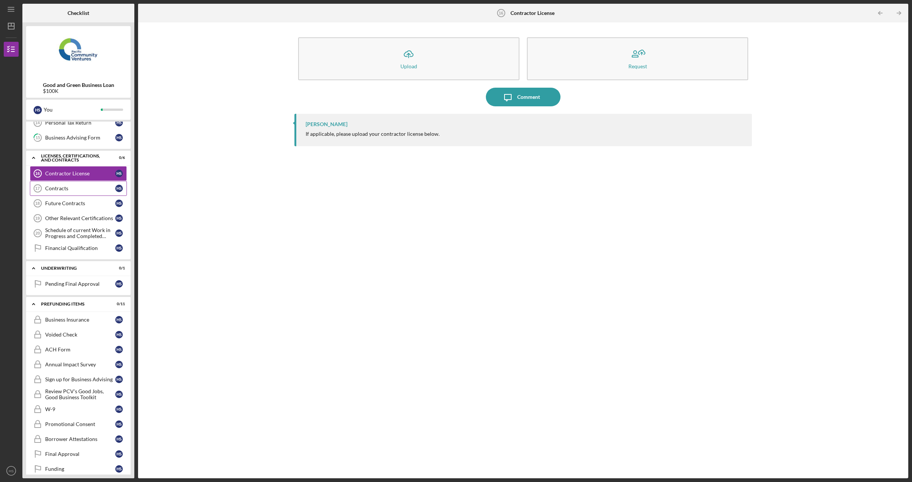
click at [78, 185] on div "Contracts" at bounding box center [80, 188] width 70 height 6
click at [78, 200] on div "Future Contracts" at bounding box center [80, 203] width 70 height 6
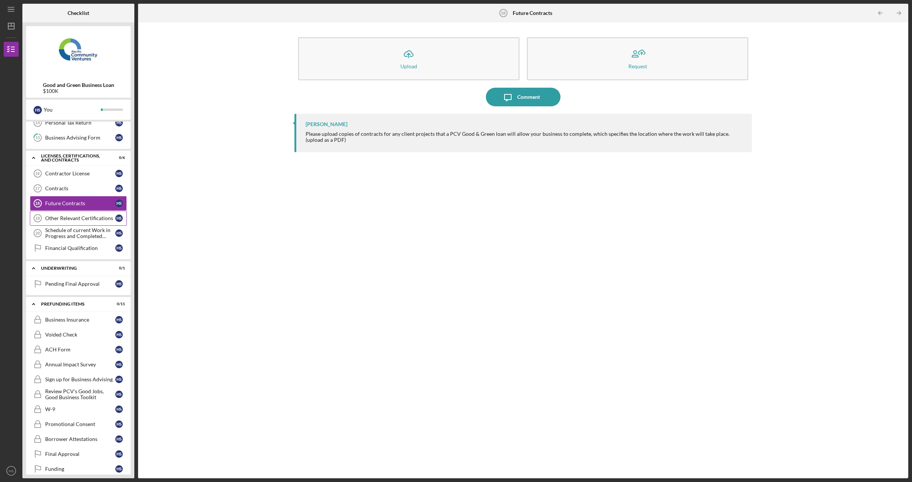
click at [76, 215] on div "Other Relevant Certifications" at bounding box center [80, 218] width 70 height 6
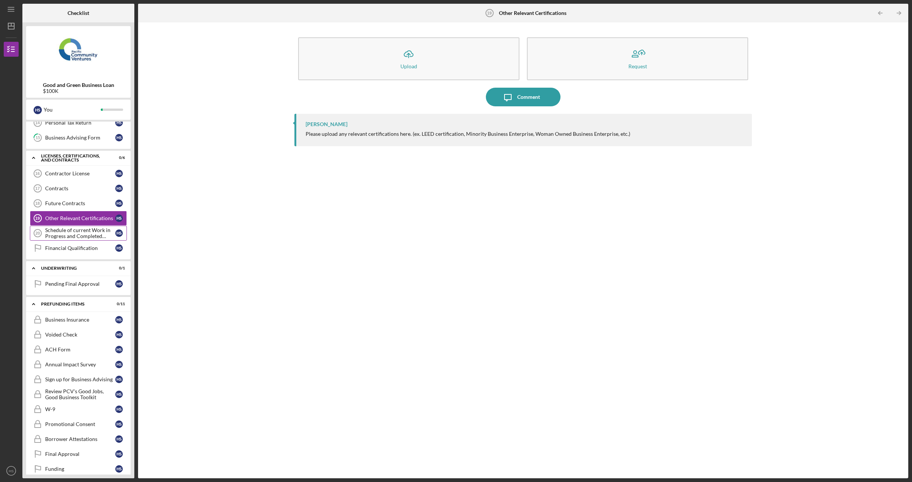
click at [75, 231] on div "Schedule of current Work in Progress and Completed Contract Schedule" at bounding box center [80, 233] width 70 height 12
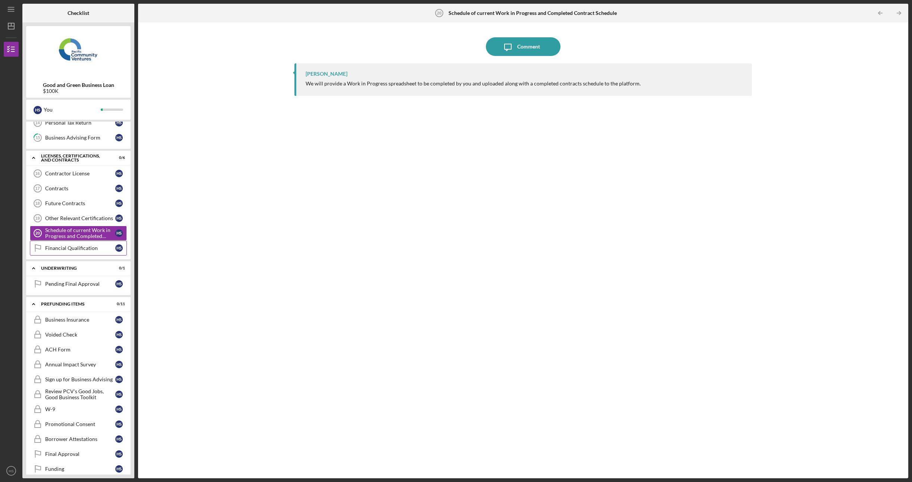
click at [75, 245] on link "Financial Qualification Financial Qualification H S" at bounding box center [78, 248] width 97 height 15
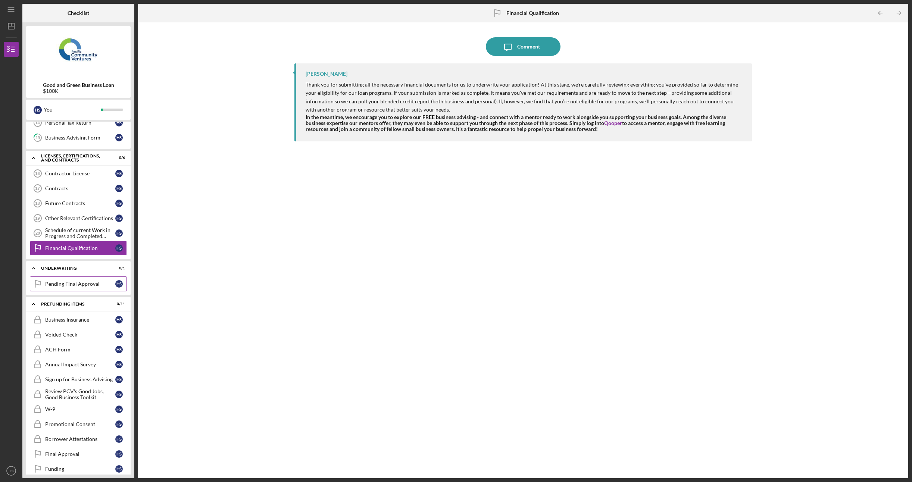
click at [61, 281] on div "Pending Final Approval" at bounding box center [80, 284] width 70 height 6
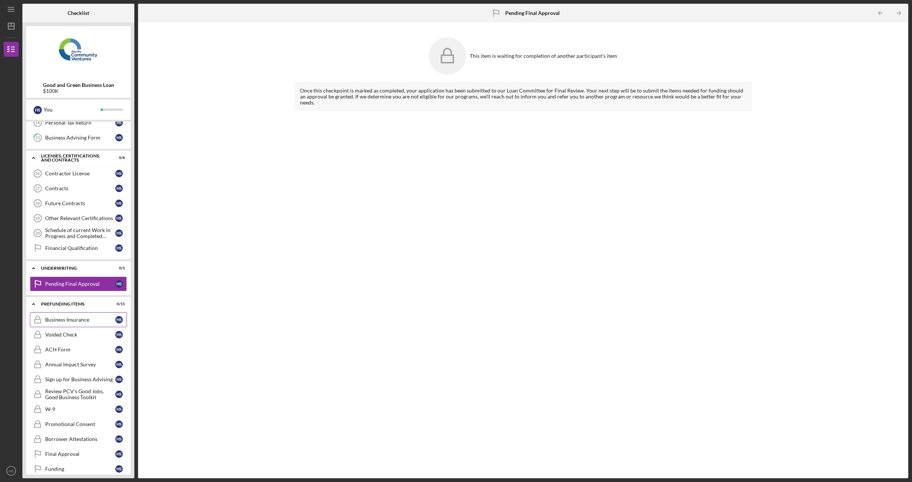
click at [47, 317] on div "Business Insurance" at bounding box center [80, 320] width 70 height 6
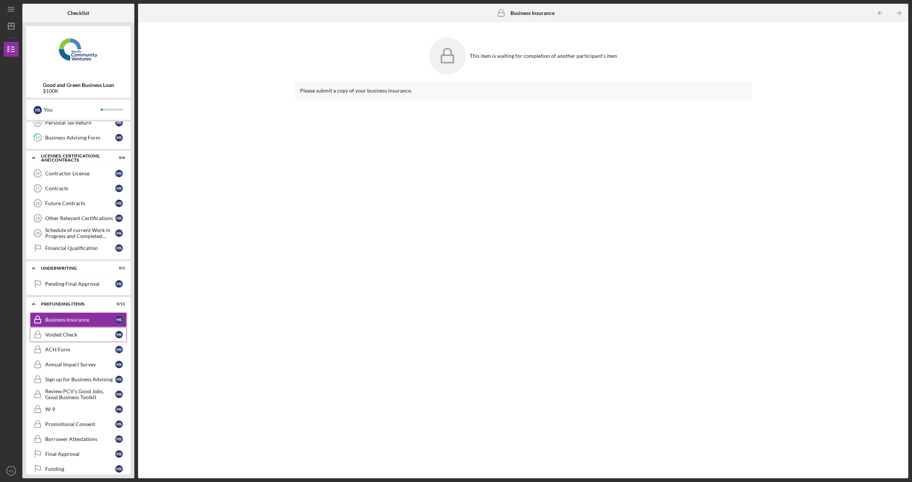
click at [54, 332] on div "Voided Check" at bounding box center [80, 335] width 70 height 6
drag, startPoint x: 54, startPoint y: 339, endPoint x: 56, endPoint y: 352, distance: 12.8
click at [54, 347] on div "ACH Form" at bounding box center [80, 350] width 70 height 6
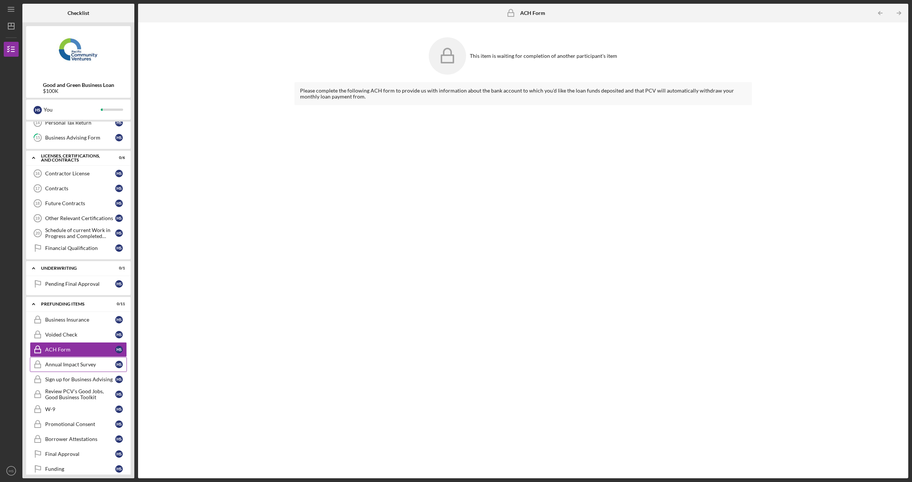
click at [56, 363] on link "Annual Impact Survey Annual Impact Survey H S" at bounding box center [78, 364] width 97 height 15
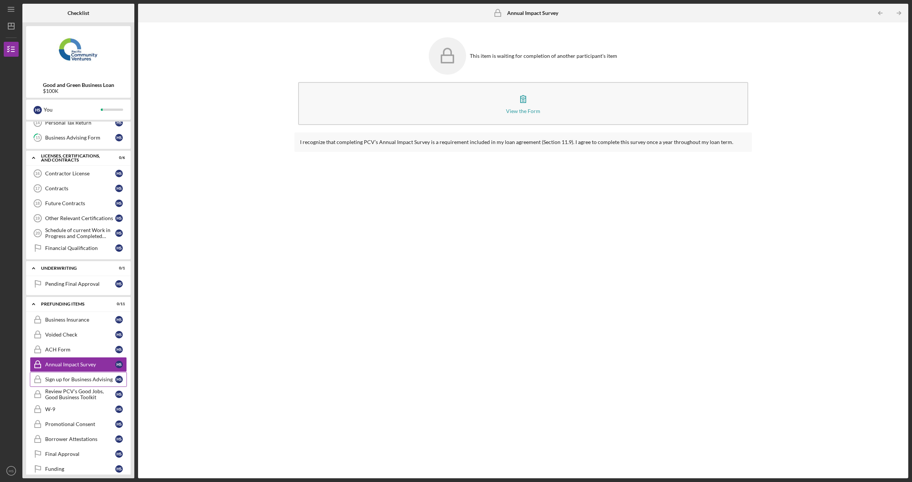
click at [60, 375] on link "Sign up for Business Advising Sign up for Business Advising H S" at bounding box center [78, 379] width 97 height 15
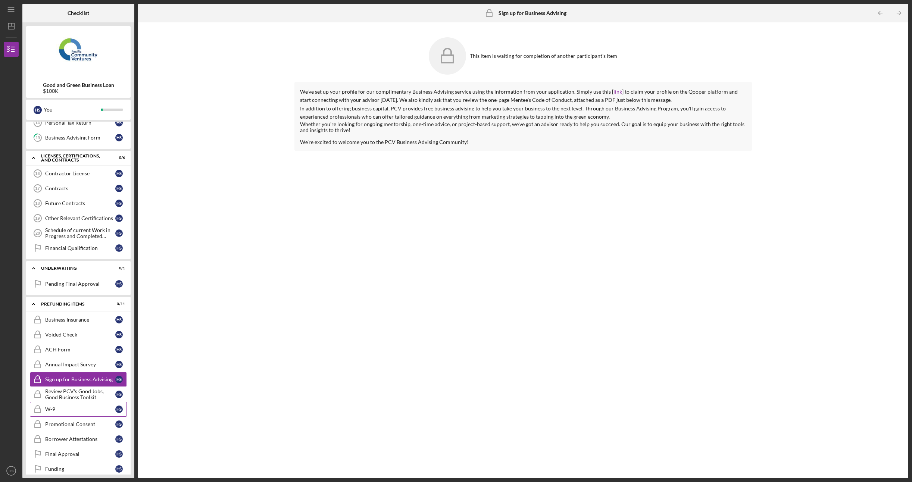
click at [79, 405] on link "W-9 W-9 H S" at bounding box center [78, 409] width 97 height 15
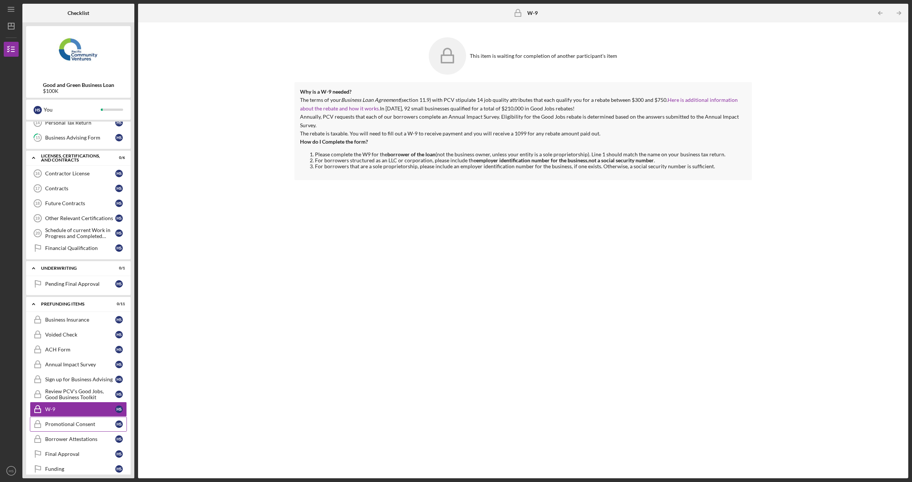
click at [69, 421] on div "Promotional Consent" at bounding box center [80, 424] width 70 height 6
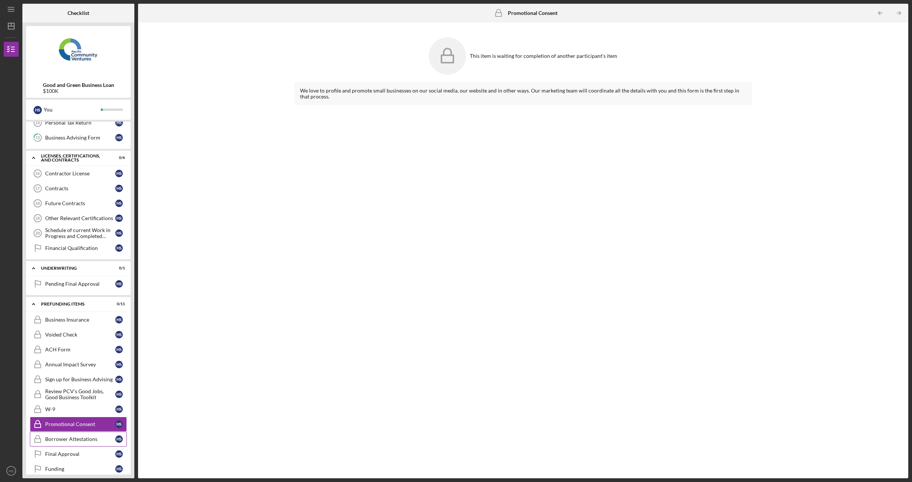
click at [73, 432] on link "Borrower Attestations Borrower Attestations H S" at bounding box center [78, 439] width 97 height 15
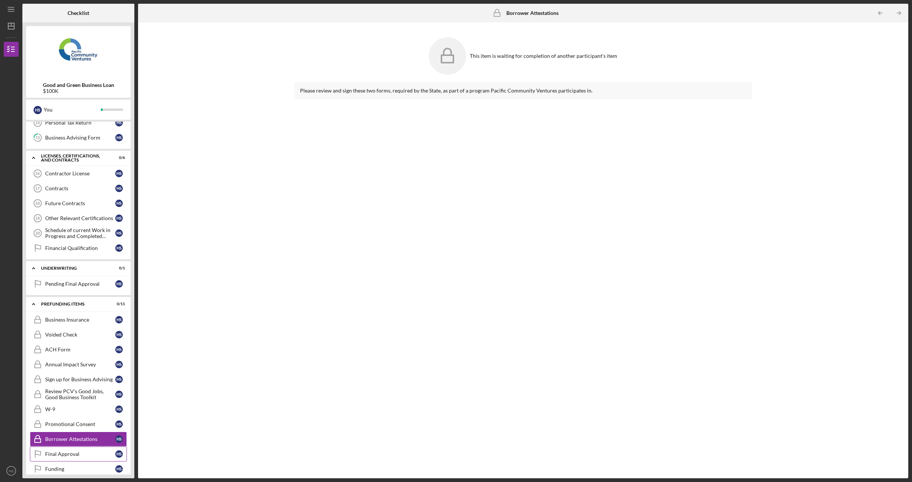
click at [69, 451] on div "Final Approval" at bounding box center [80, 454] width 70 height 6
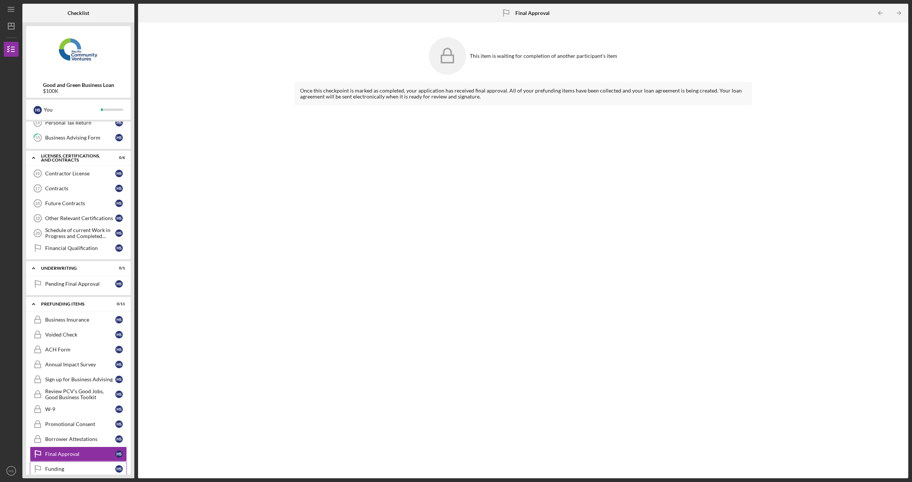
click at [69, 461] on link "Funding Funding H S" at bounding box center [78, 468] width 97 height 15
